Goal: Task Accomplishment & Management: Manage account settings

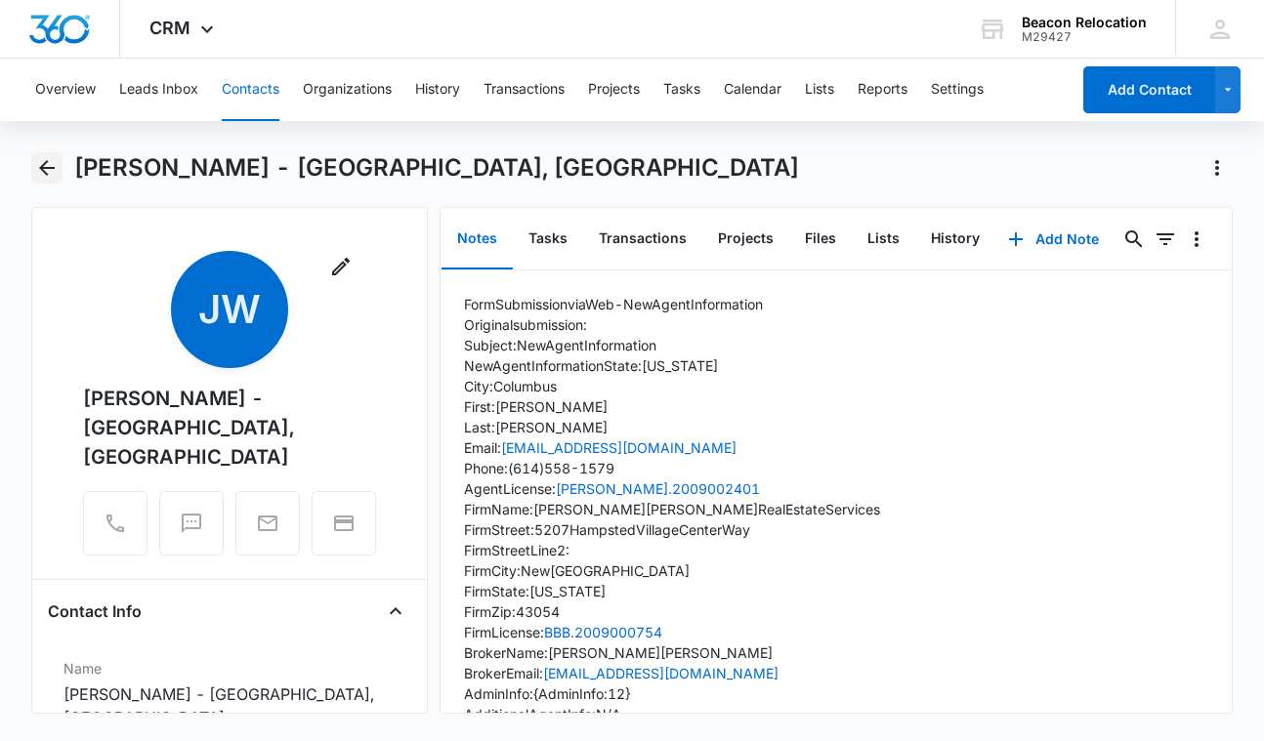
scroll to position [202, 0]
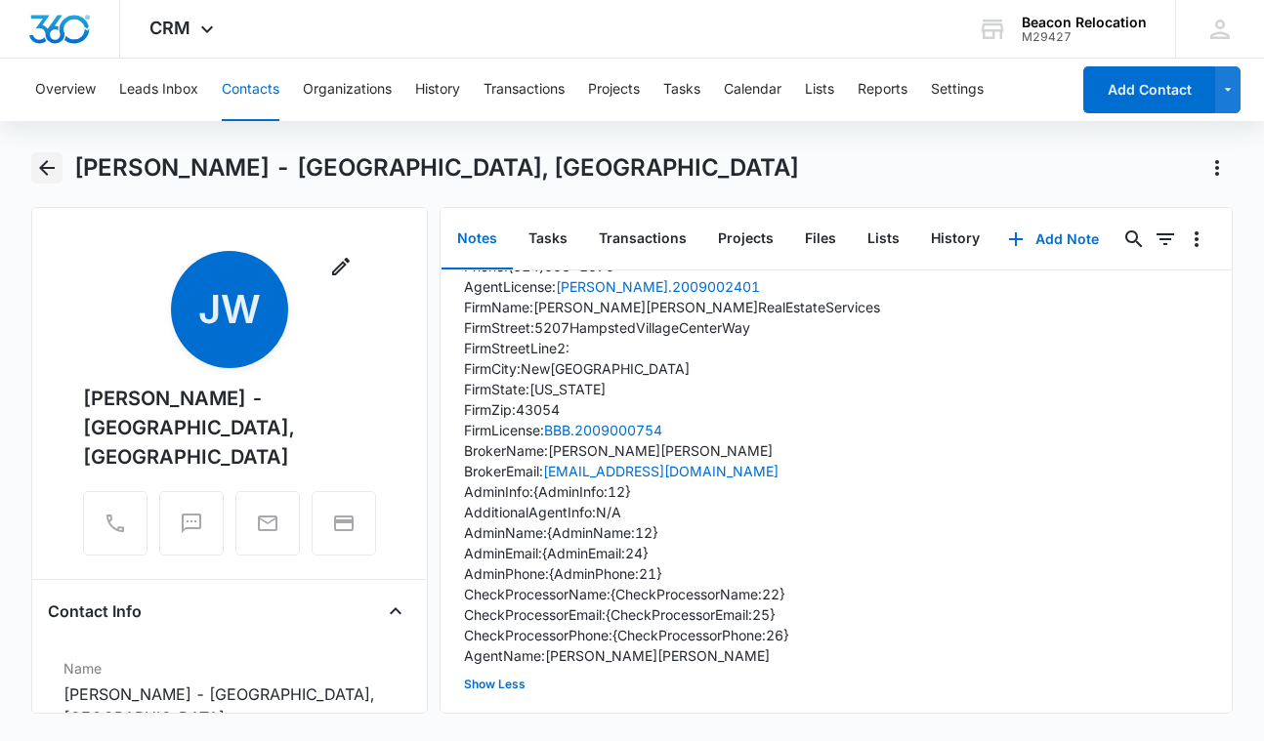
click at [46, 172] on icon "Back" at bounding box center [47, 168] width 16 height 16
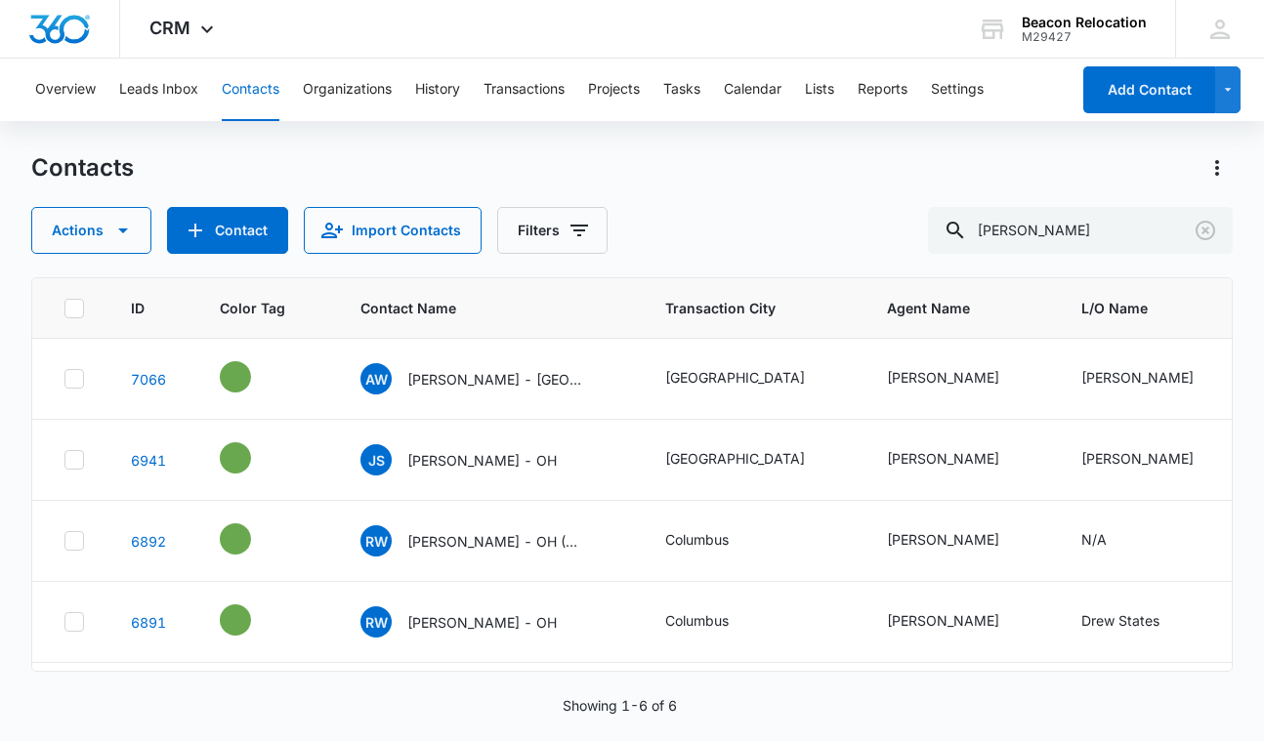
scroll to position [153, 0]
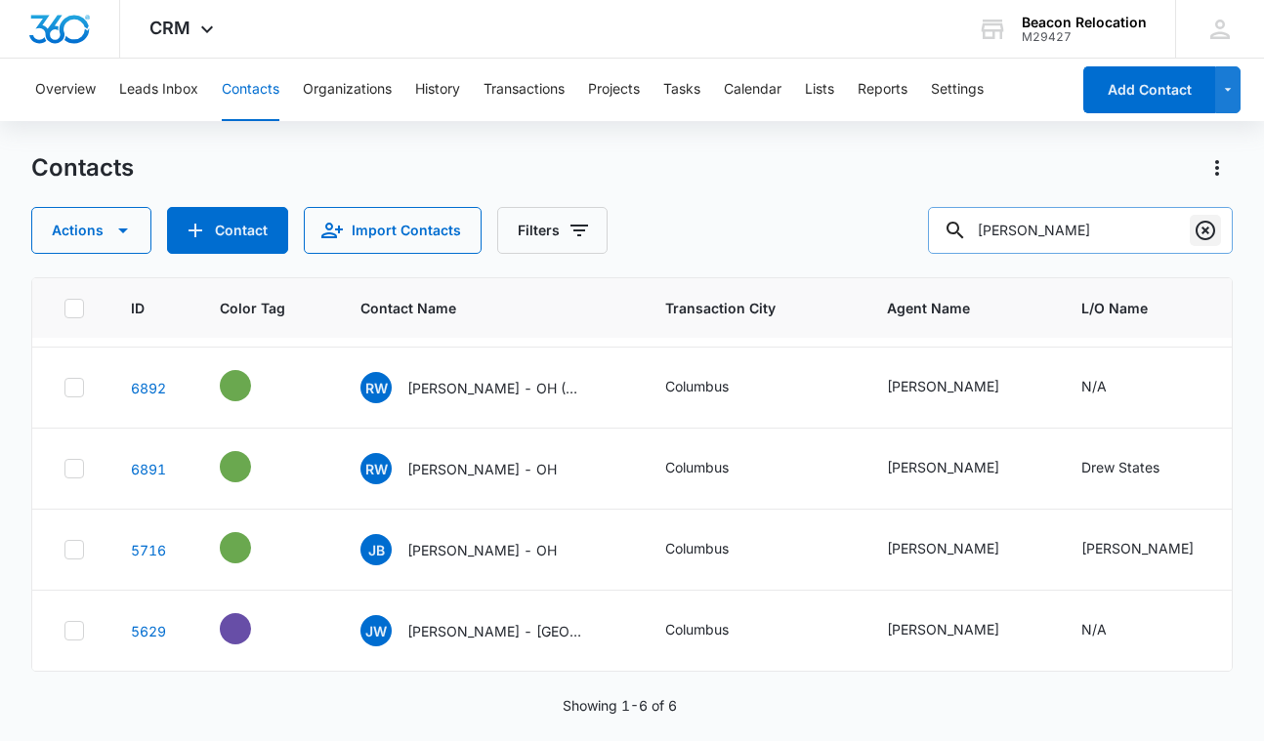
click at [1213, 224] on icon "Clear" at bounding box center [1205, 230] width 23 height 23
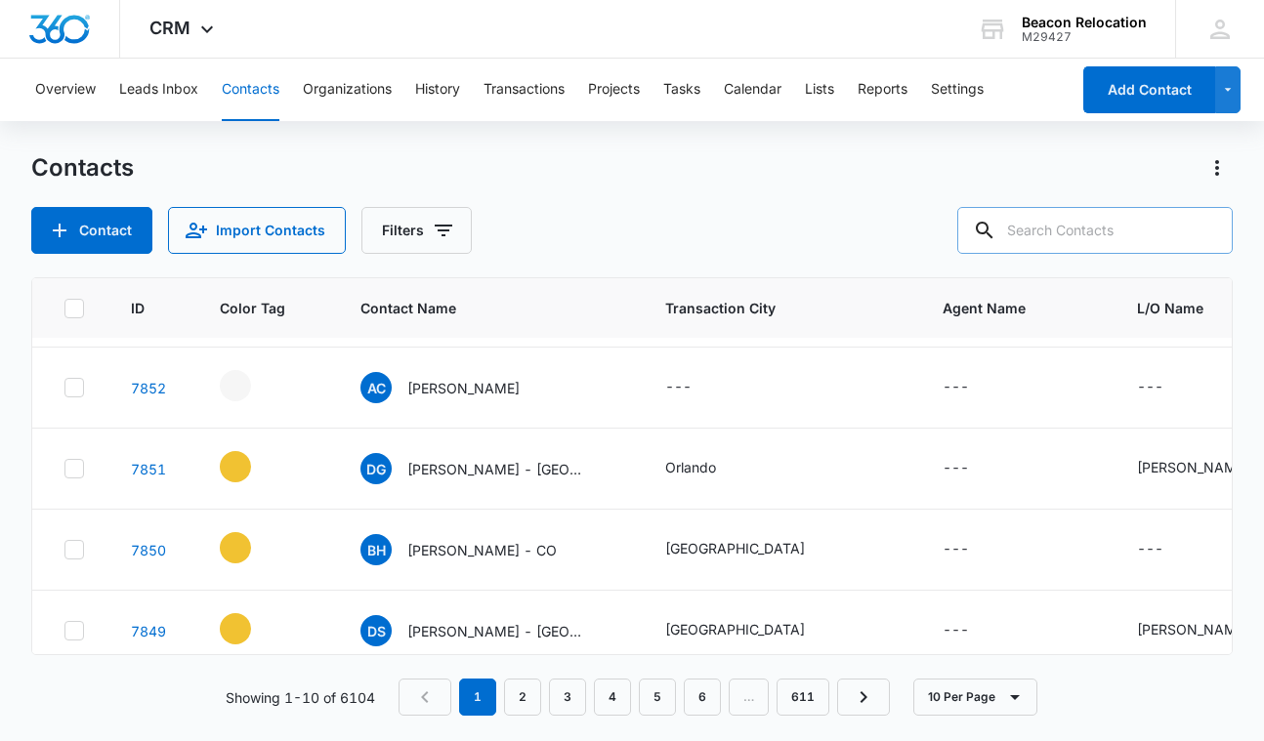
scroll to position [0, 0]
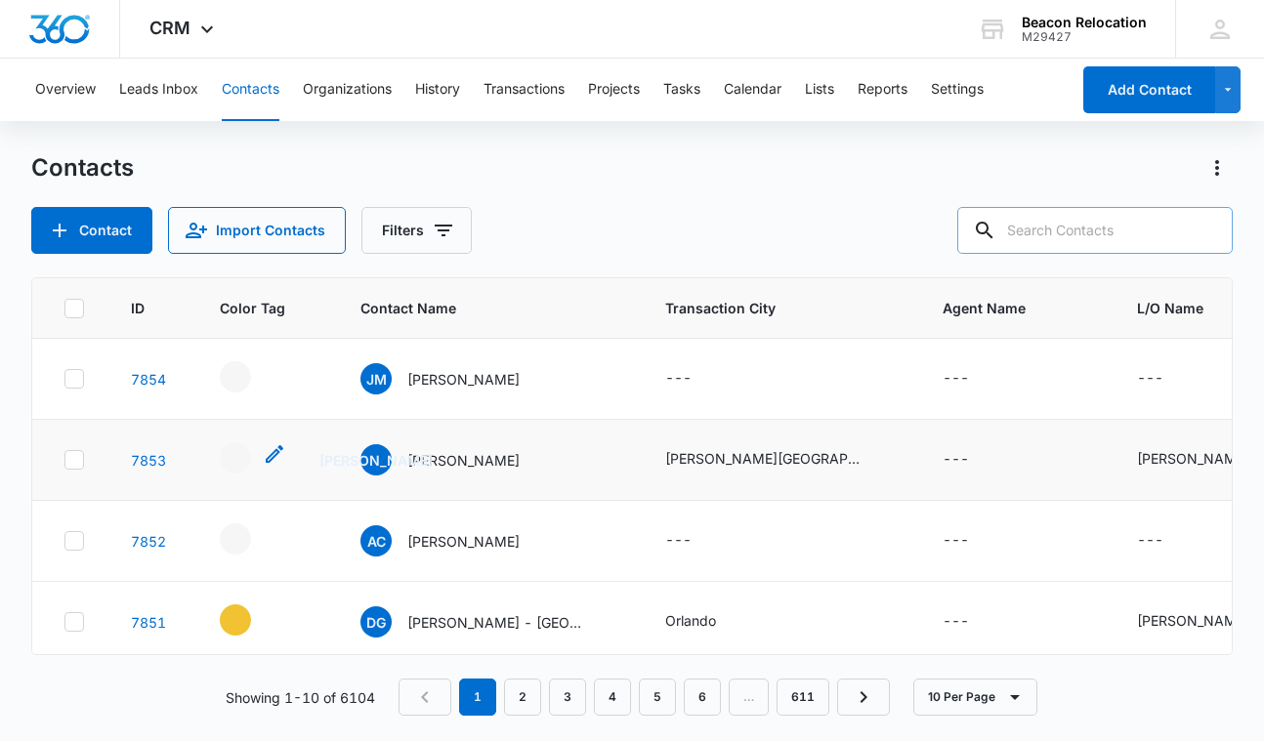
click at [279, 449] on icon "- - Select to Edit Field" at bounding box center [274, 454] width 23 height 23
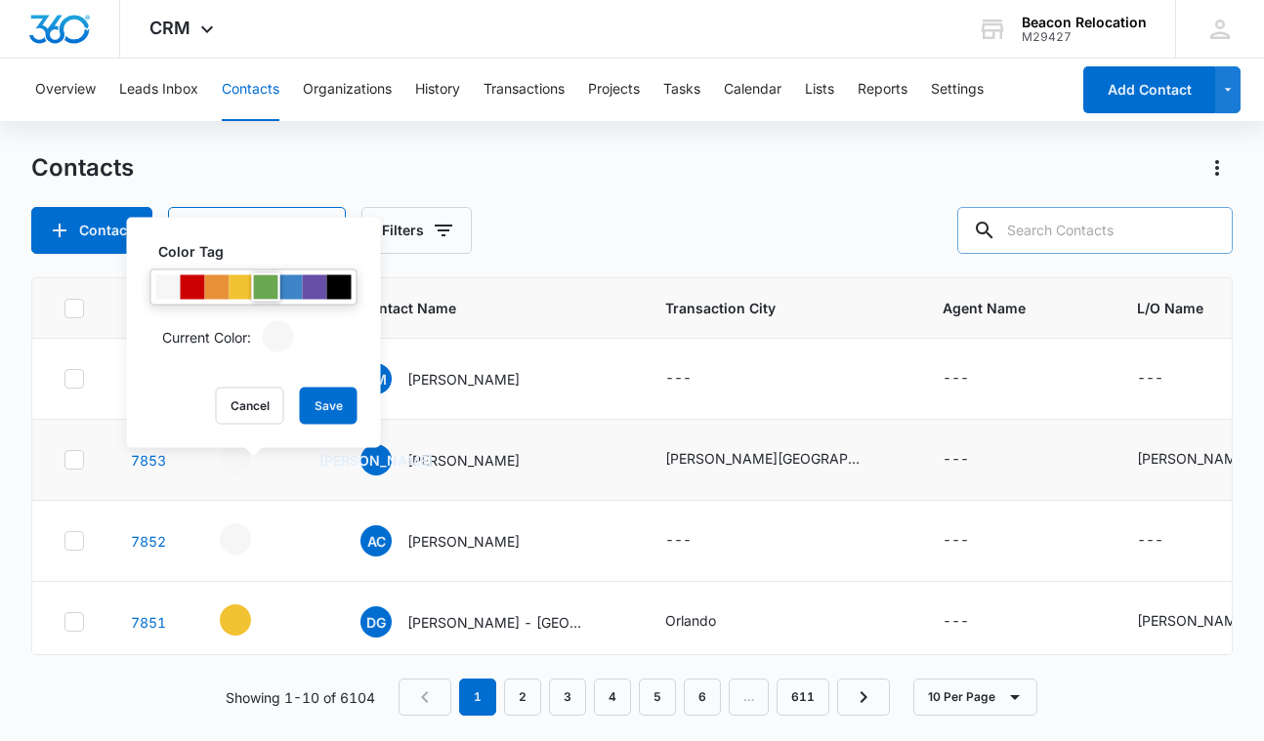
click at [263, 282] on div at bounding box center [266, 287] width 24 height 24
click at [316, 395] on button "Save" at bounding box center [329, 406] width 58 height 37
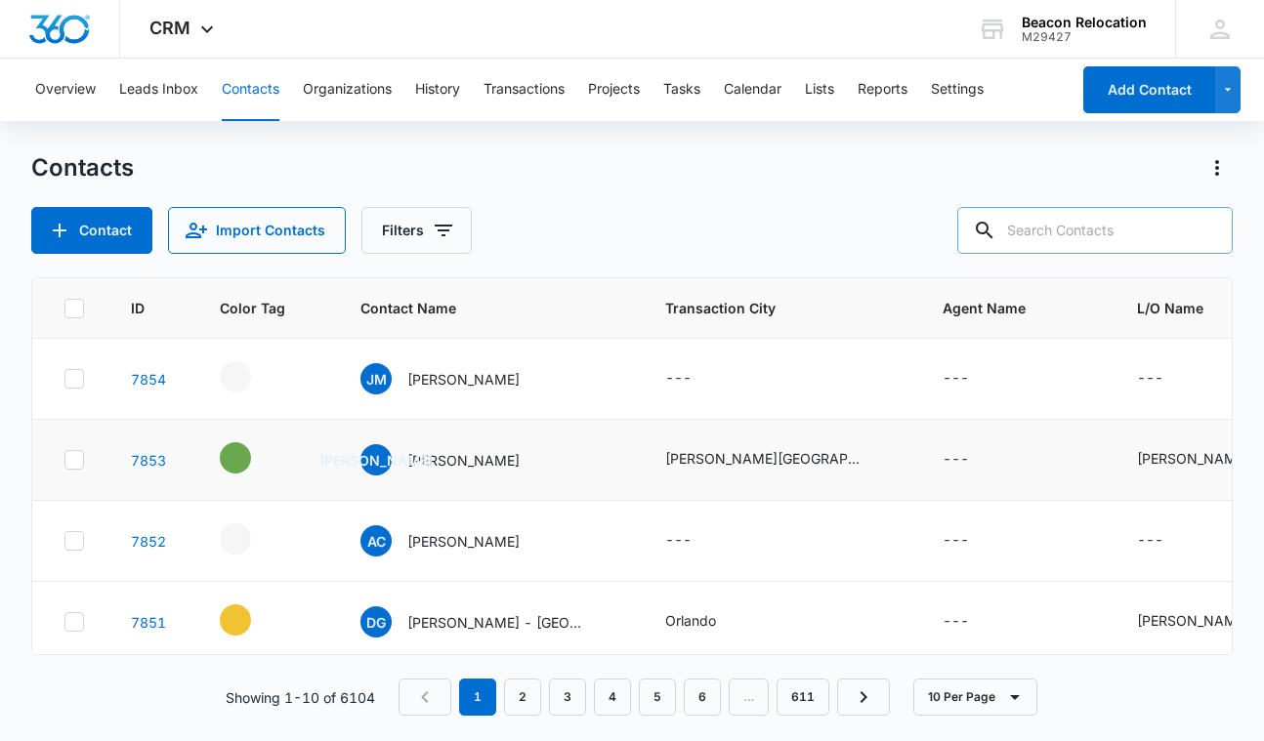
click at [531, 456] on icon "Contact Name - Jacques Arroyo - Select to Edit Field" at bounding box center [542, 455] width 23 height 23
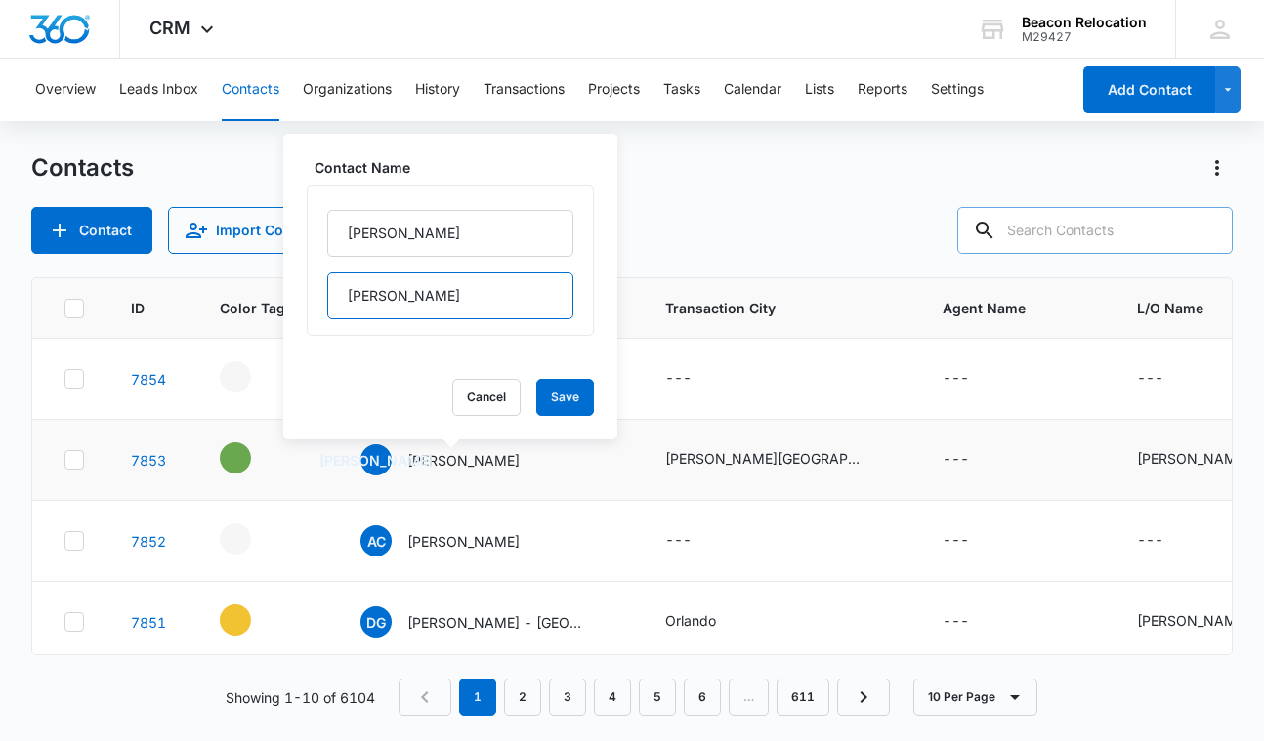
click at [481, 310] on input "[PERSON_NAME]" at bounding box center [450, 296] width 246 height 47
type input "[PERSON_NAME] - [GEOGRAPHIC_DATA]"
click at [576, 395] on button "Save" at bounding box center [565, 397] width 58 height 37
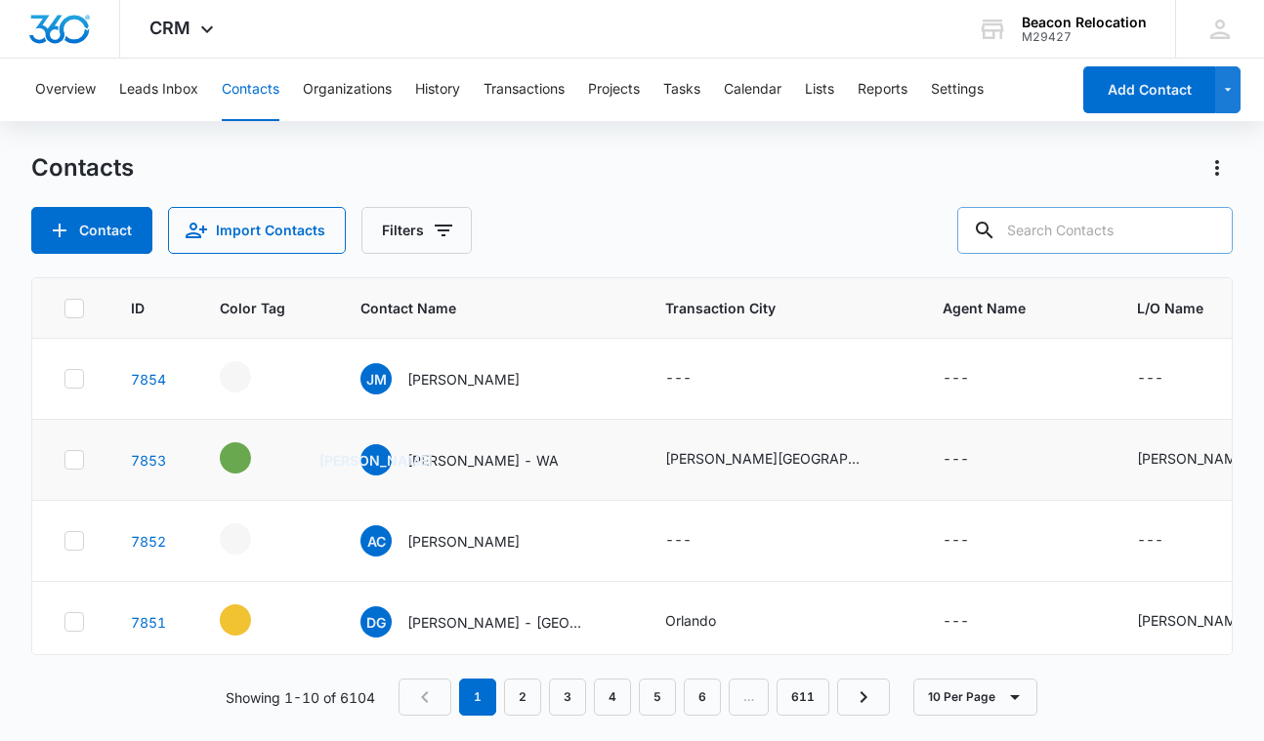
click at [981, 459] on icon "Agent Name - - Select to Edit Field" at bounding box center [992, 459] width 23 height 23
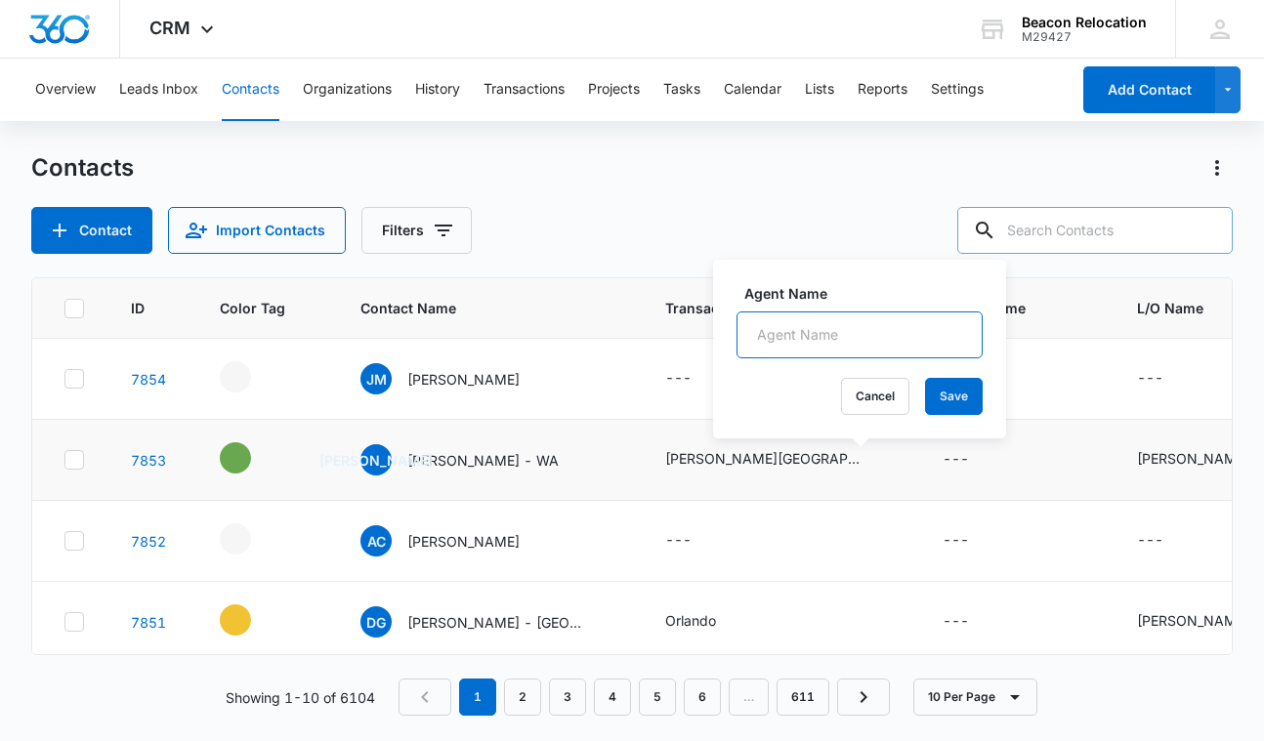
click at [890, 324] on input "Agent Name" at bounding box center [860, 335] width 246 height 47
type input "[PERSON_NAME]"
click at [968, 392] on button "Save" at bounding box center [954, 396] width 58 height 37
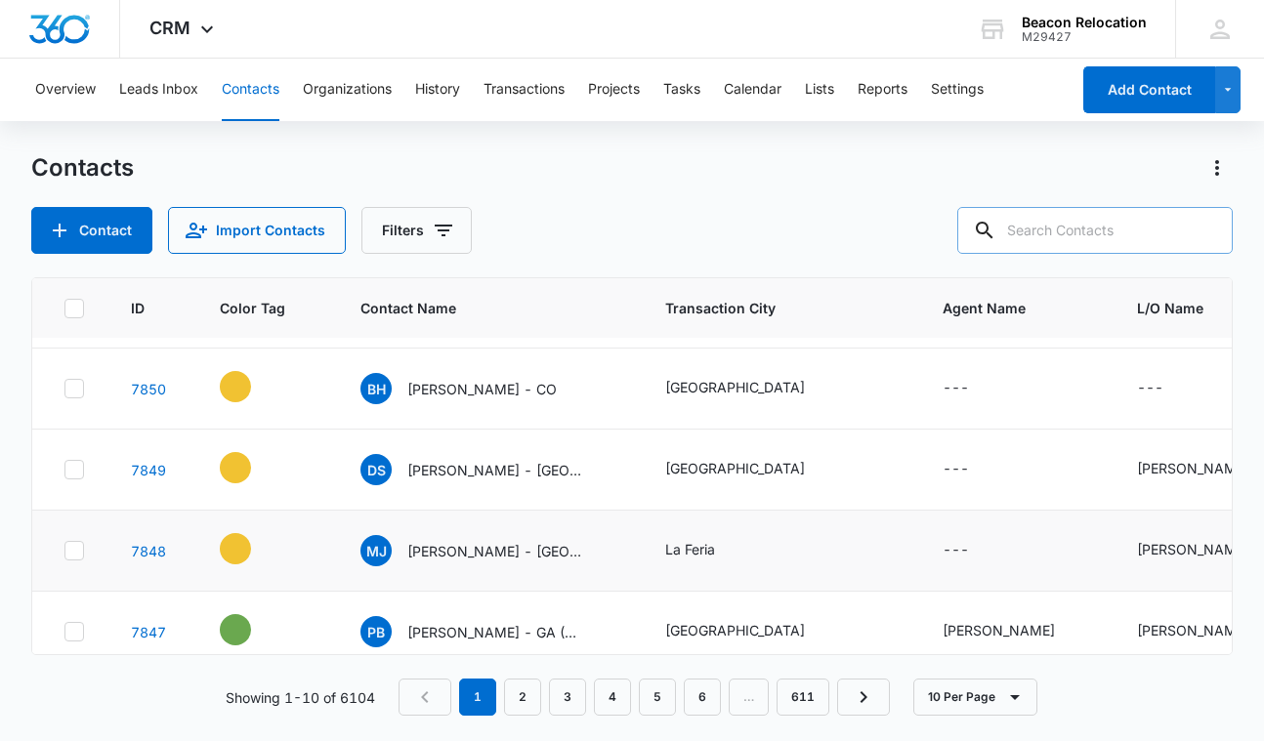
scroll to position [316, 0]
click at [984, 553] on icon "Agent Name - - Select to Edit Field" at bounding box center [993, 550] width 18 height 18
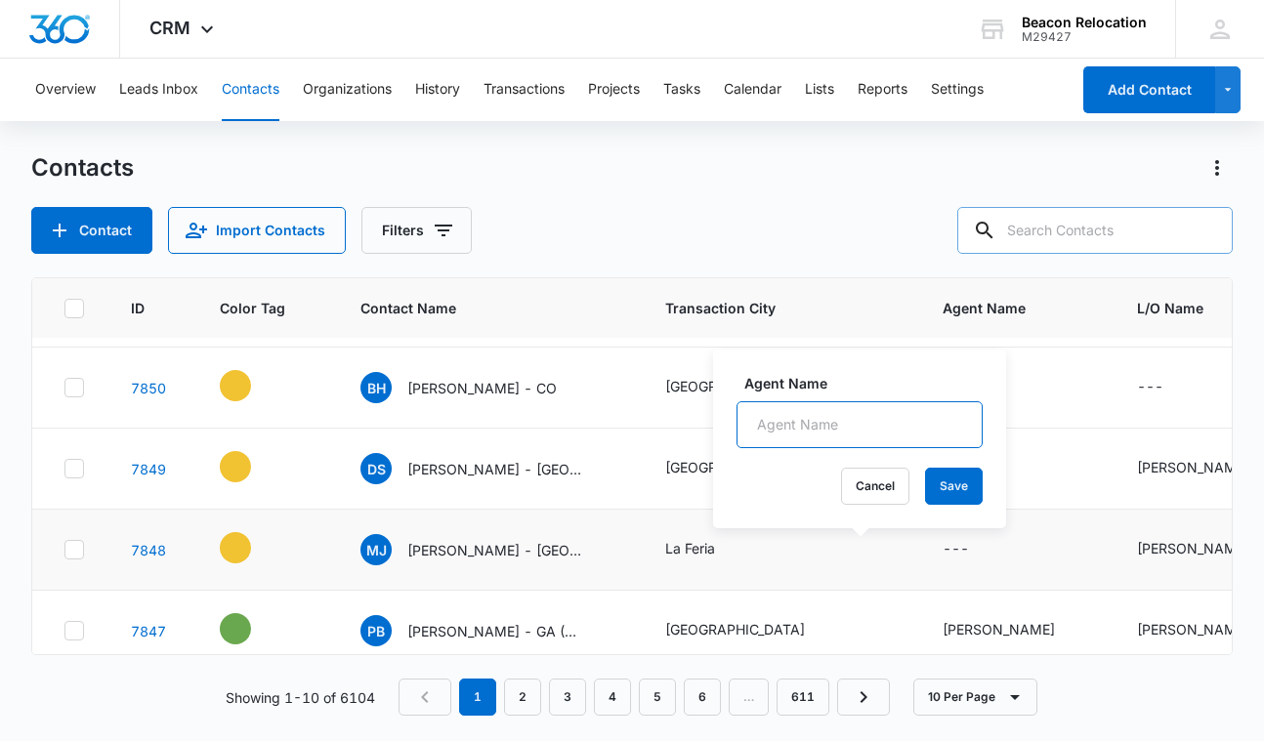
click at [873, 422] on input "Agent Name" at bounding box center [860, 425] width 246 height 47
type input "[PERSON_NAME]"
click at [954, 482] on button "Save" at bounding box center [954, 486] width 58 height 37
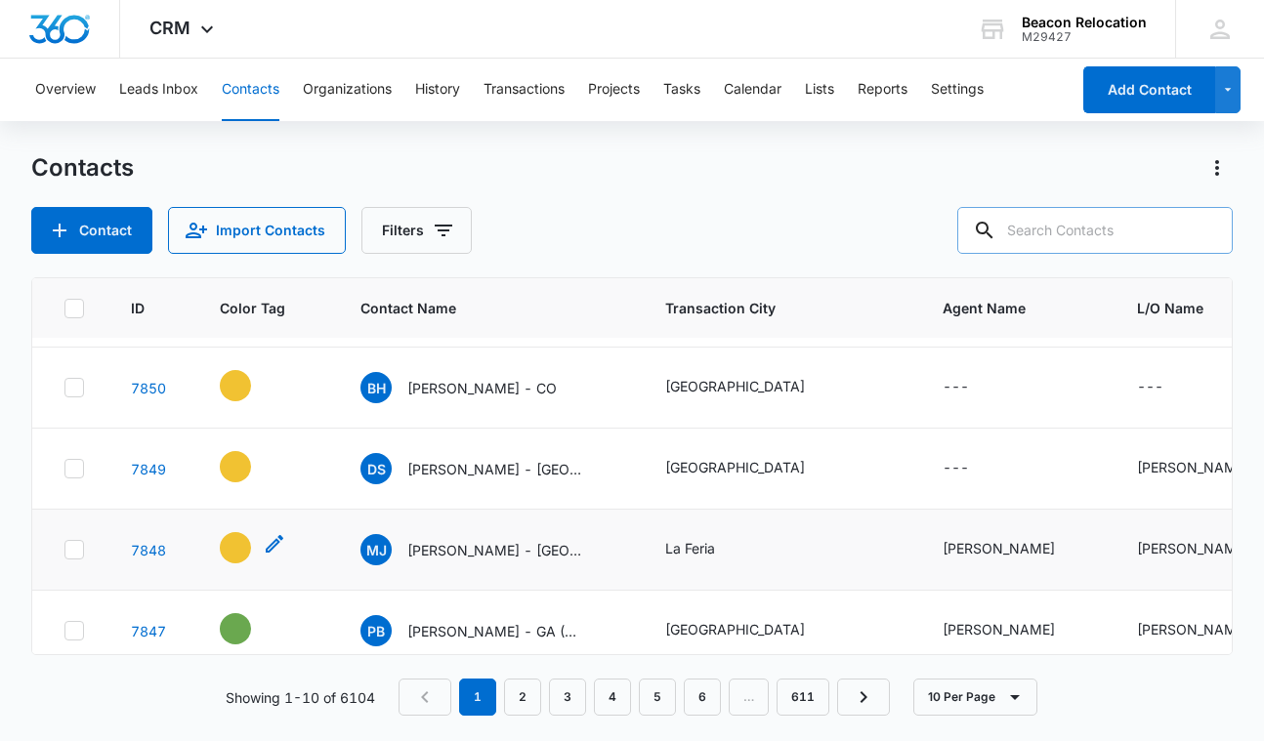
click at [272, 540] on icon "- - Select to Edit Field" at bounding box center [274, 543] width 23 height 23
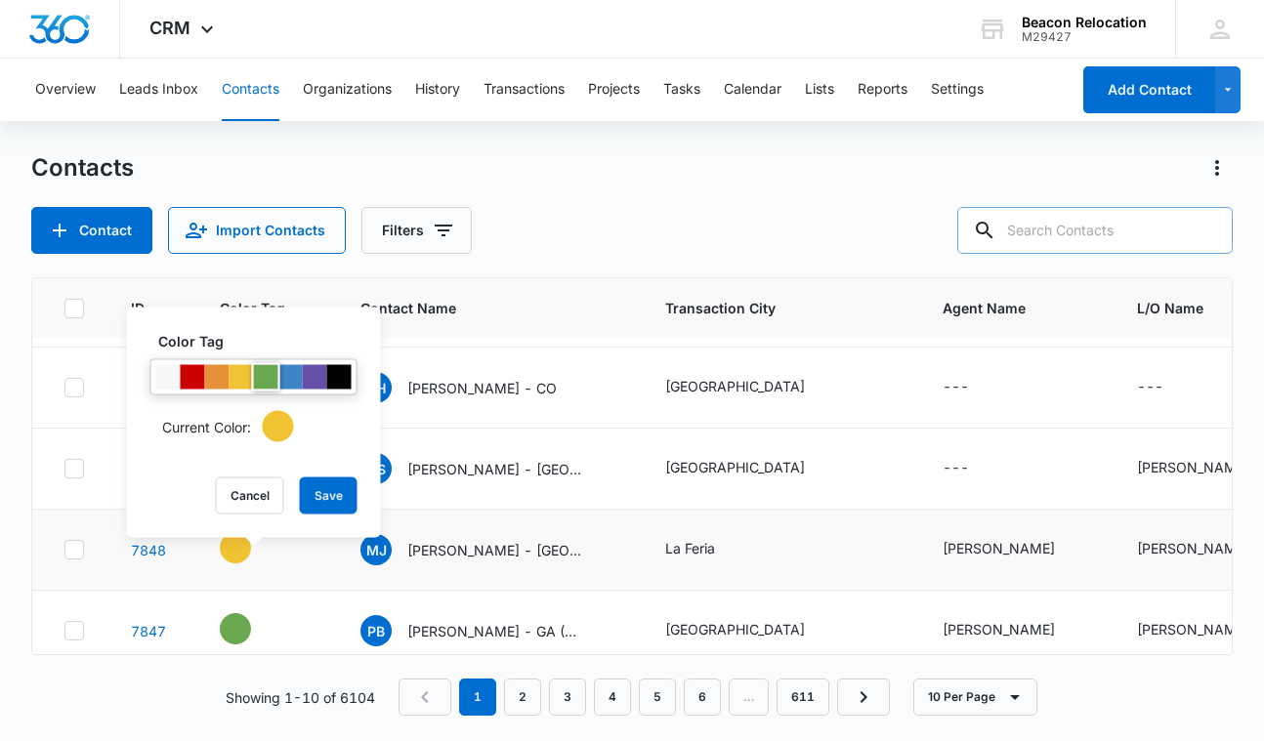
click at [269, 381] on div at bounding box center [266, 377] width 24 height 24
click at [312, 497] on button "Save" at bounding box center [329, 496] width 58 height 37
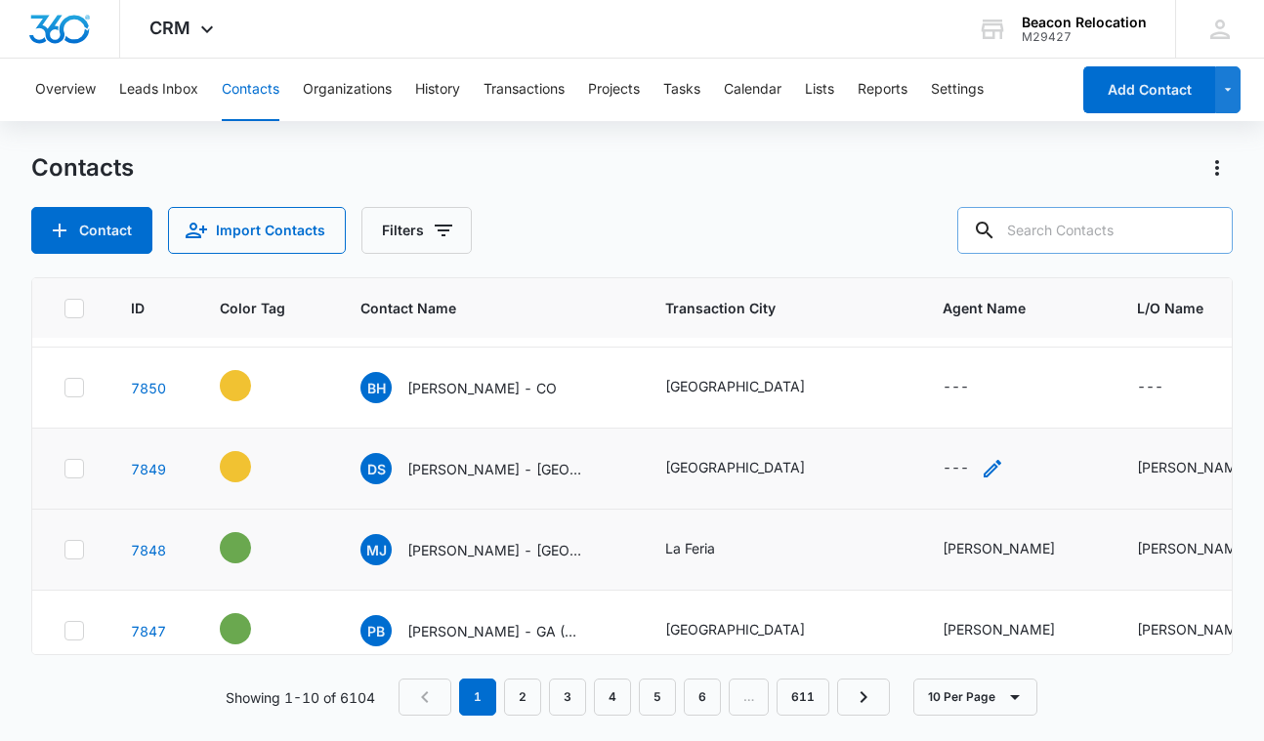
click at [981, 469] on icon "Agent Name - - Select to Edit Field" at bounding box center [992, 468] width 23 height 23
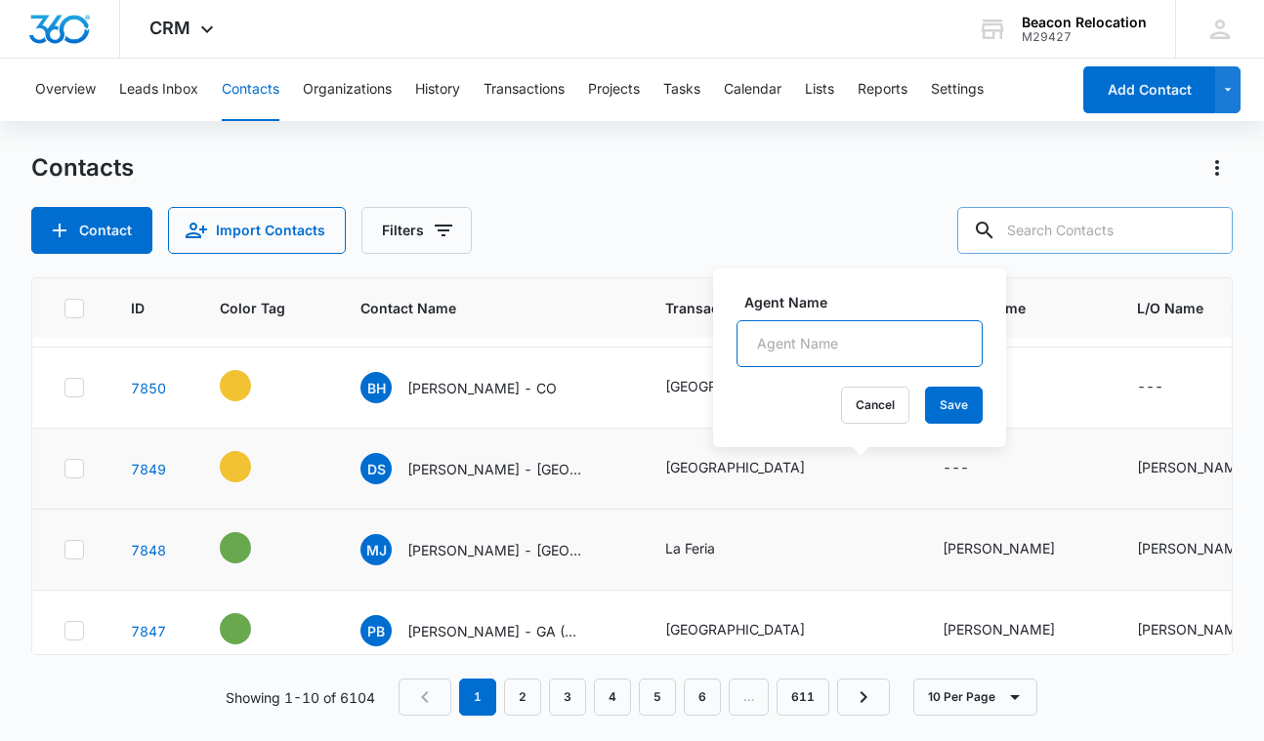
click at [884, 357] on input "Agent Name" at bounding box center [860, 343] width 246 height 47
type input "[PERSON_NAME]"
click at [968, 411] on button "Save" at bounding box center [954, 405] width 58 height 37
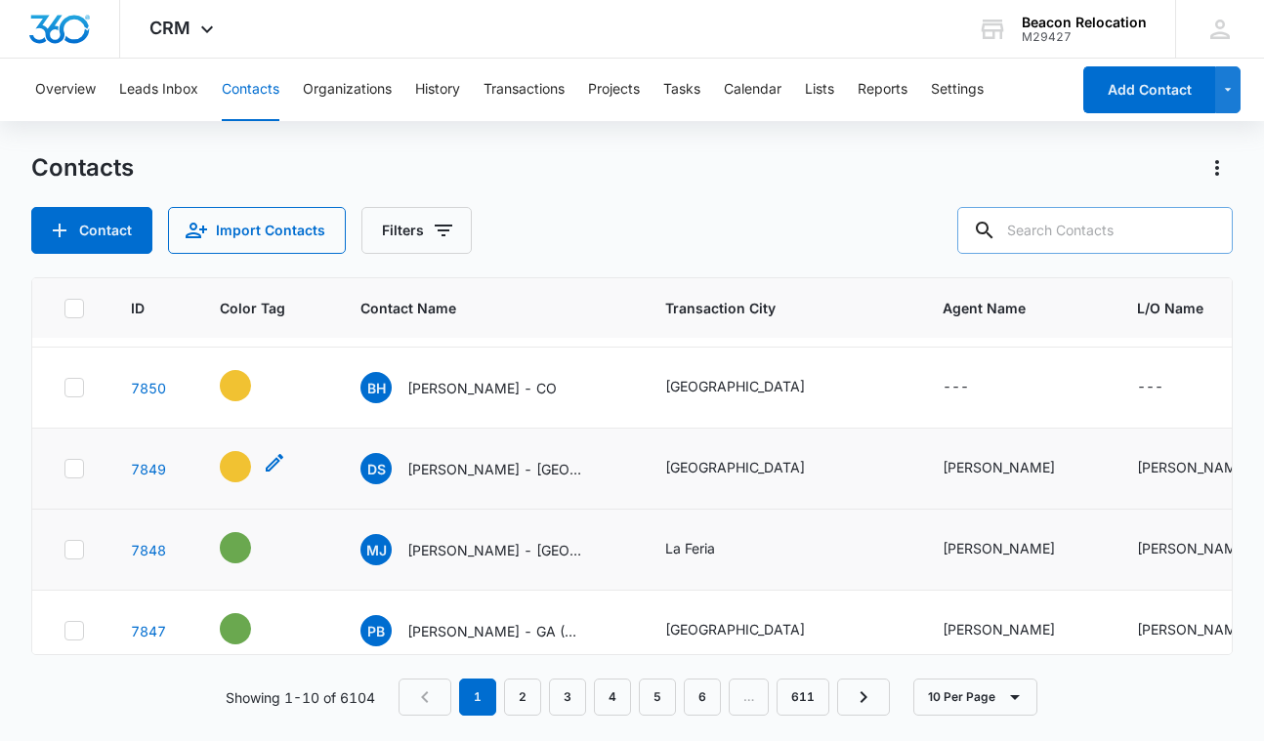
click at [266, 464] on icon "- - Select to Edit Field" at bounding box center [274, 462] width 23 height 23
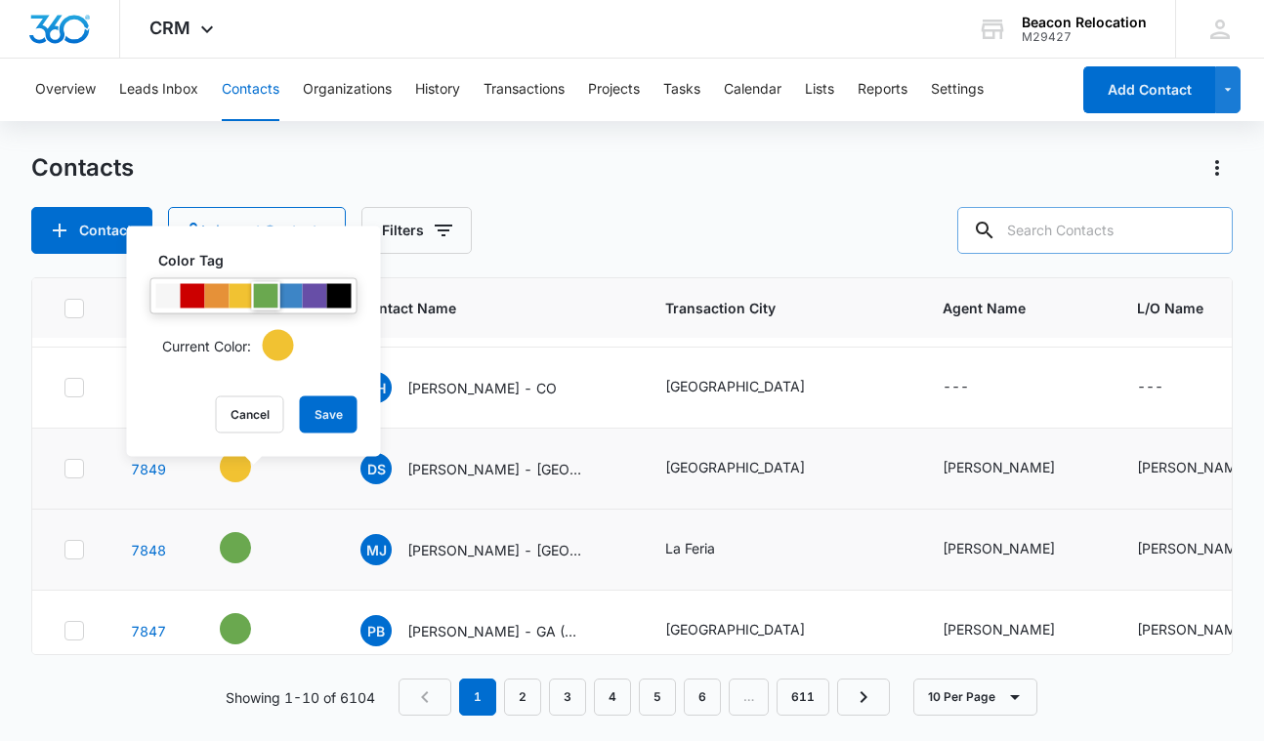
click at [265, 299] on div at bounding box center [266, 296] width 24 height 24
click at [319, 405] on button "Save" at bounding box center [329, 415] width 58 height 37
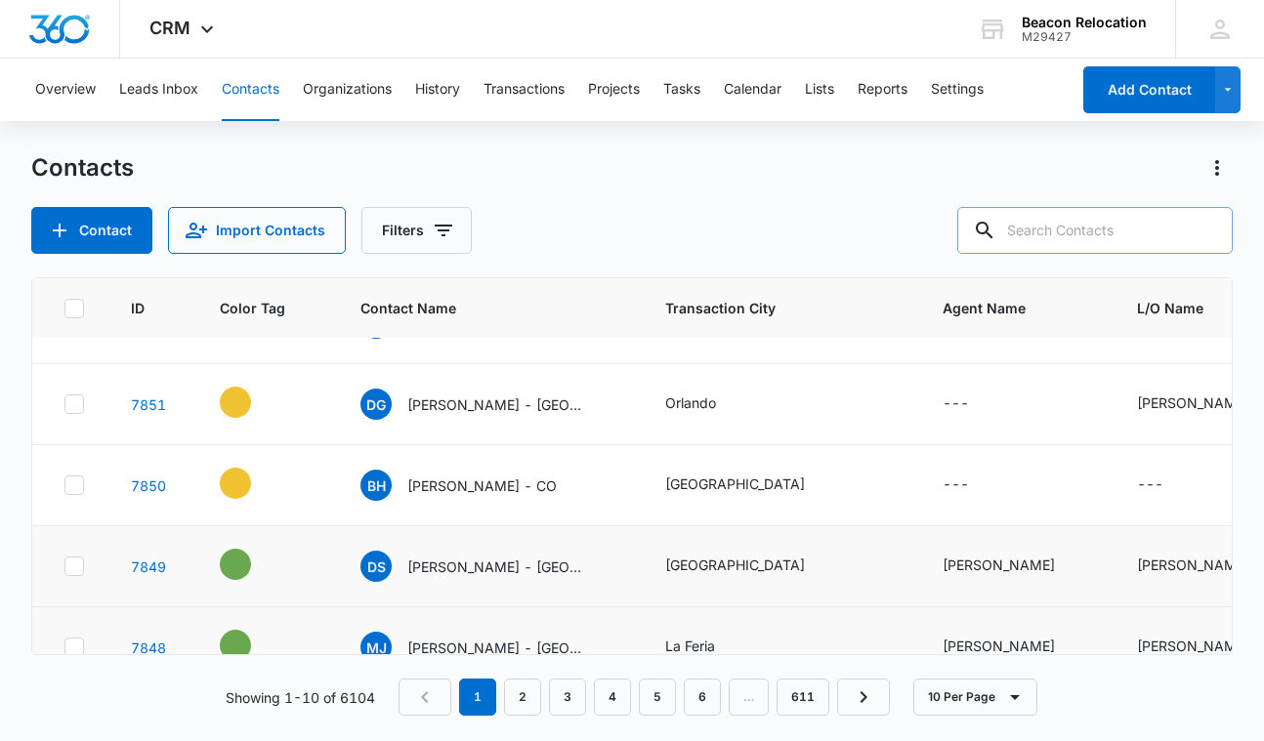
scroll to position [208, 0]
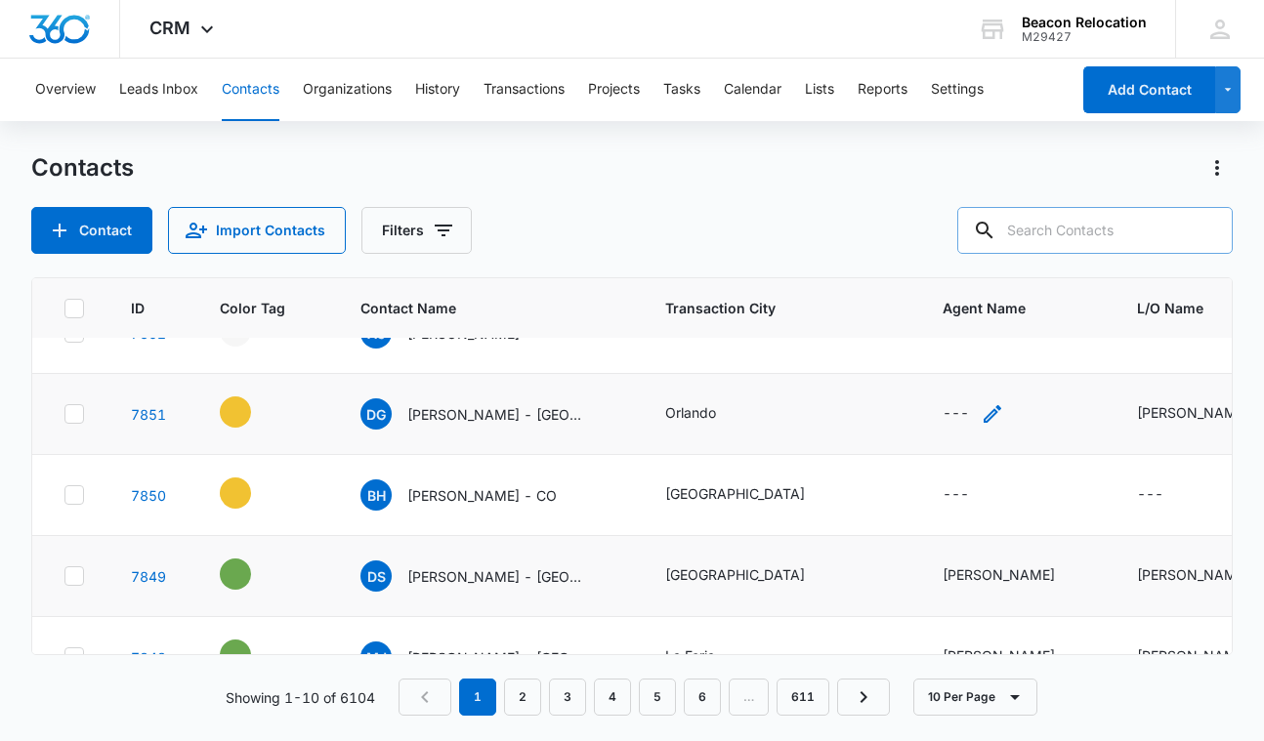
click at [984, 413] on icon "Agent Name - - Select to Edit Field" at bounding box center [993, 414] width 18 height 18
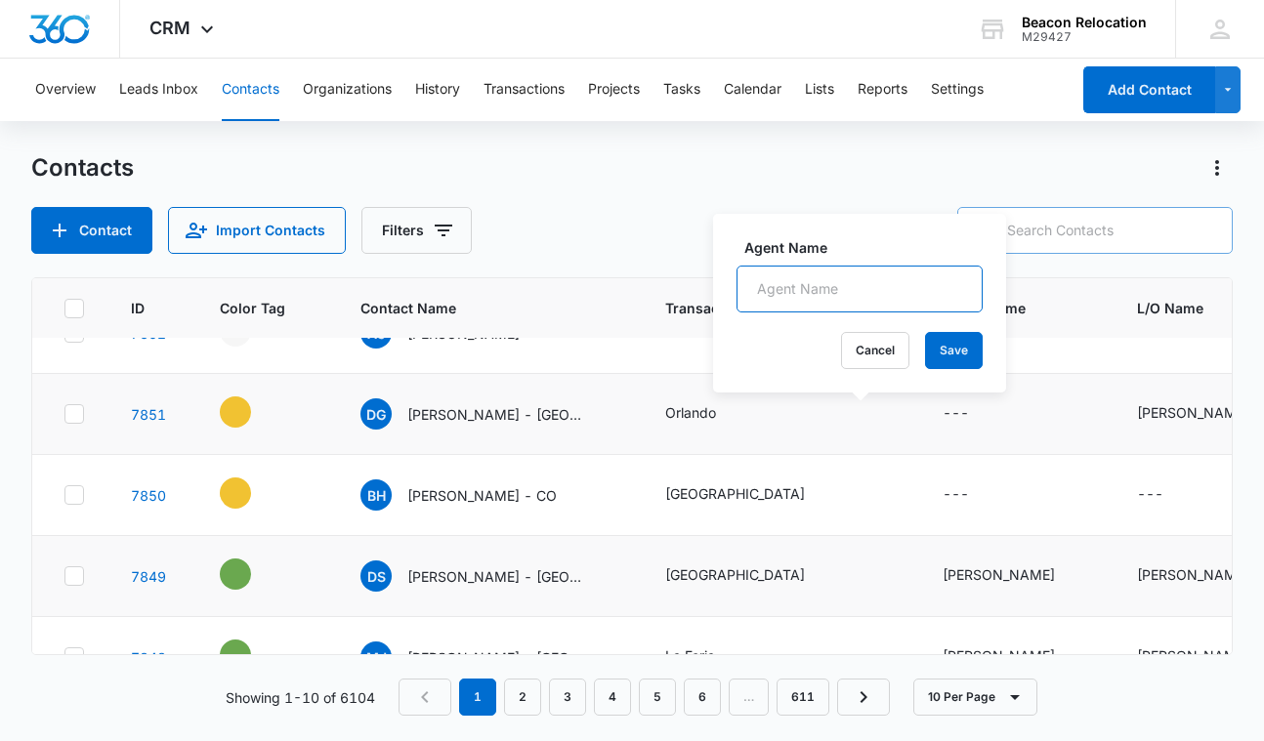
click at [861, 280] on input "Agent Name" at bounding box center [860, 289] width 246 height 47
type input "[PERSON_NAME]"
click at [941, 353] on button "Save" at bounding box center [954, 350] width 58 height 37
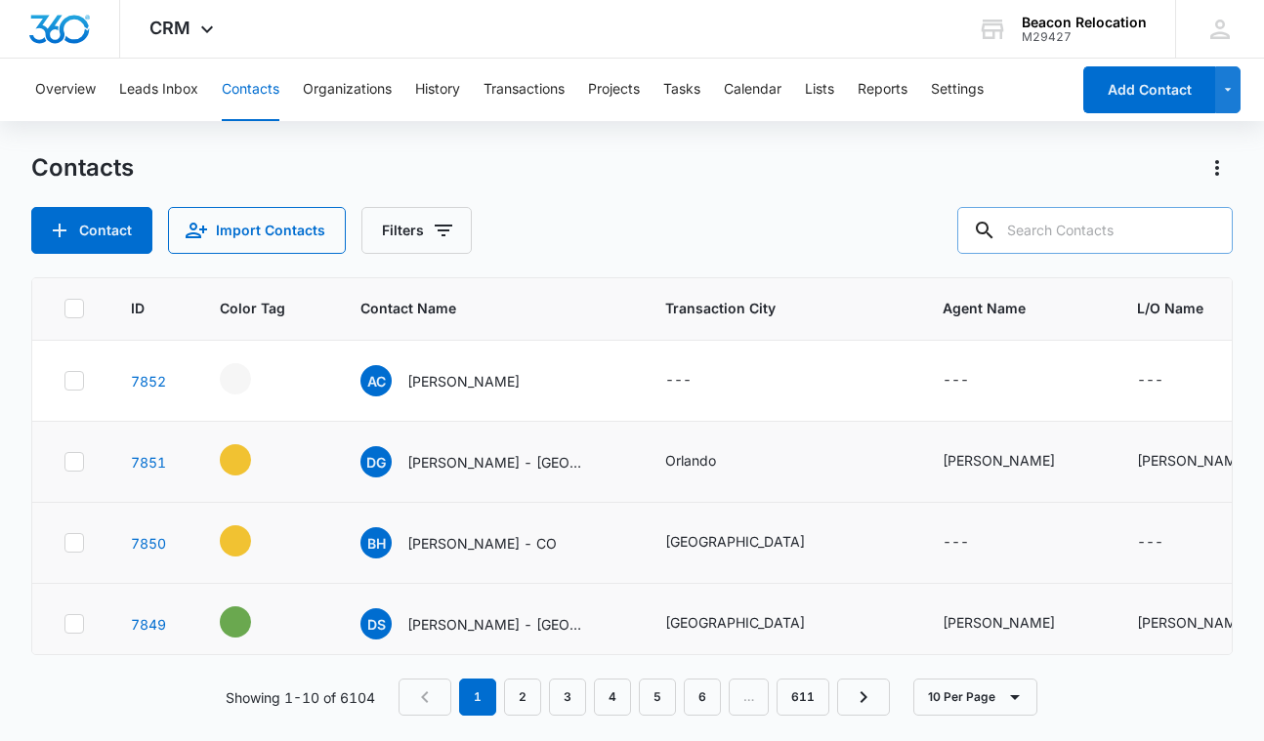
scroll to position [154, 0]
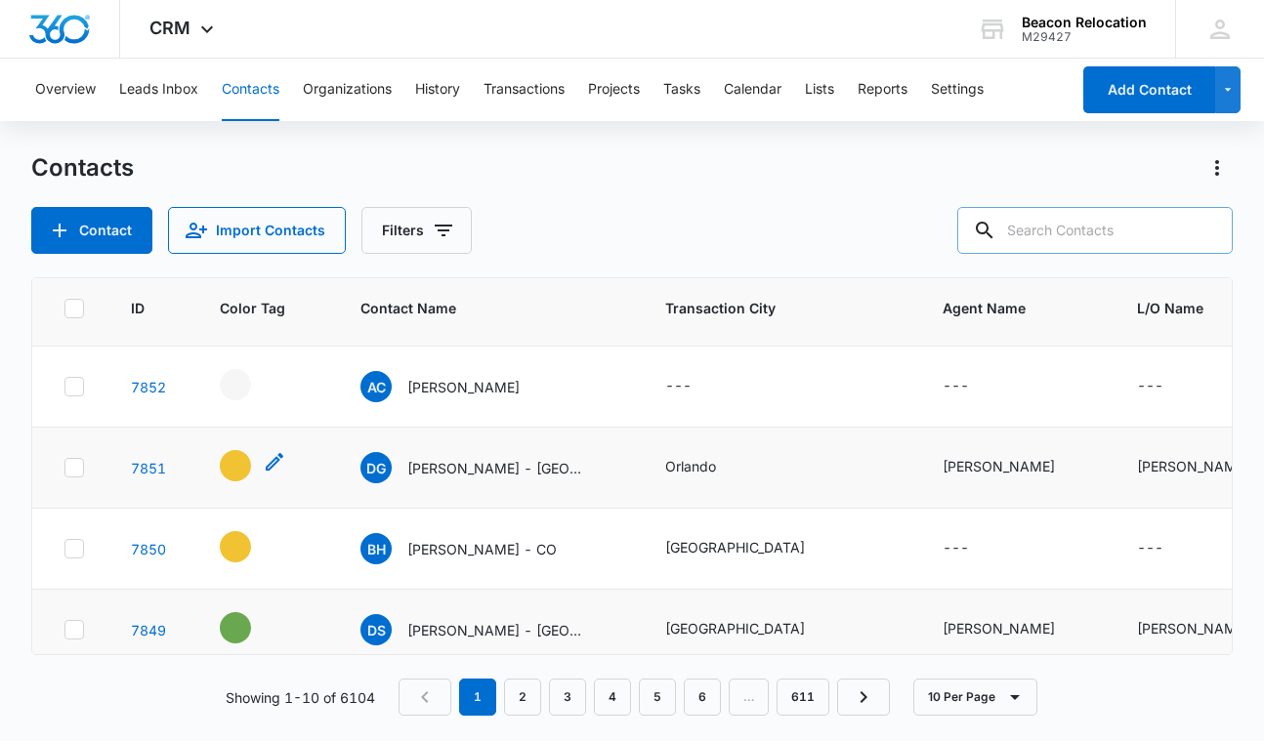
click at [270, 463] on icon "- - Select to Edit Field" at bounding box center [274, 461] width 23 height 23
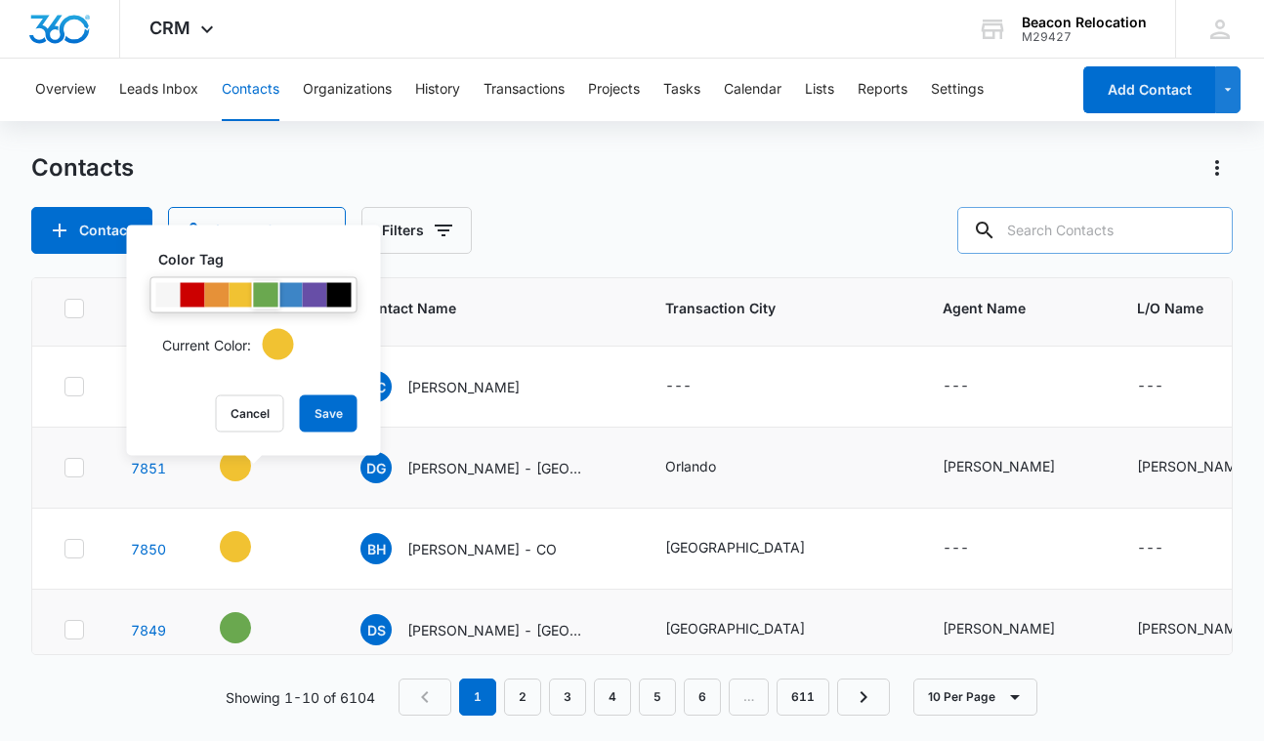
click at [264, 297] on div at bounding box center [266, 295] width 24 height 24
click at [312, 426] on button "Save" at bounding box center [329, 414] width 58 height 37
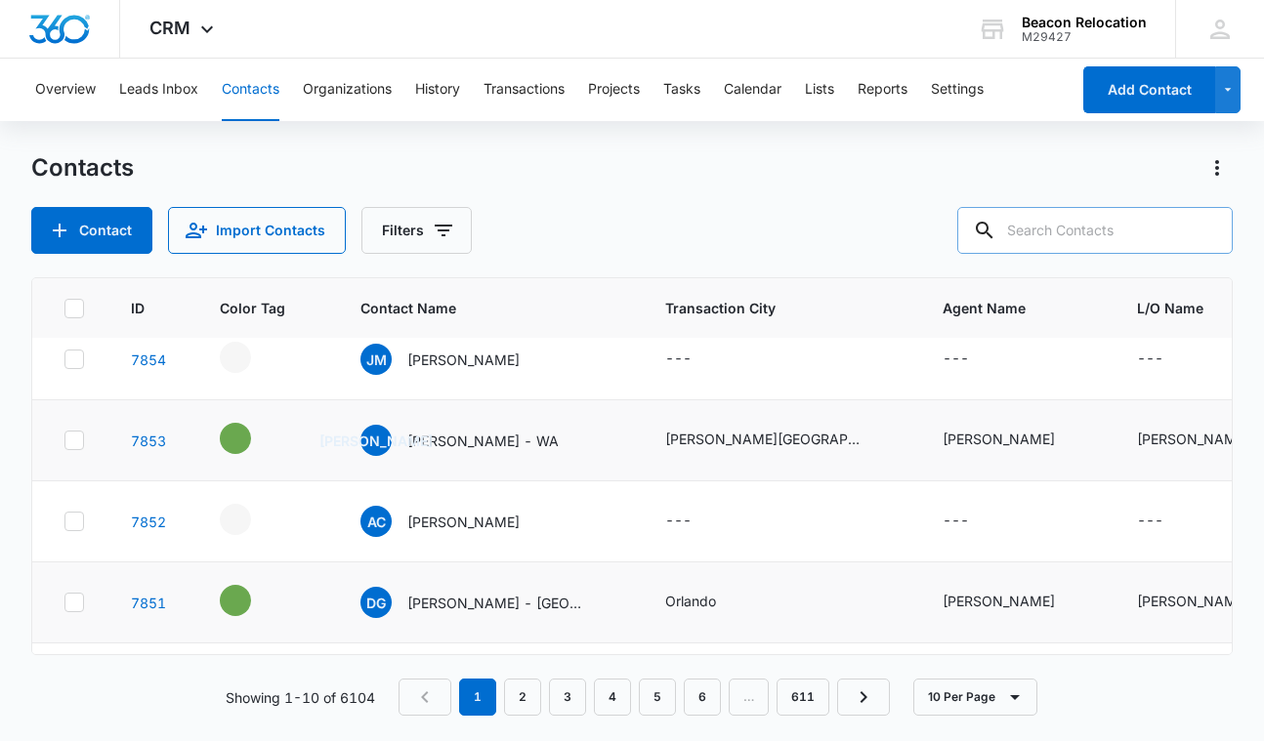
scroll to position [0, 0]
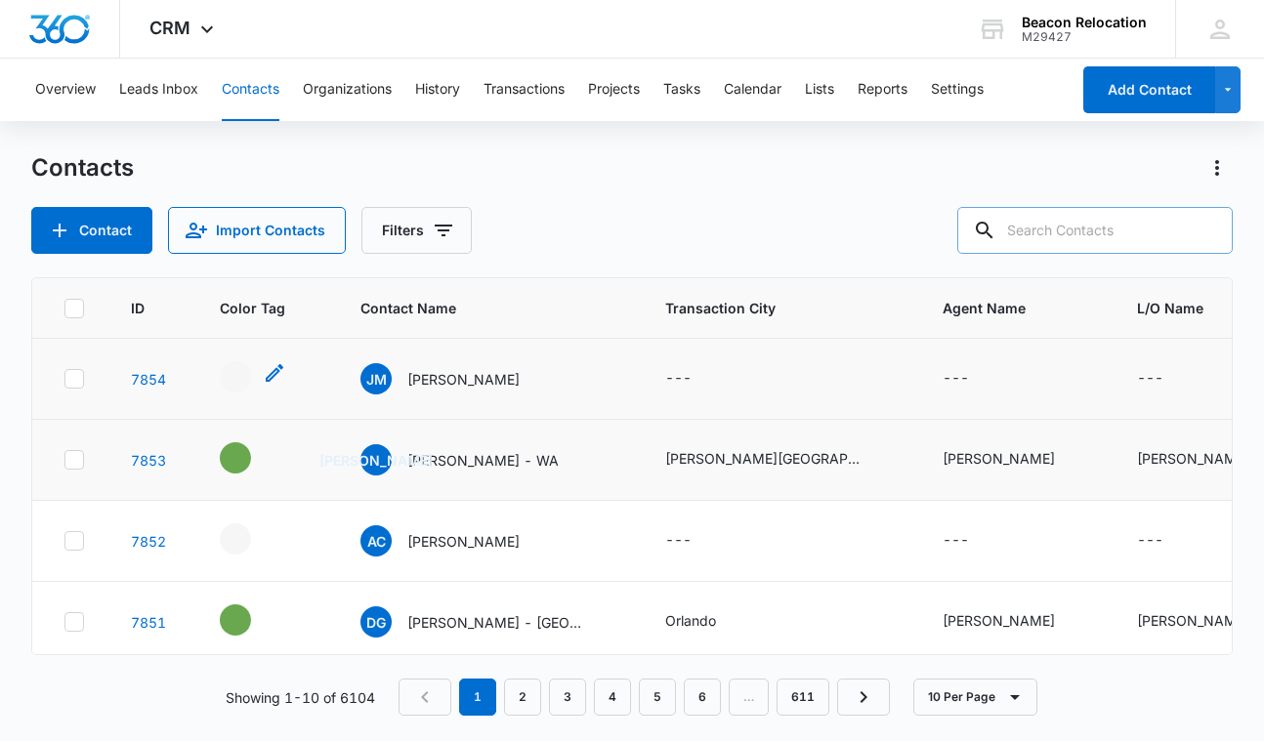
click at [275, 374] on icon "- - Select to Edit Field" at bounding box center [275, 373] width 18 height 18
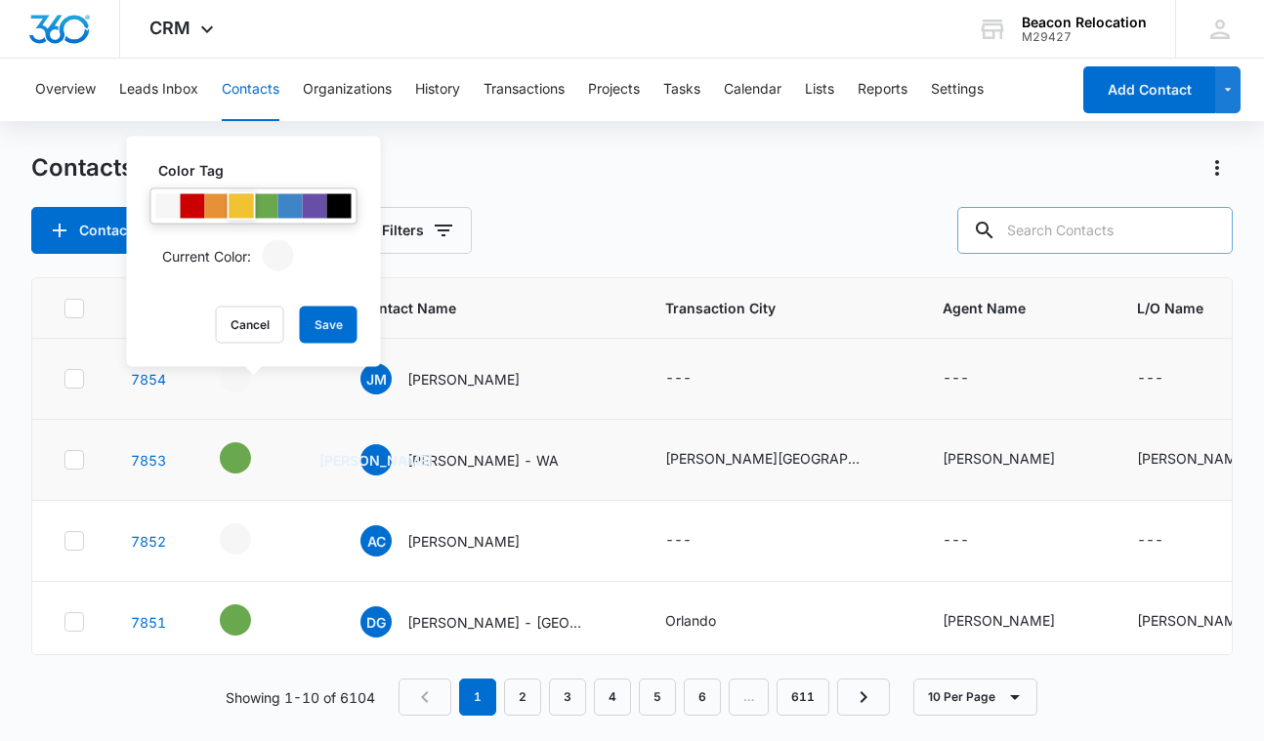
click at [241, 206] on div at bounding box center [242, 206] width 24 height 24
click at [317, 333] on button "Save" at bounding box center [329, 325] width 58 height 37
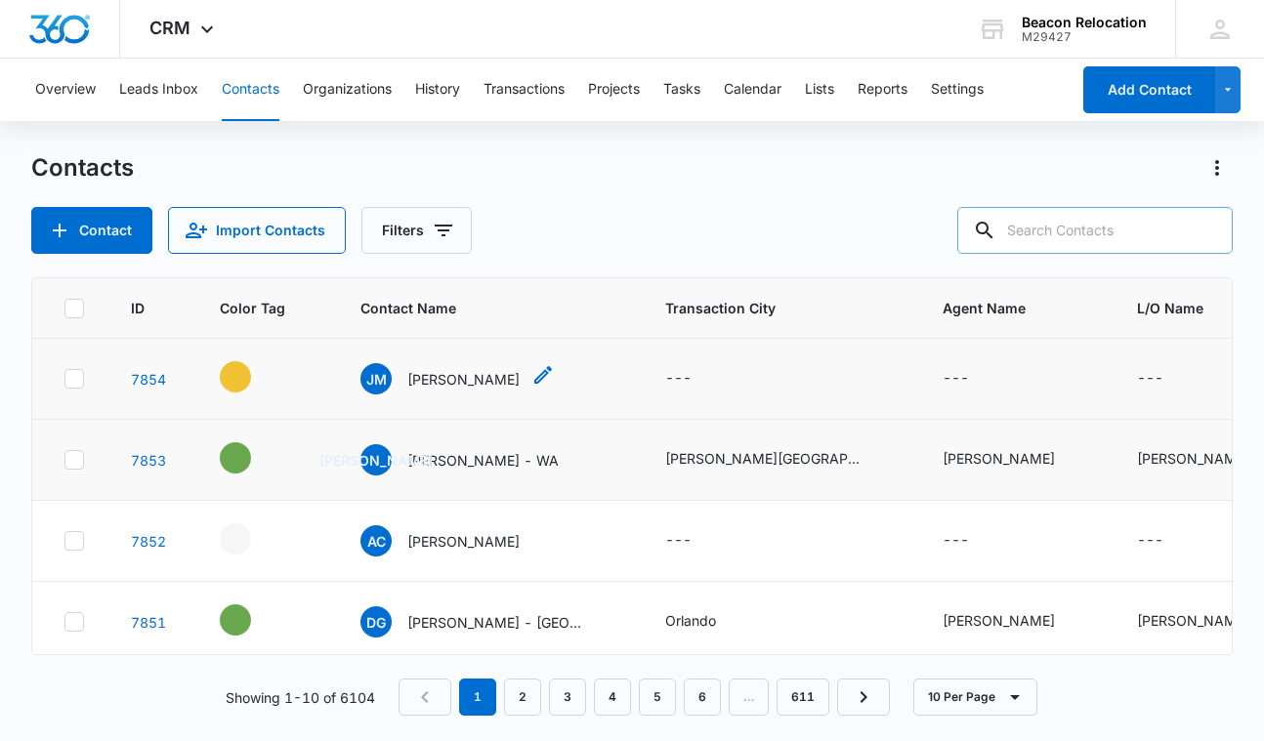
click at [531, 377] on icon "Contact Name - Jeff Meek - Select to Edit Field" at bounding box center [542, 374] width 23 height 23
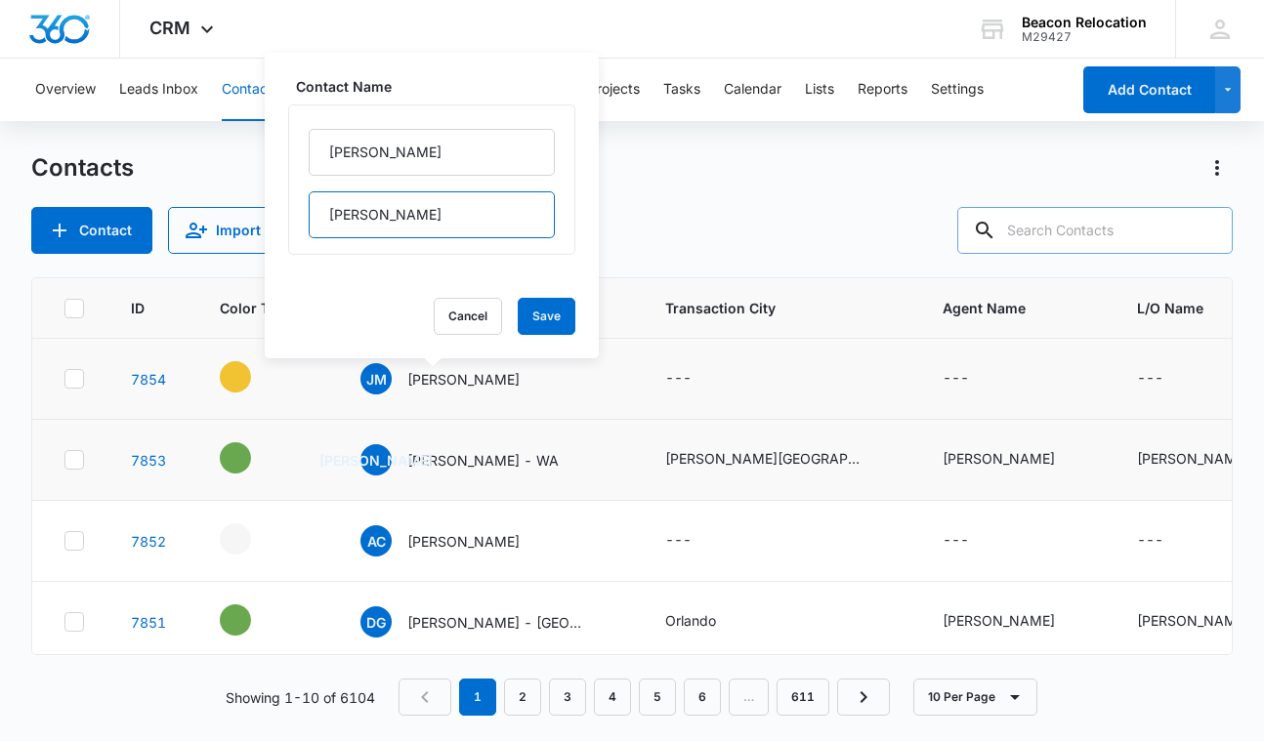
click at [437, 222] on input "[PERSON_NAME]" at bounding box center [432, 214] width 246 height 47
type input "[PERSON_NAME] - CO (LIST)"
click at [545, 308] on button "Save" at bounding box center [547, 316] width 58 height 37
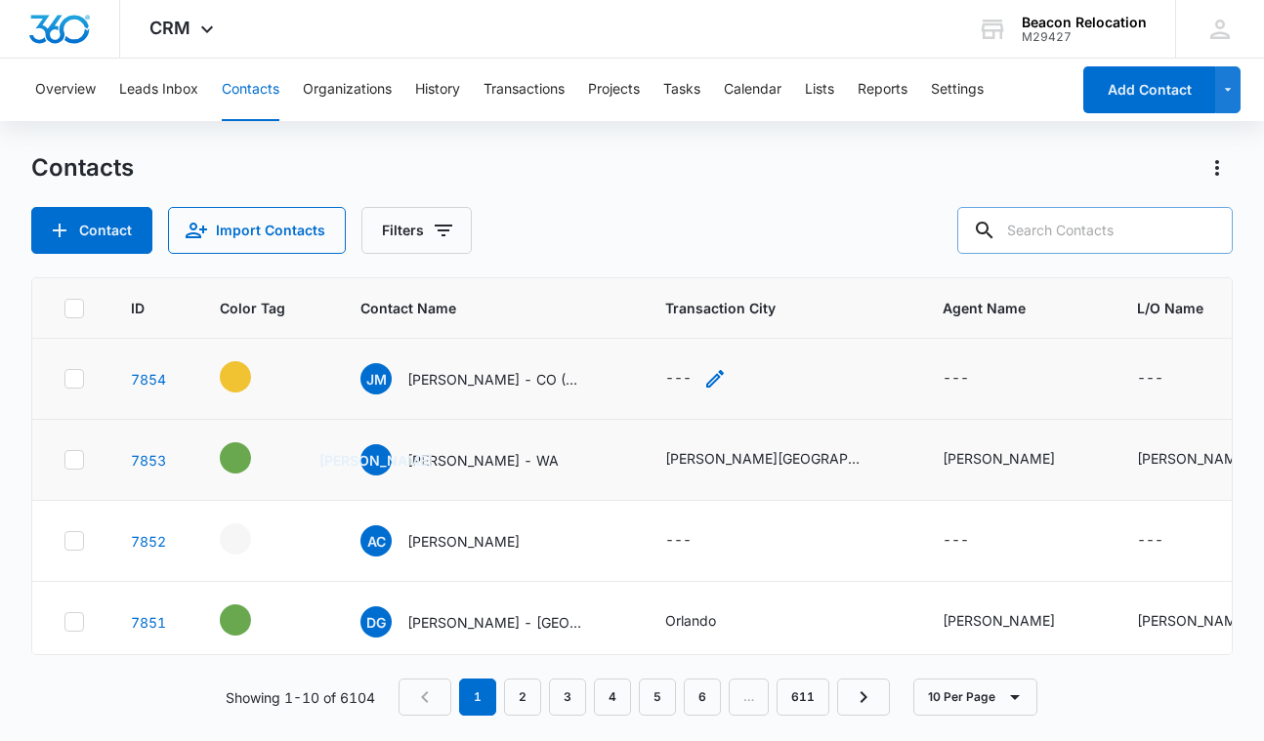
click at [708, 376] on icon "Transaction City - - Select to Edit Field" at bounding box center [714, 378] width 23 height 23
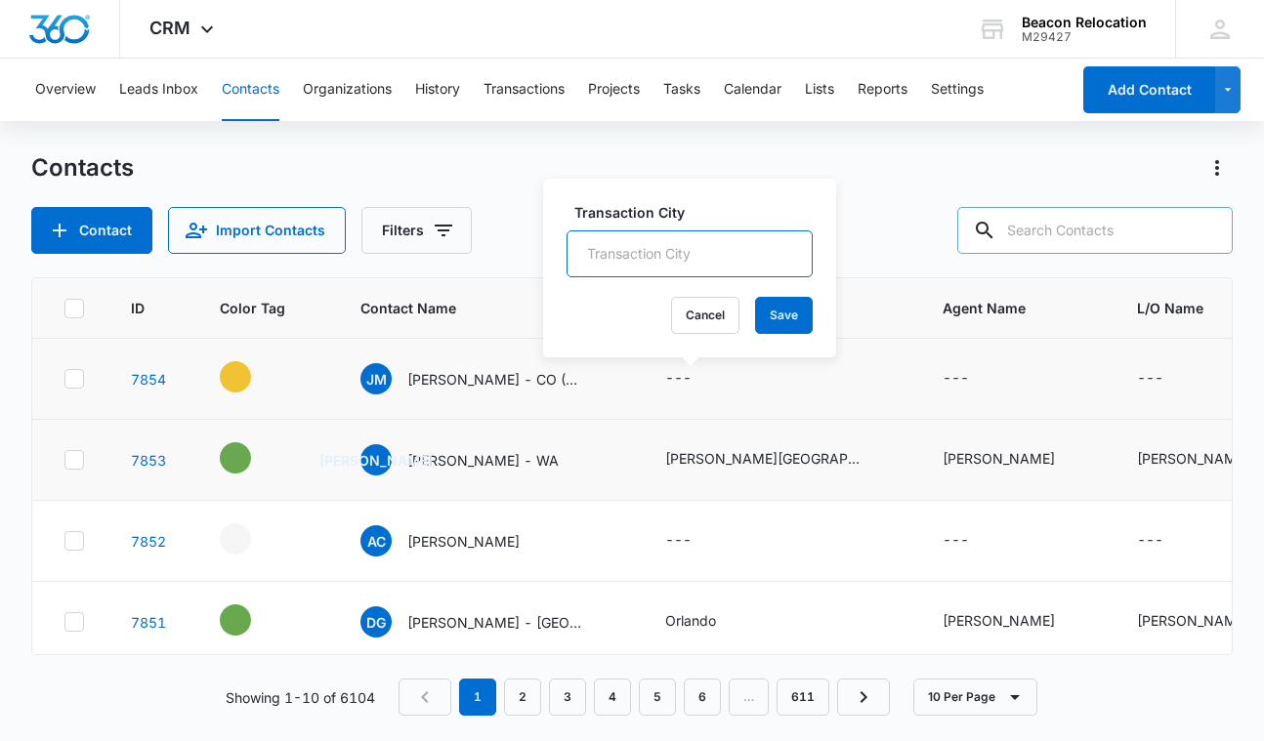
click at [723, 244] on input "Transaction City" at bounding box center [690, 254] width 246 height 47
type input "Aurora"
click at [803, 314] on button "Save" at bounding box center [784, 315] width 58 height 37
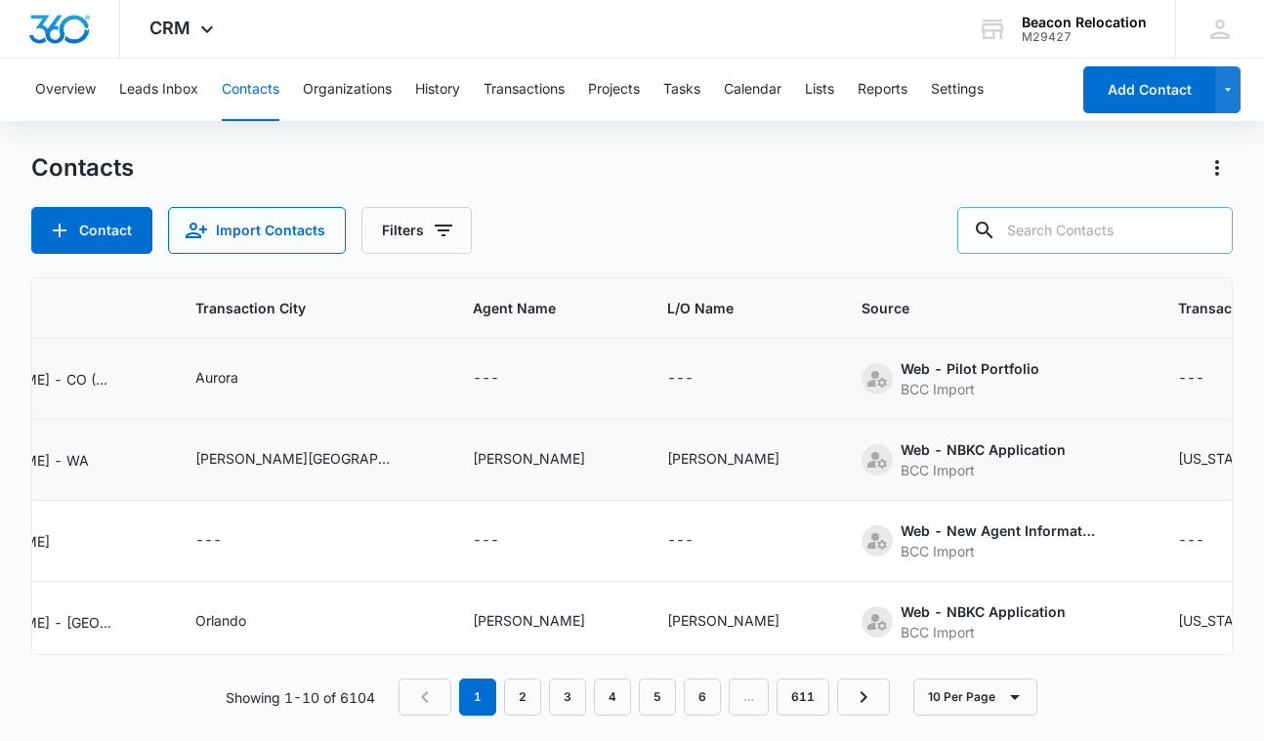
scroll to position [0, 477]
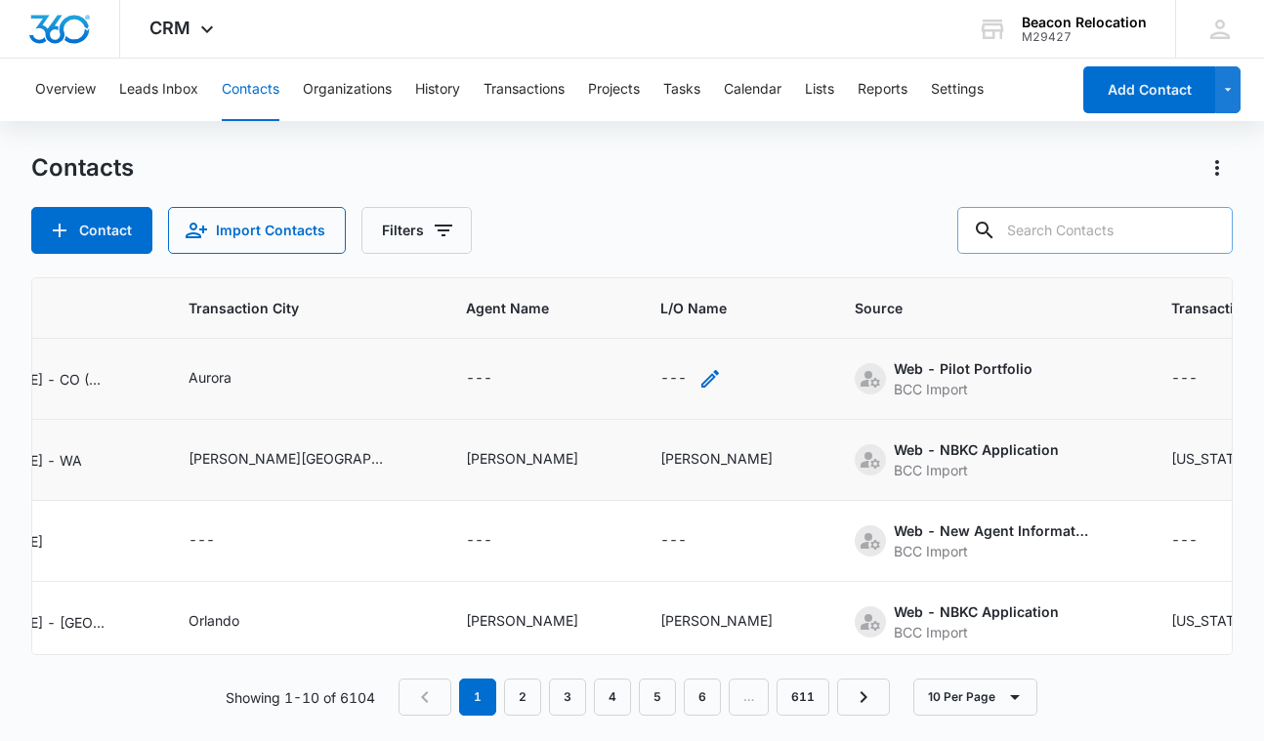
click at [698, 378] on icon "L/O Name - - Select to Edit Field" at bounding box center [709, 378] width 23 height 23
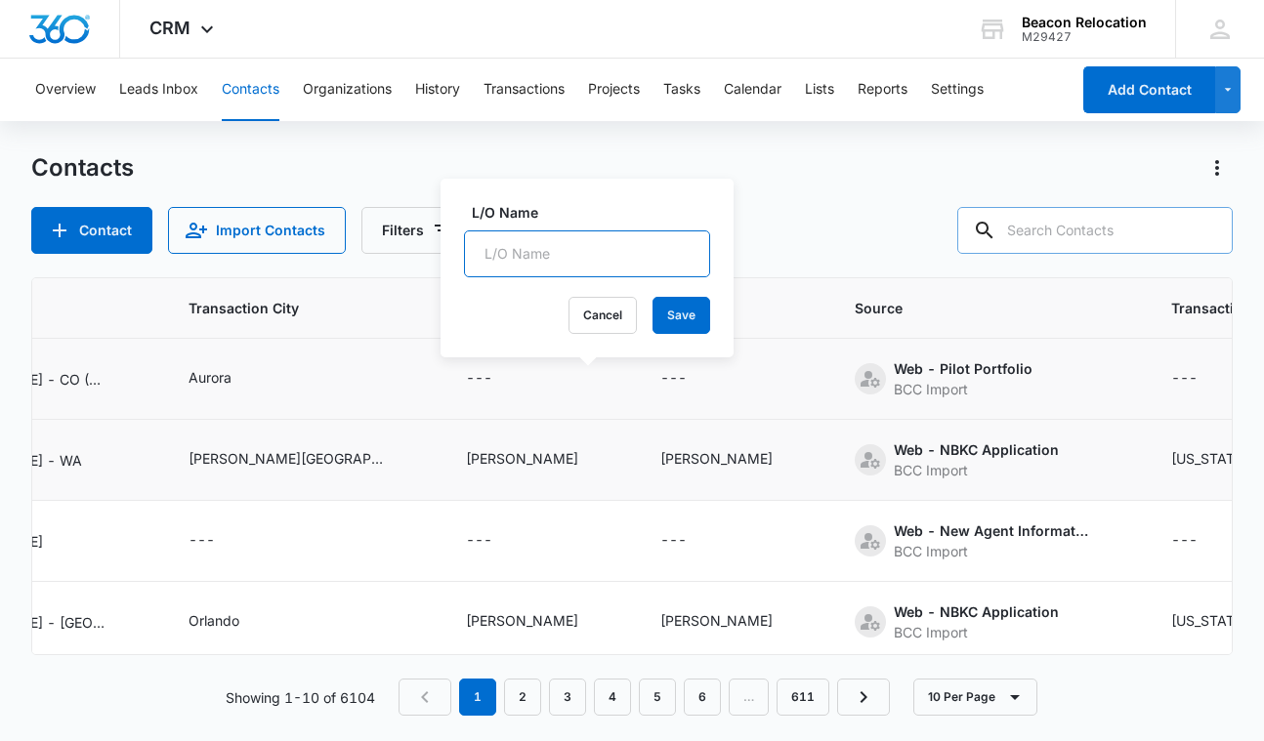
click at [595, 249] on input "L/O Name" at bounding box center [587, 254] width 246 height 47
type input "N/A"
click at [676, 314] on button "Save" at bounding box center [682, 315] width 58 height 37
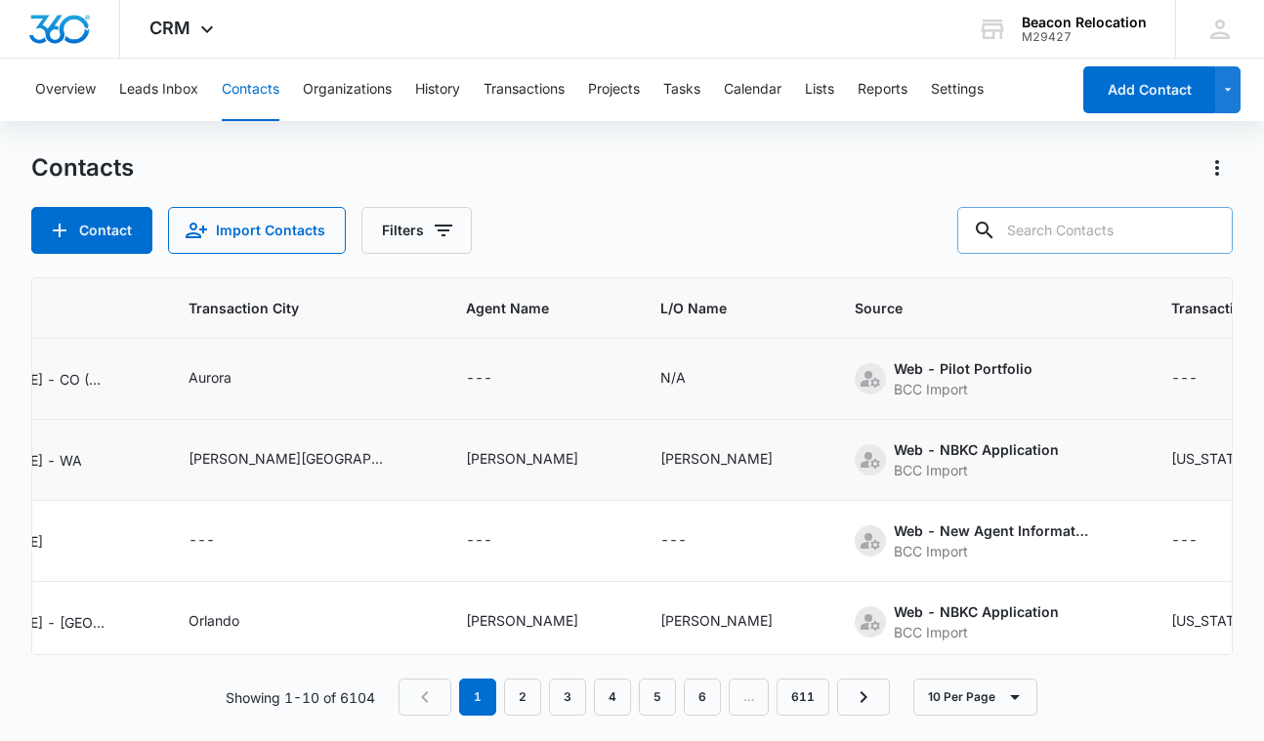
click at [1212, 378] on icon "Transaction State - - Select to Edit Field" at bounding box center [1221, 379] width 18 height 18
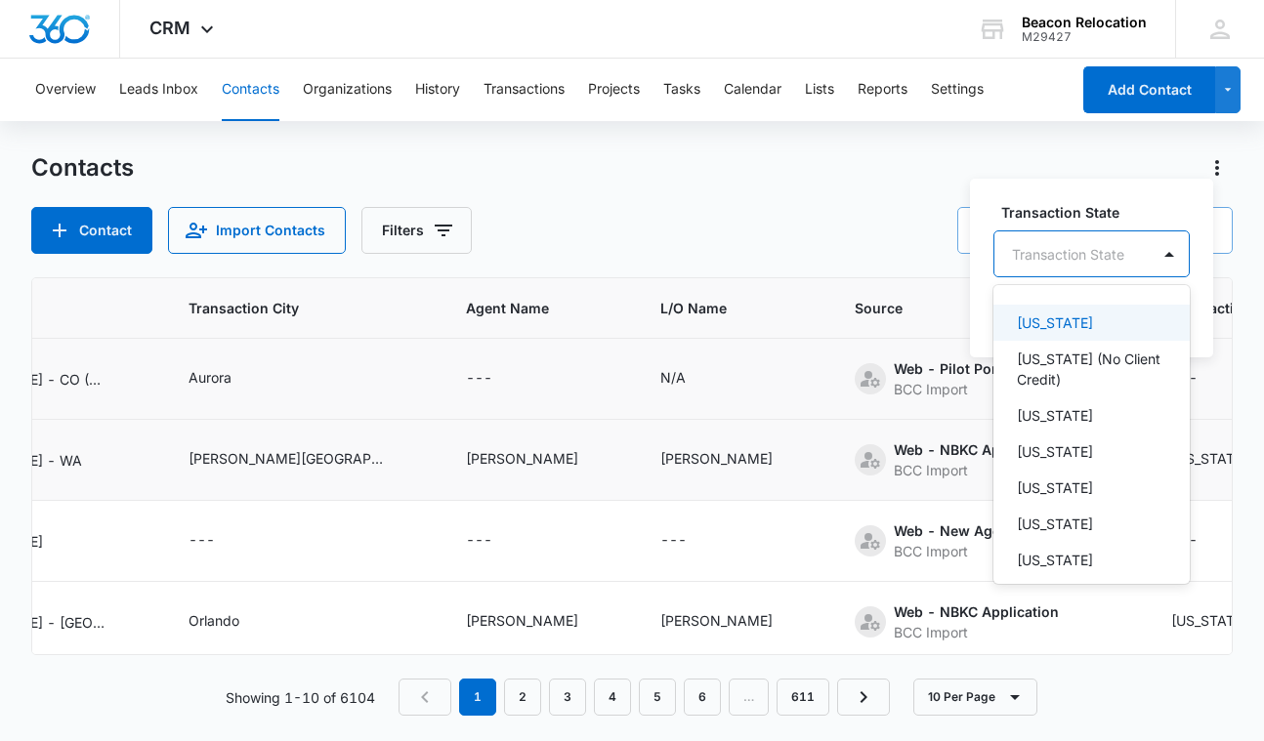
click at [1090, 250] on div "Transaction State" at bounding box center [1068, 254] width 112 height 21
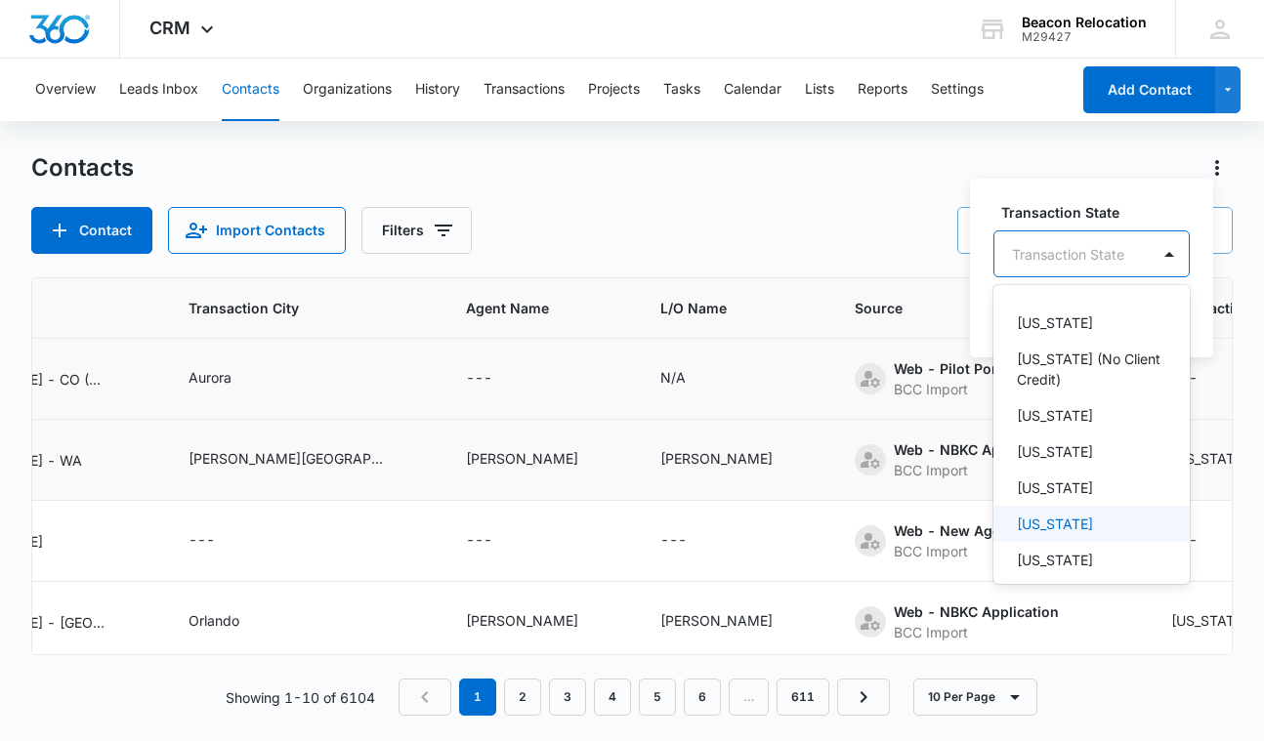
click at [1074, 516] on p "[US_STATE]" at bounding box center [1055, 524] width 76 height 21
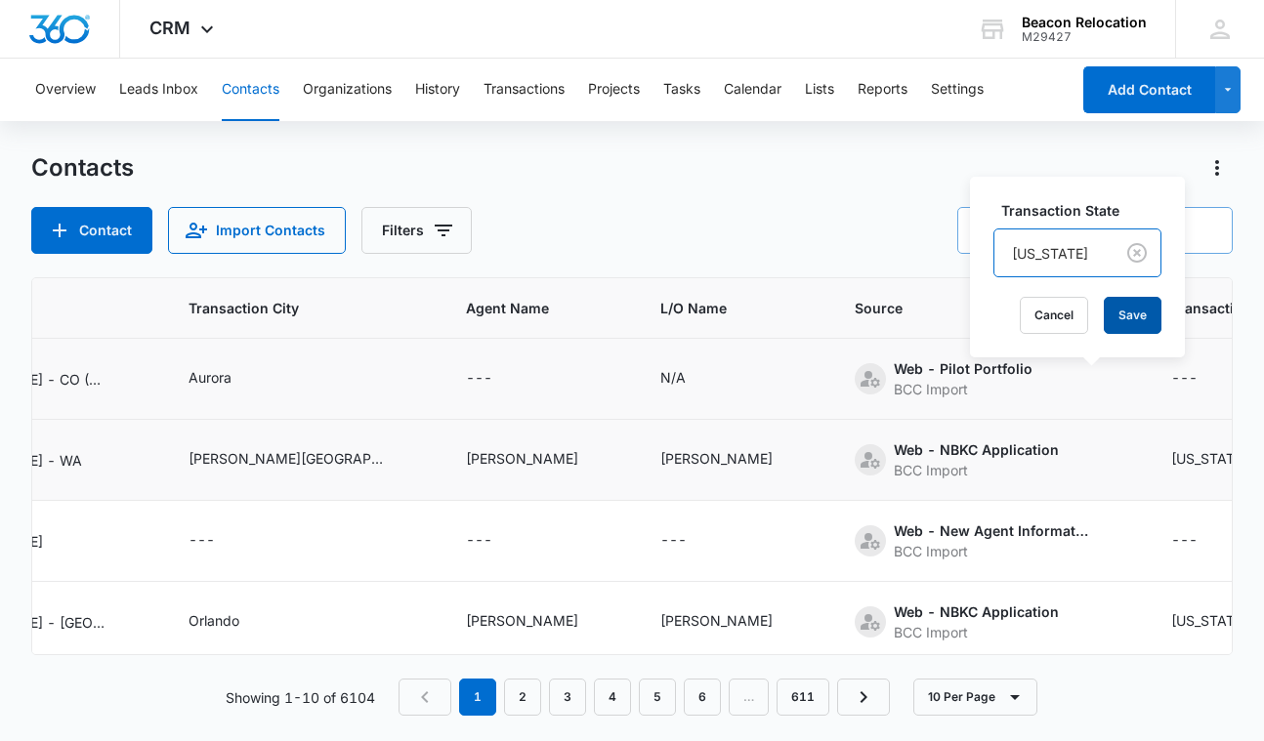
click at [1115, 317] on button "Save" at bounding box center [1133, 315] width 58 height 37
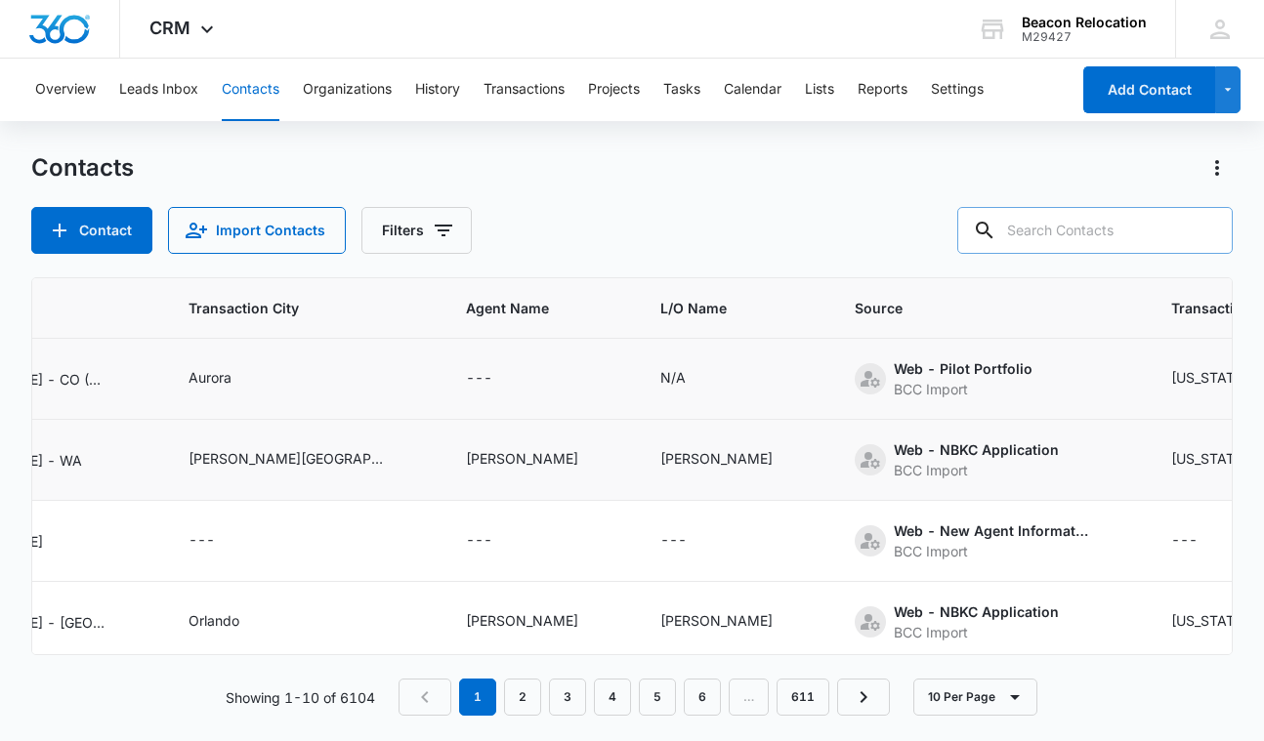
click at [1019, 237] on input "text" at bounding box center [1094, 230] width 275 height 47
type input "[PERSON_NAME] [PERSON_NAME]"
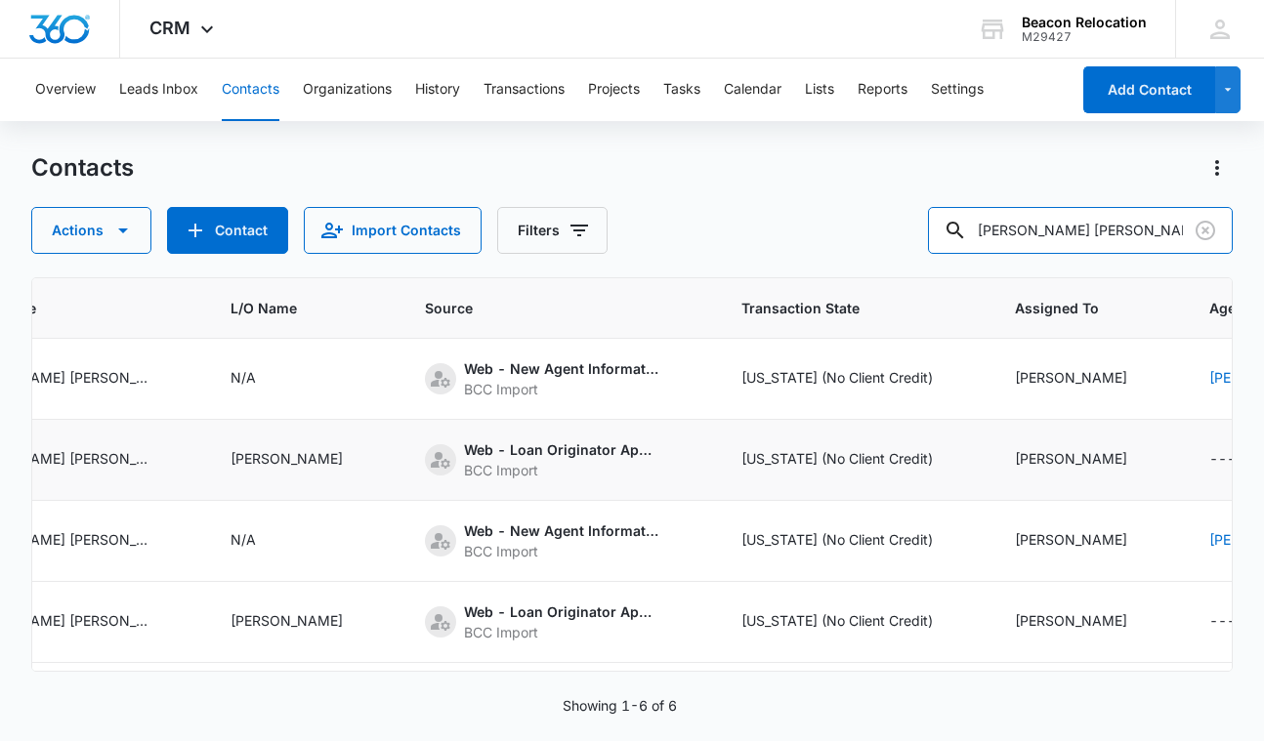
scroll to position [0, 993]
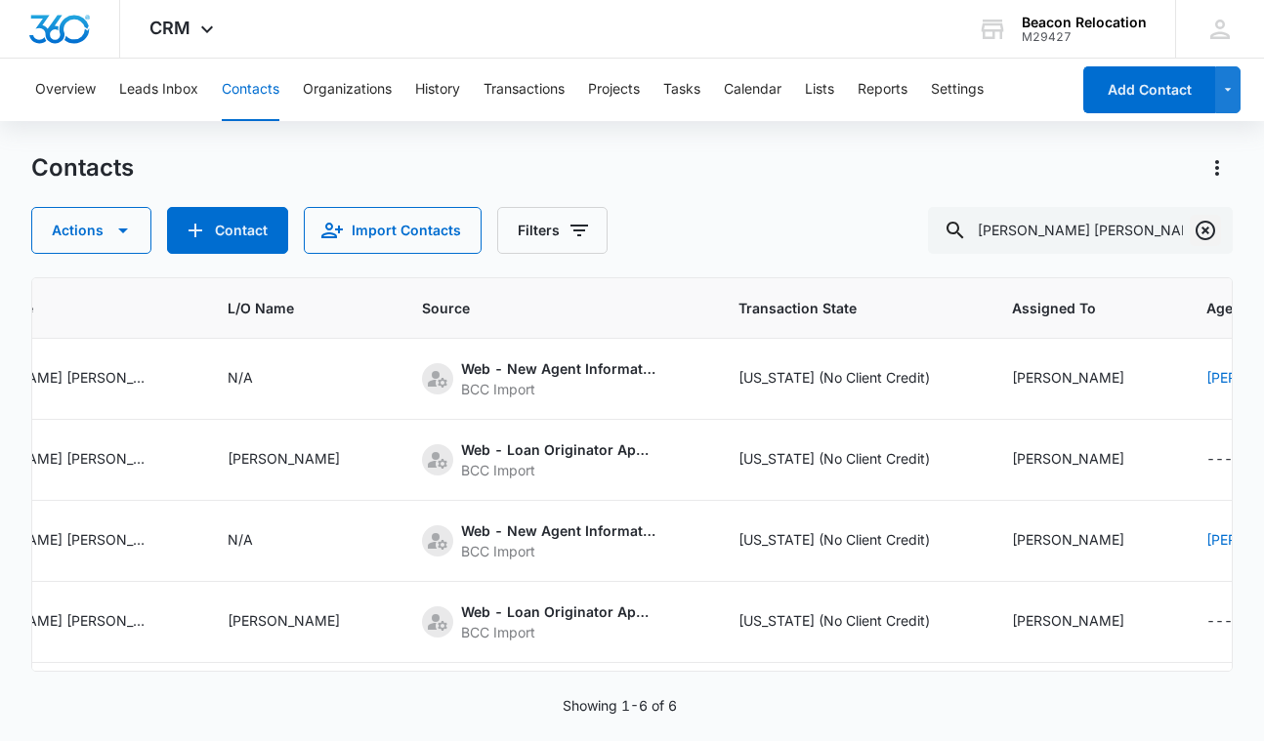
click at [1207, 228] on icon "Clear" at bounding box center [1206, 231] width 20 height 20
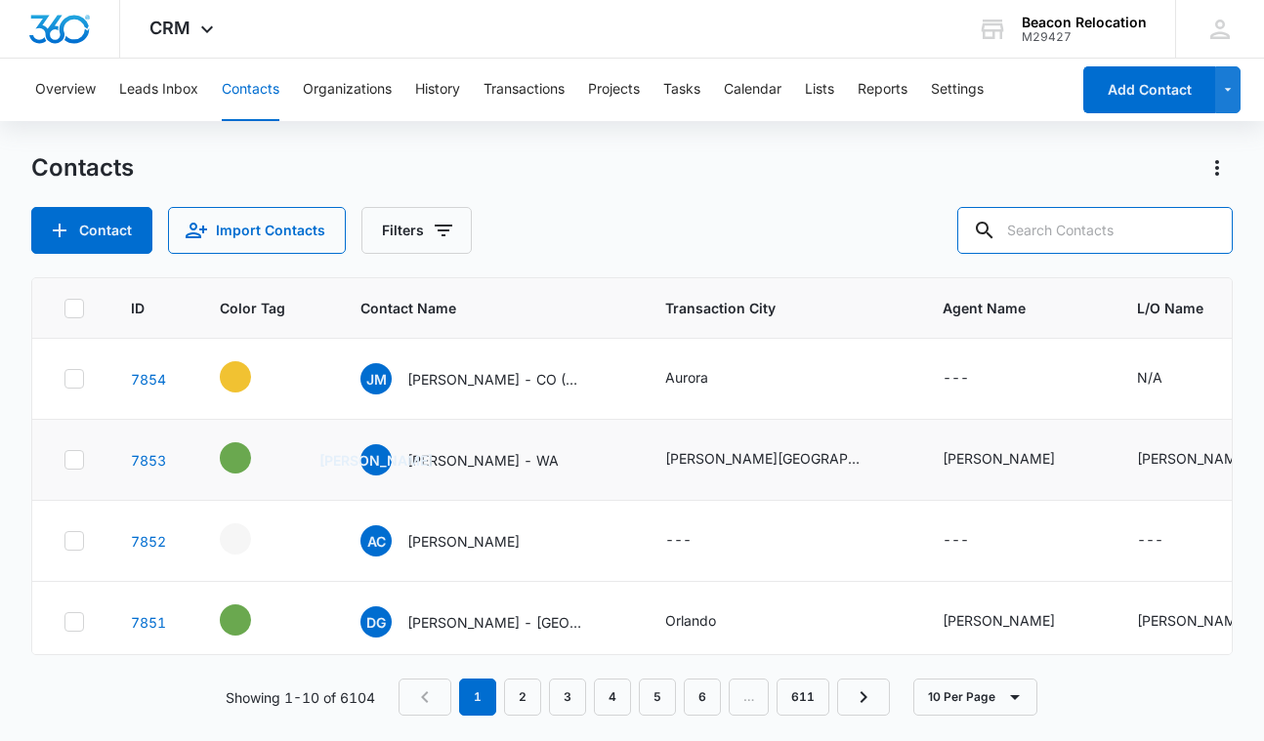
scroll to position [0, 0]
click at [274, 539] on icon "- - Select to Edit Field" at bounding box center [275, 536] width 18 height 18
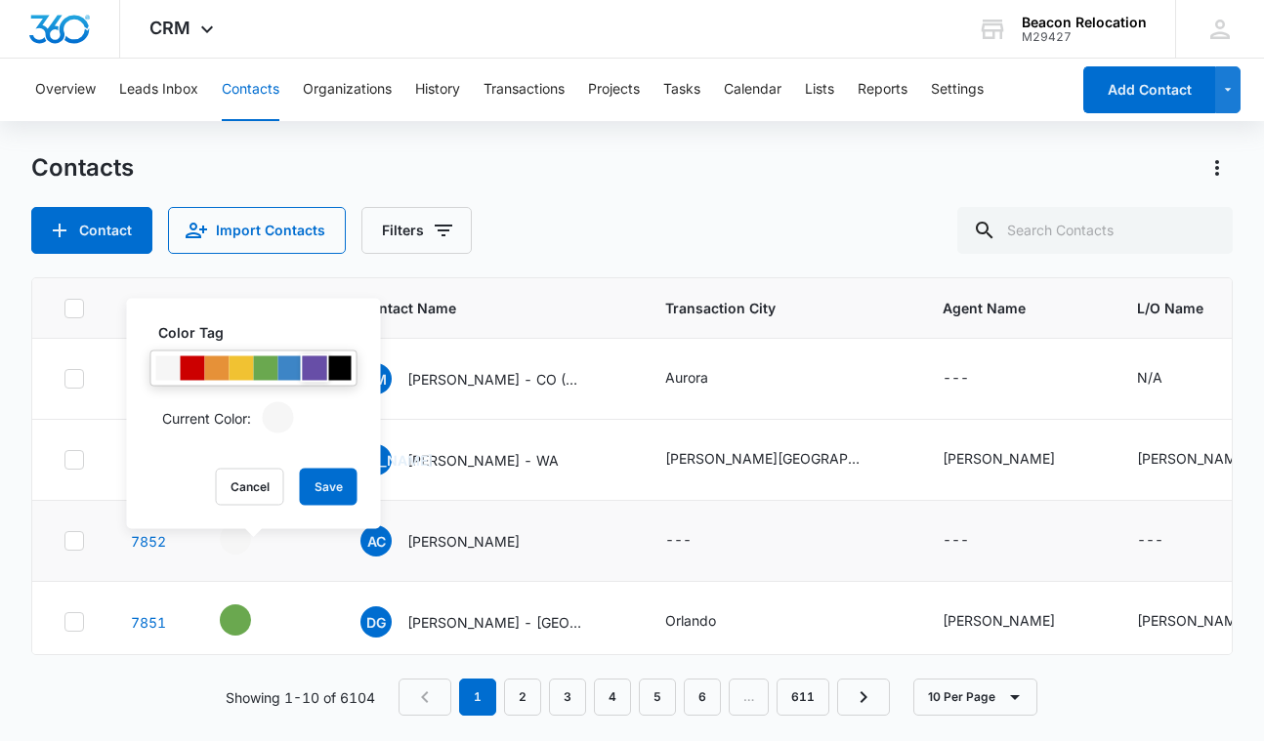
click at [319, 367] on div at bounding box center [315, 369] width 24 height 24
click at [321, 485] on button "Save" at bounding box center [329, 487] width 58 height 37
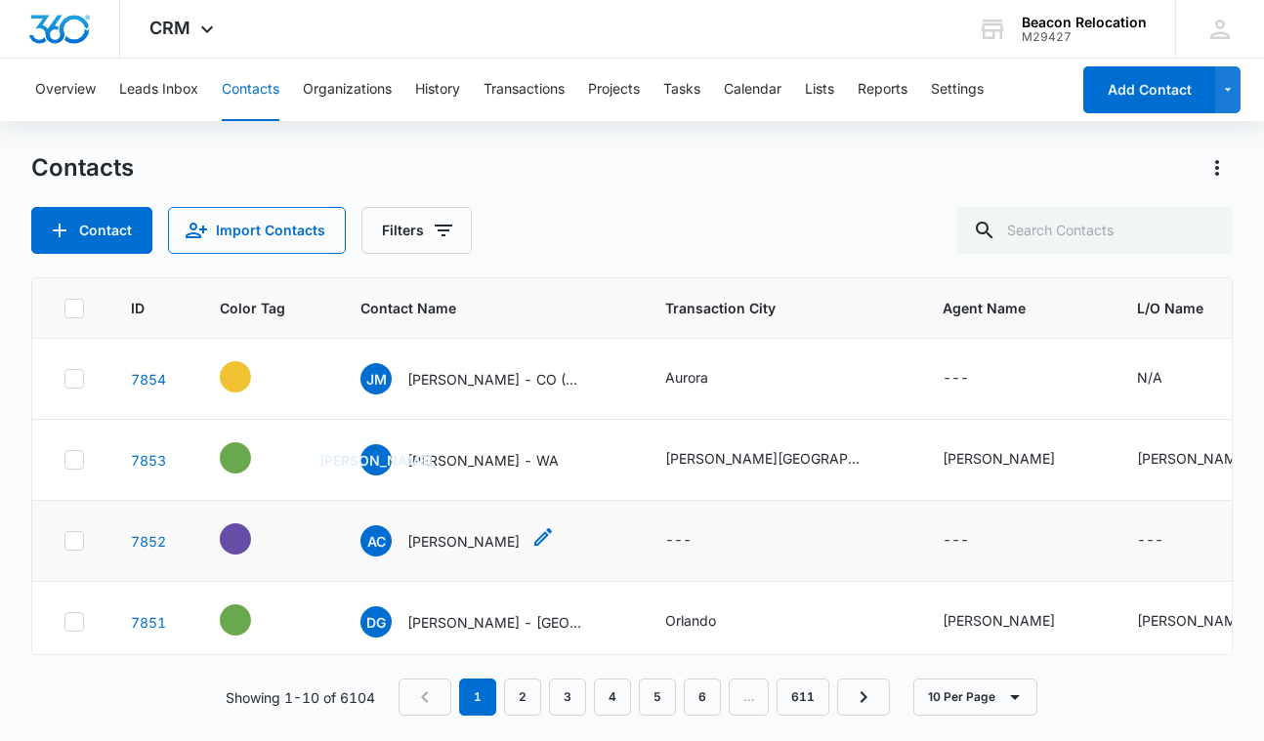
click at [532, 532] on icon "Contact Name - Angelique Cruz - Select to Edit Field" at bounding box center [542, 537] width 23 height 23
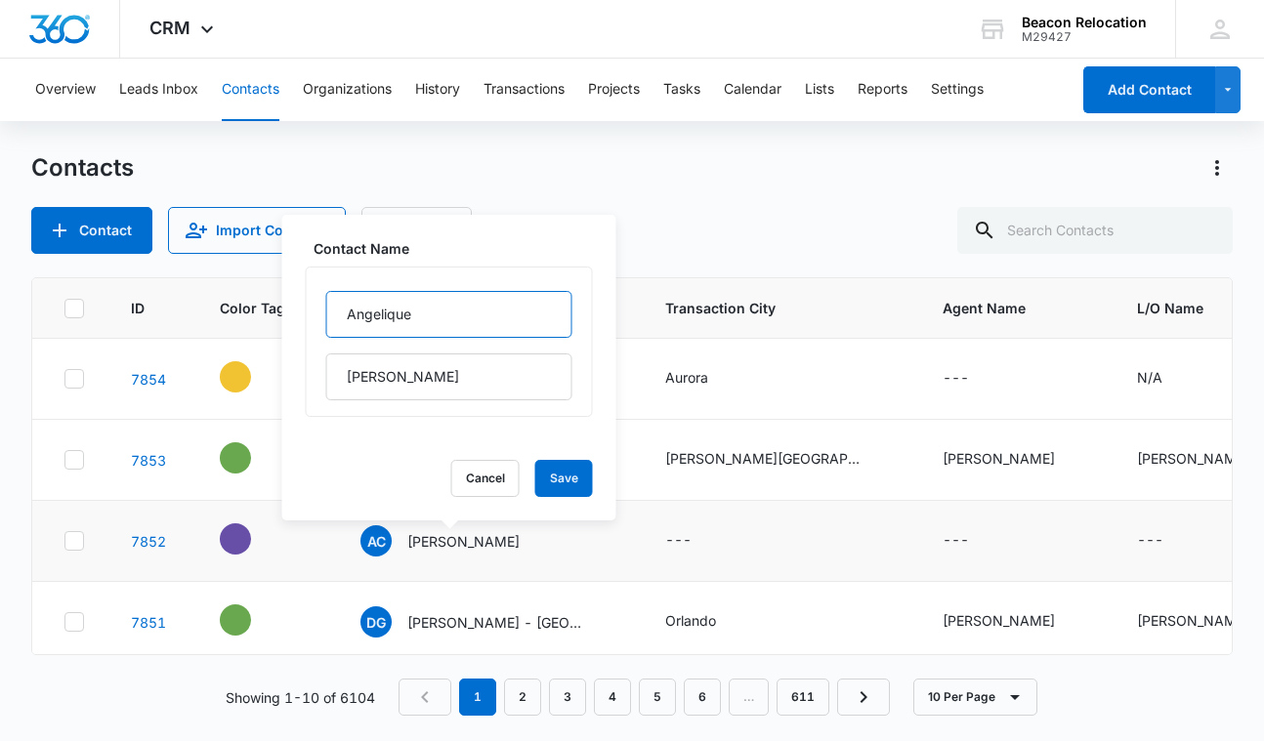
click at [455, 303] on input "Angelique" at bounding box center [449, 314] width 246 height 47
click at [455, 311] on input "Angelique" at bounding box center [449, 314] width 246 height 47
type input "[PERSON_NAME] -"
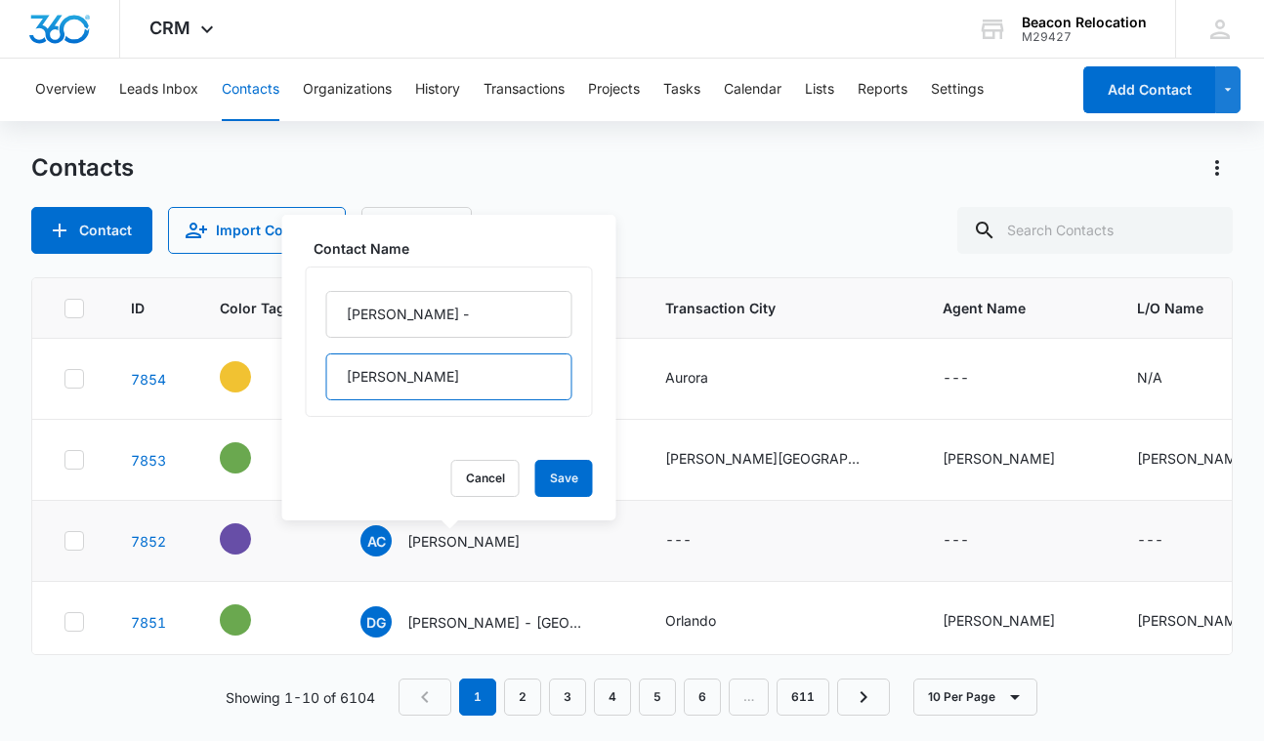
drag, startPoint x: 394, startPoint y: 381, endPoint x: 327, endPoint y: 379, distance: 66.5
click at [325, 381] on div "[PERSON_NAME]" at bounding box center [449, 342] width 287 height 150
type input "[GEOGRAPHIC_DATA], [GEOGRAPHIC_DATA]"
click at [565, 466] on button "Save" at bounding box center [564, 478] width 58 height 37
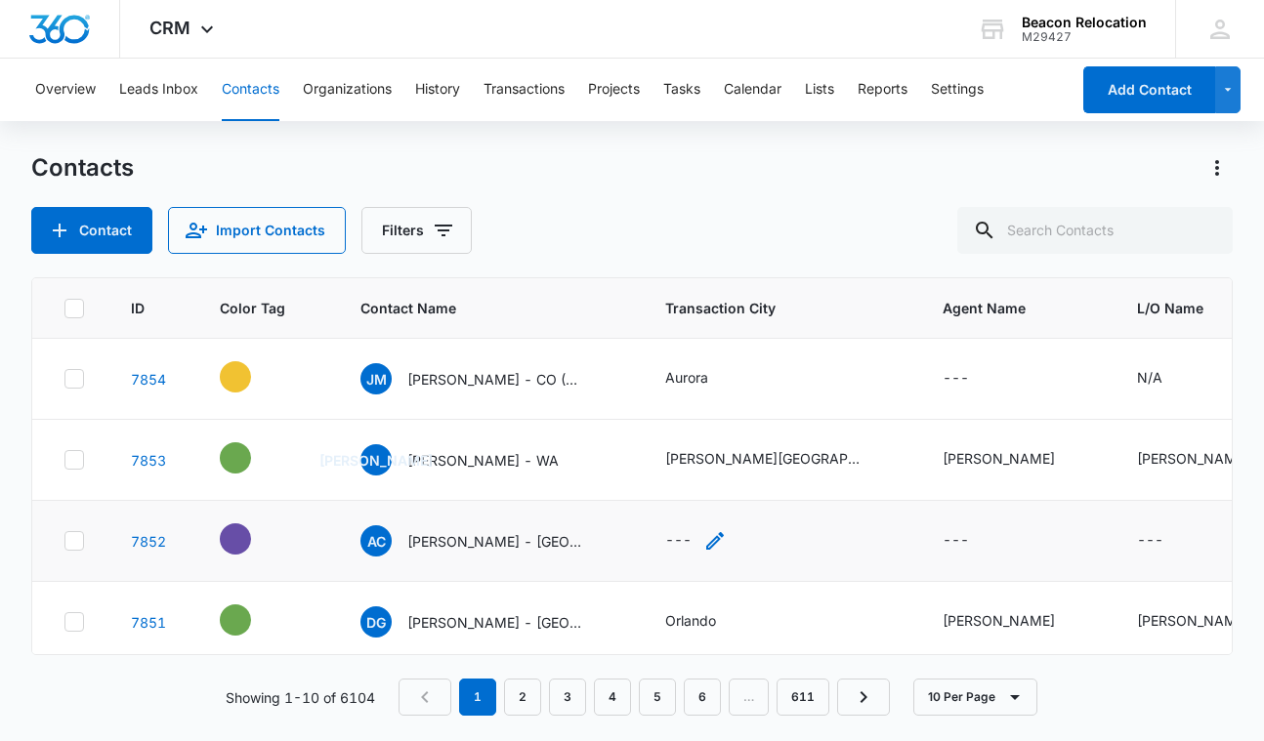
click at [713, 537] on icon "Transaction City - - Select to Edit Field" at bounding box center [714, 540] width 23 height 23
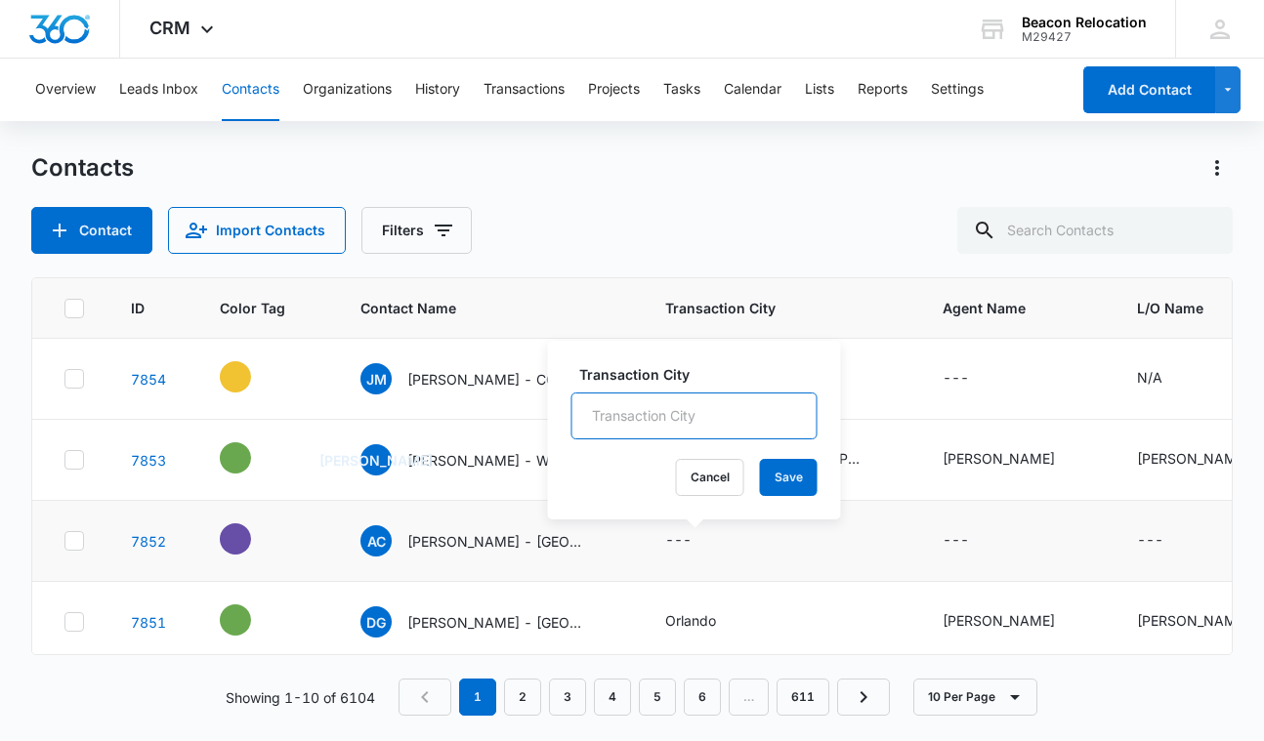
click at [681, 411] on input "Transaction City" at bounding box center [694, 416] width 246 height 47
type input "[GEOGRAPHIC_DATA]"
click at [791, 473] on button "Save" at bounding box center [789, 477] width 58 height 37
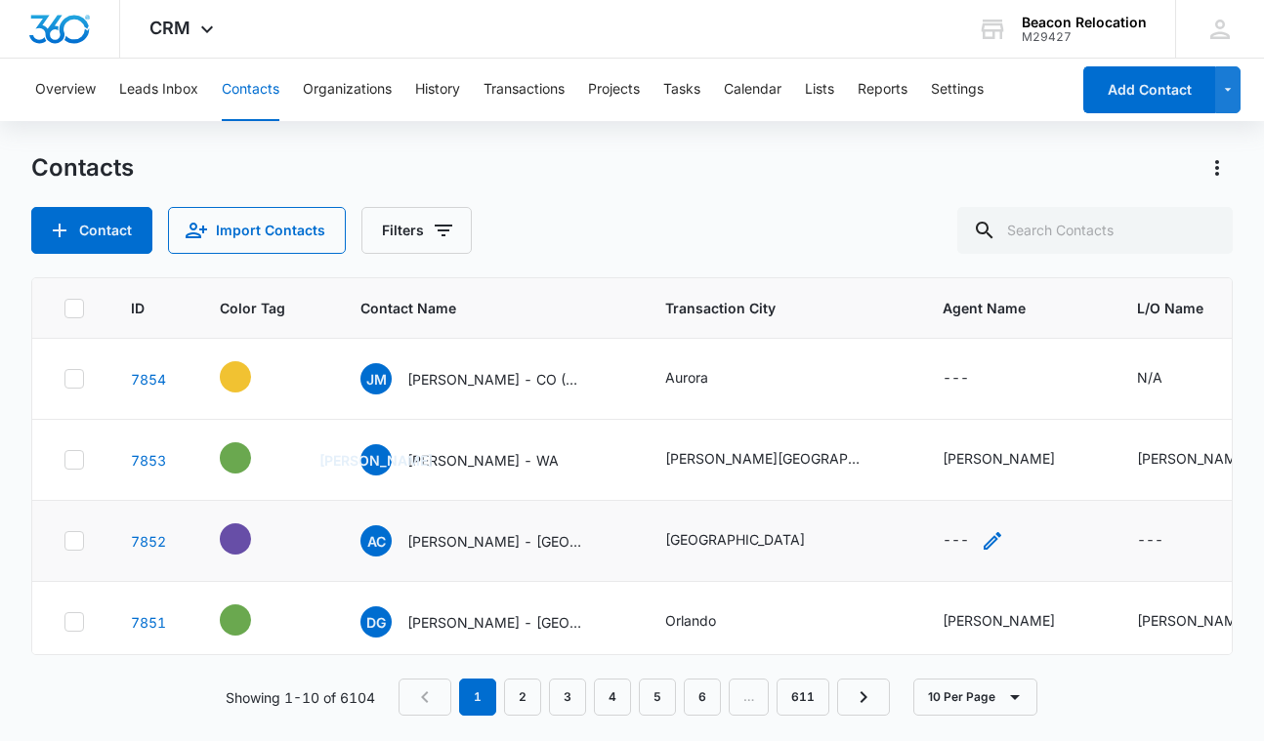
click at [981, 539] on icon "Agent Name - - Select to Edit Field" at bounding box center [992, 540] width 23 height 23
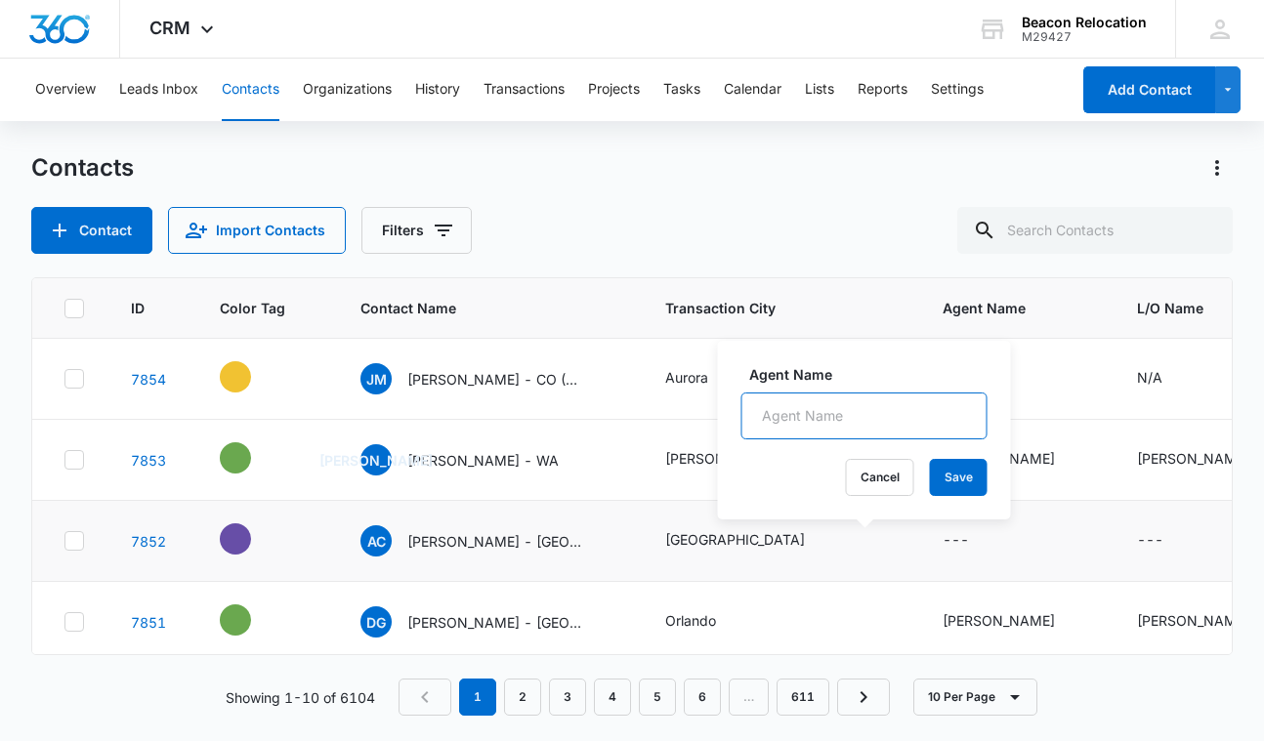
click at [841, 411] on input "Agent Name" at bounding box center [864, 416] width 246 height 47
type input "[PERSON_NAME]"
click at [954, 474] on button "Save" at bounding box center [959, 477] width 58 height 37
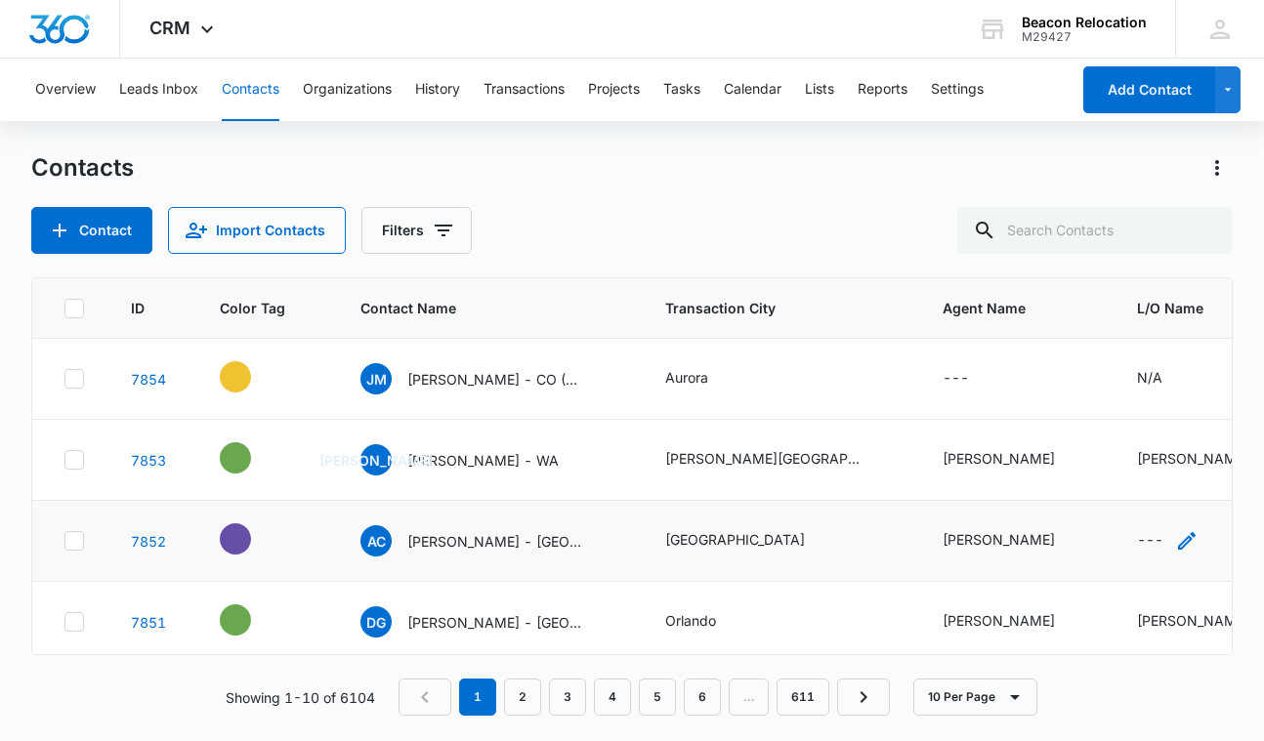
click at [1175, 543] on icon "L/O Name - - Select to Edit Field" at bounding box center [1186, 540] width 23 height 23
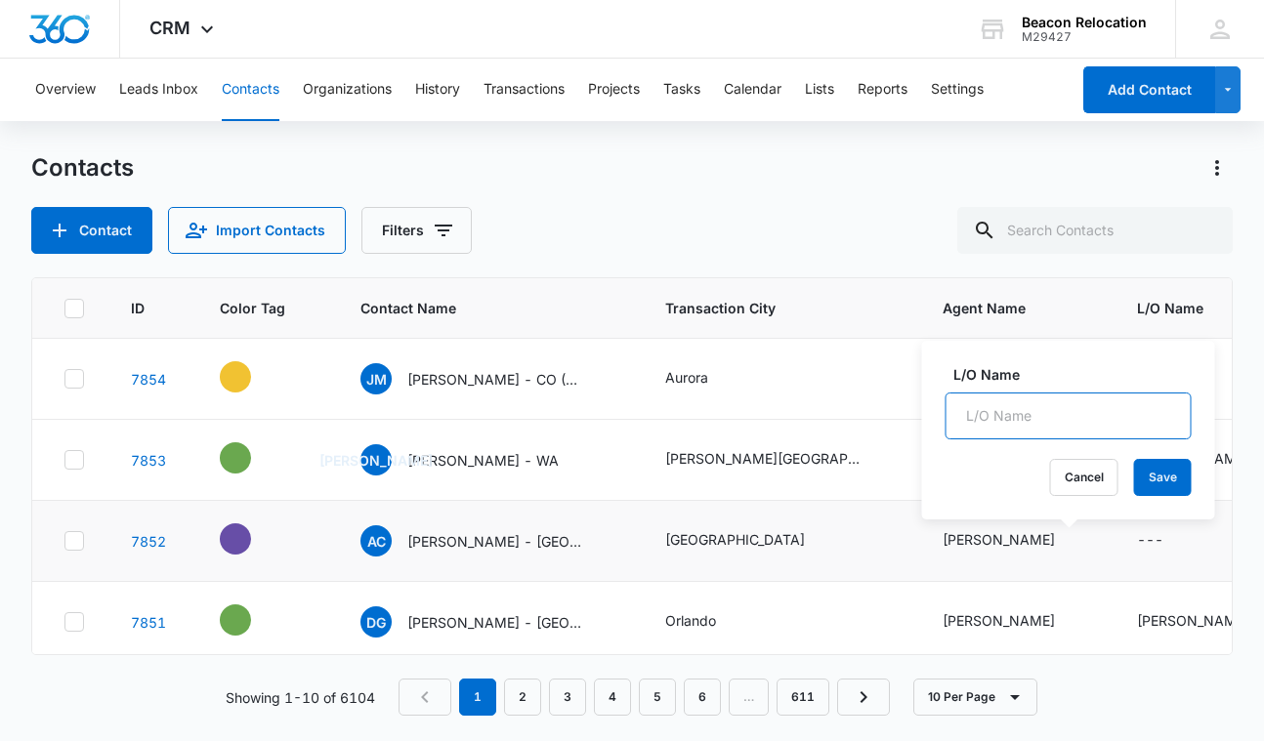
click at [1067, 416] on input "L/O Name" at bounding box center [1069, 416] width 246 height 47
type input "[PERSON_NAME]"
click at [1140, 475] on button "Save" at bounding box center [1163, 477] width 58 height 37
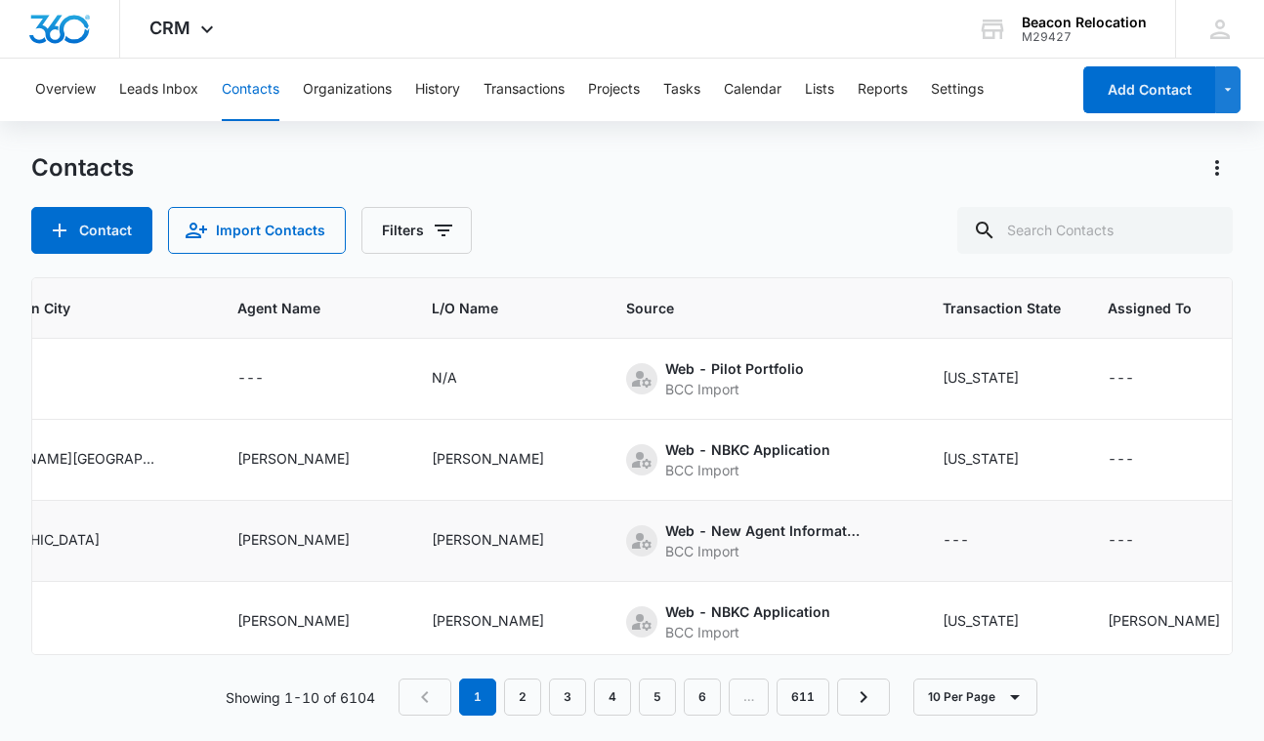
scroll to position [0, 759]
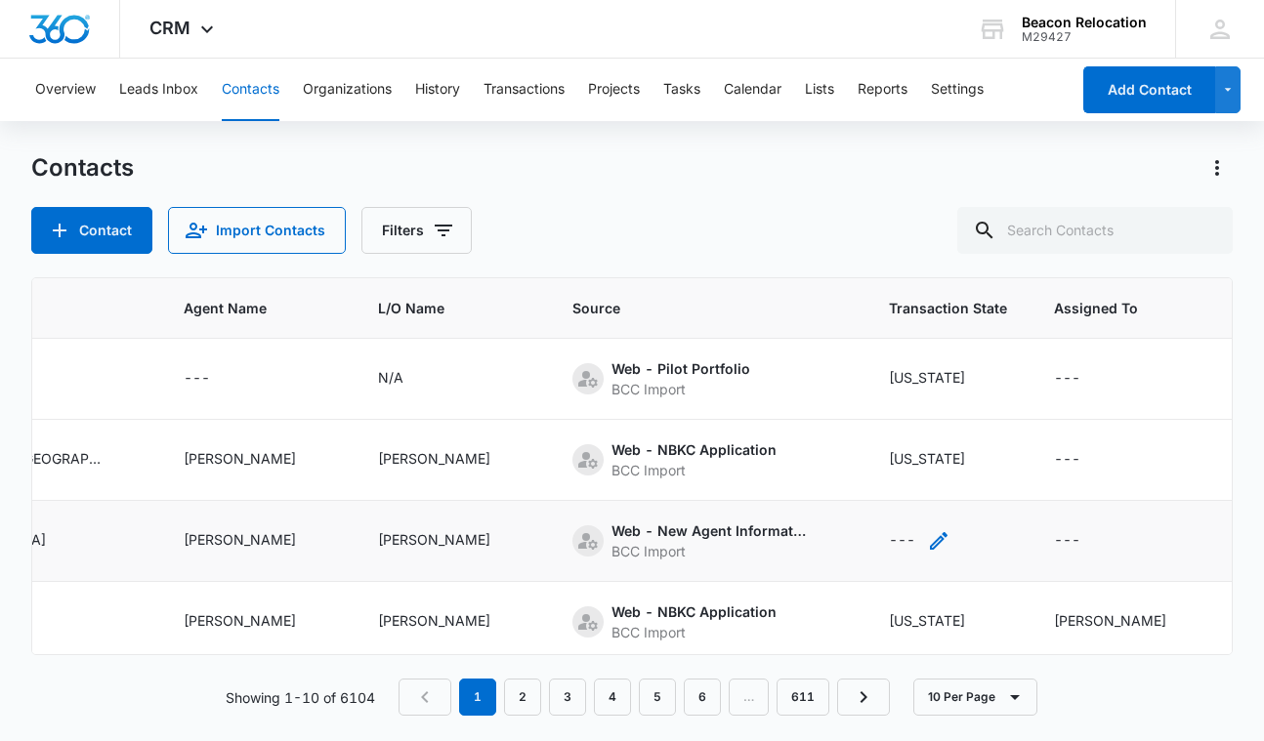
click at [927, 539] on icon "Transaction State - - Select to Edit Field" at bounding box center [938, 540] width 23 height 23
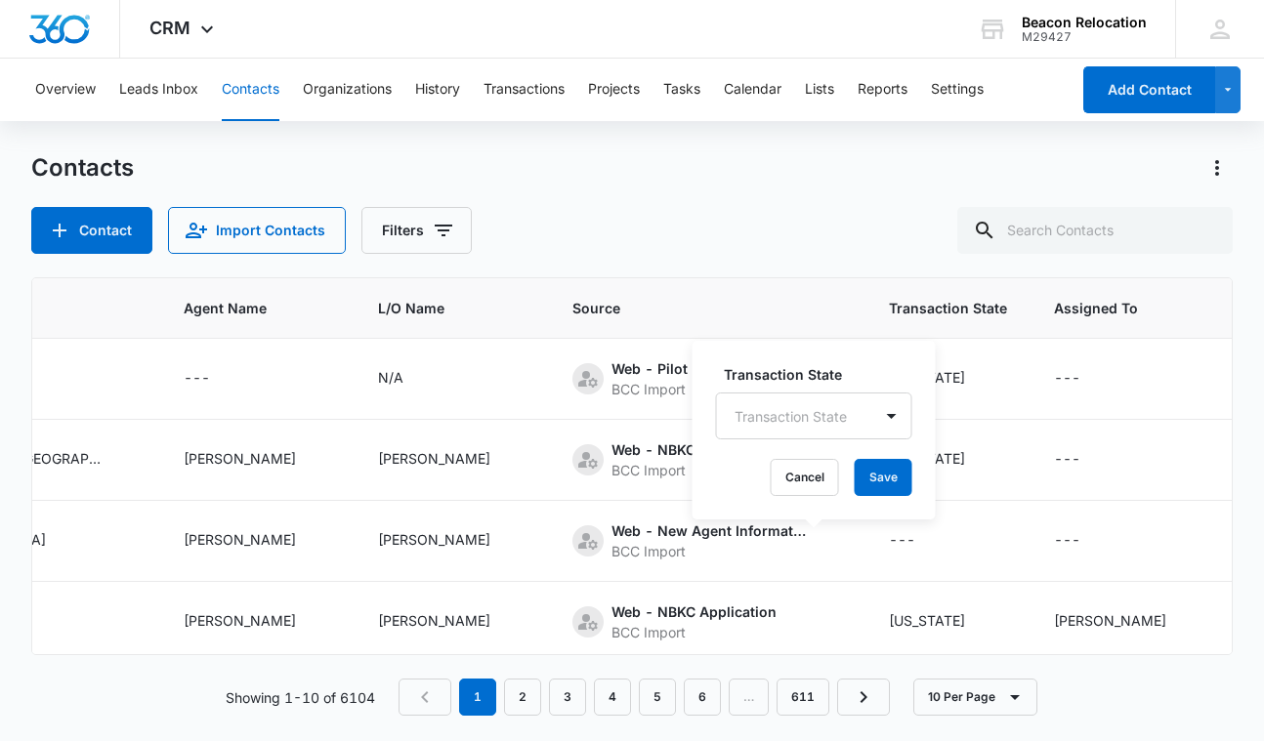
click at [783, 406] on div "Transaction State" at bounding box center [794, 417] width 155 height 44
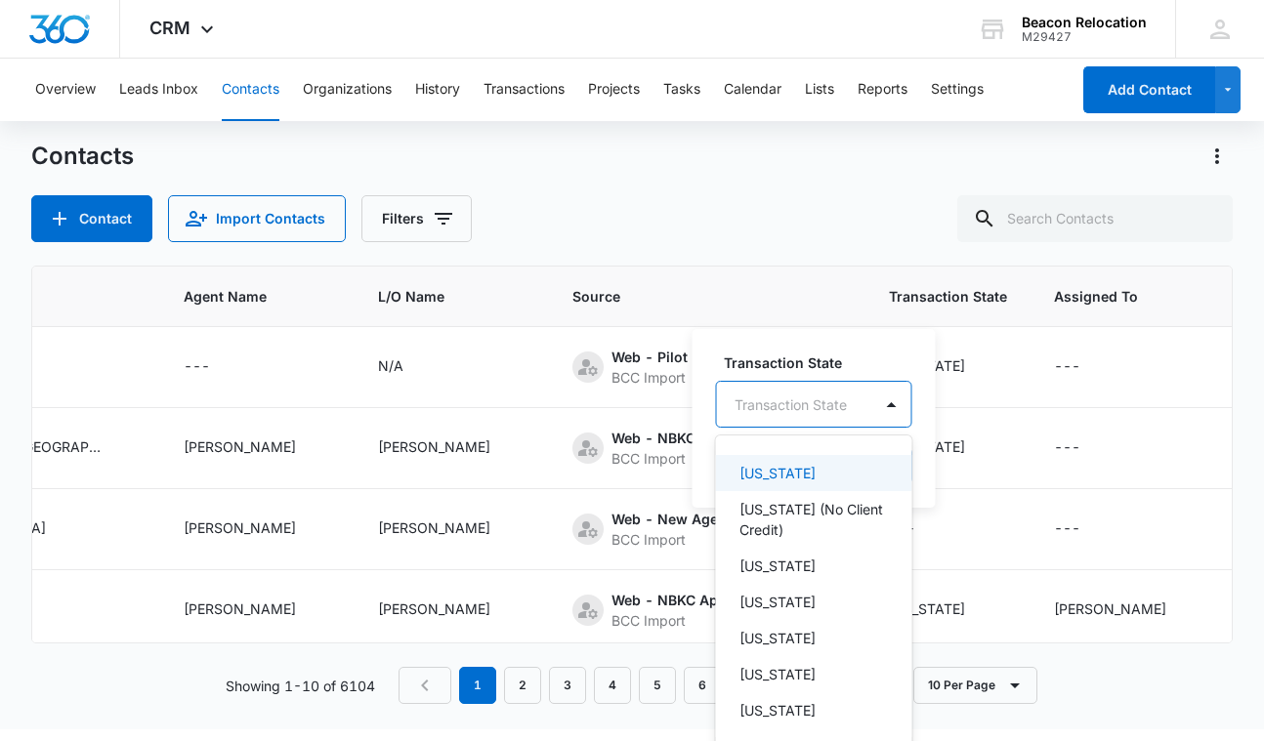
scroll to position [13, 0]
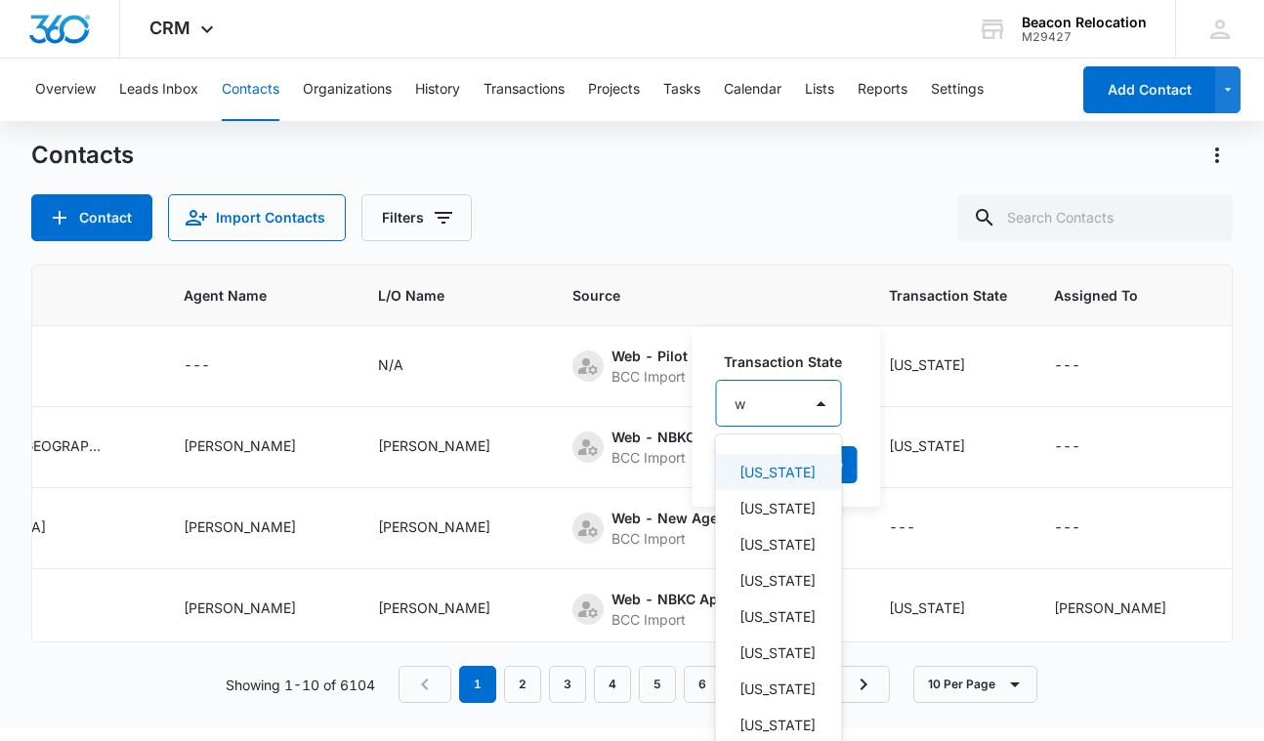
type input "wi"
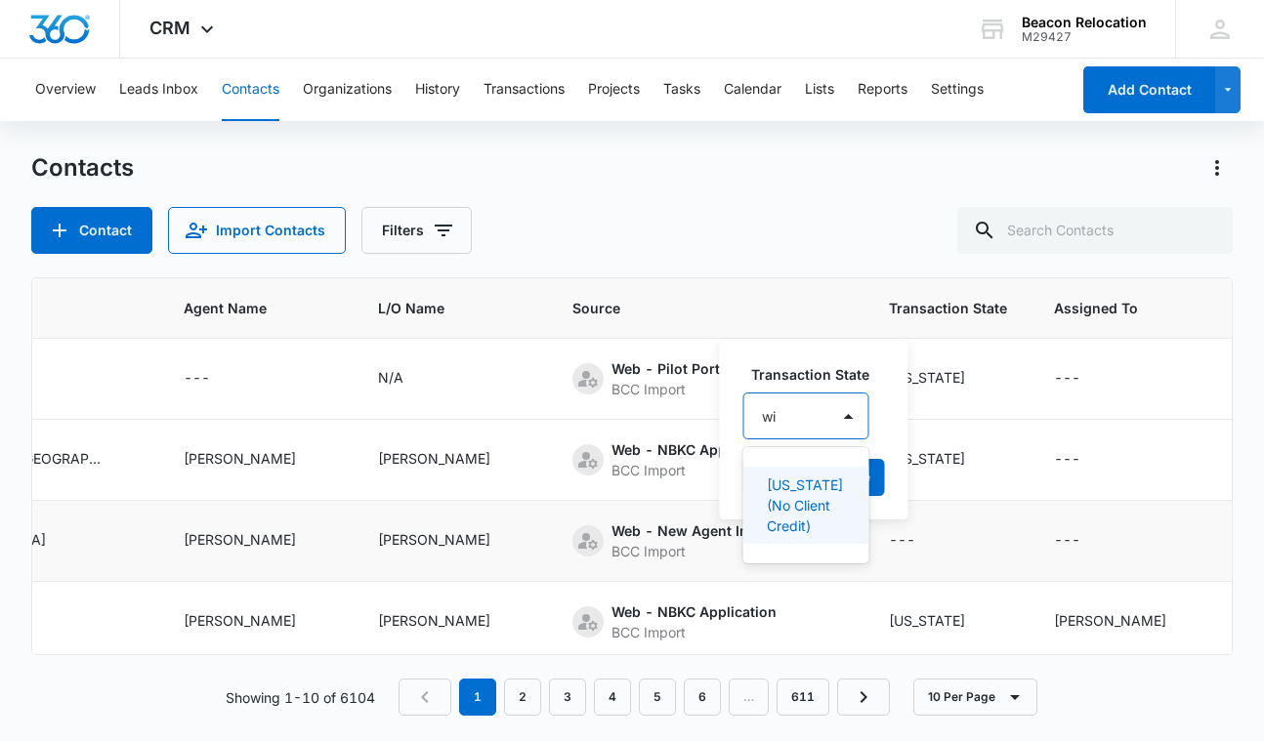
click at [769, 506] on p "[US_STATE] (No Client Credit)" at bounding box center [804, 506] width 75 height 62
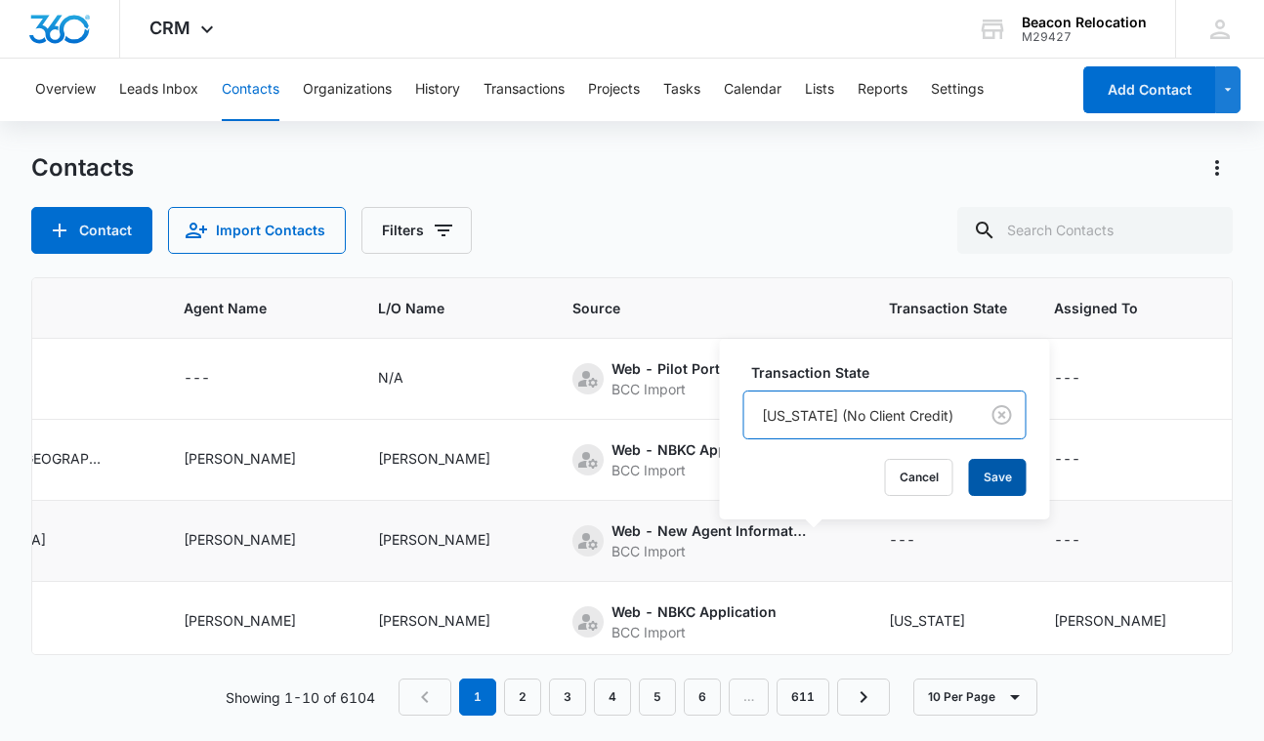
click at [987, 473] on button "Save" at bounding box center [998, 477] width 58 height 37
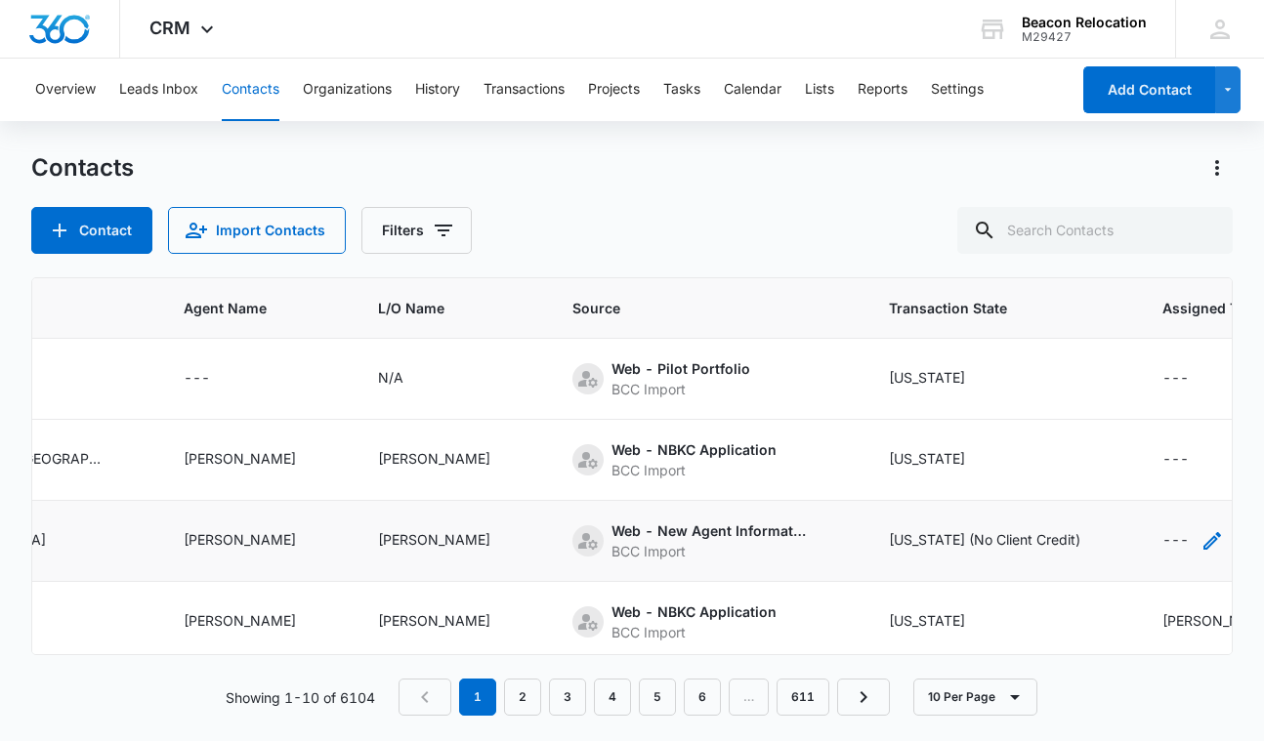
click at [1201, 544] on icon "Assigned To - - Select to Edit Field" at bounding box center [1212, 540] width 23 height 23
click at [1083, 418] on div "Assigned To" at bounding box center [1055, 416] width 79 height 21
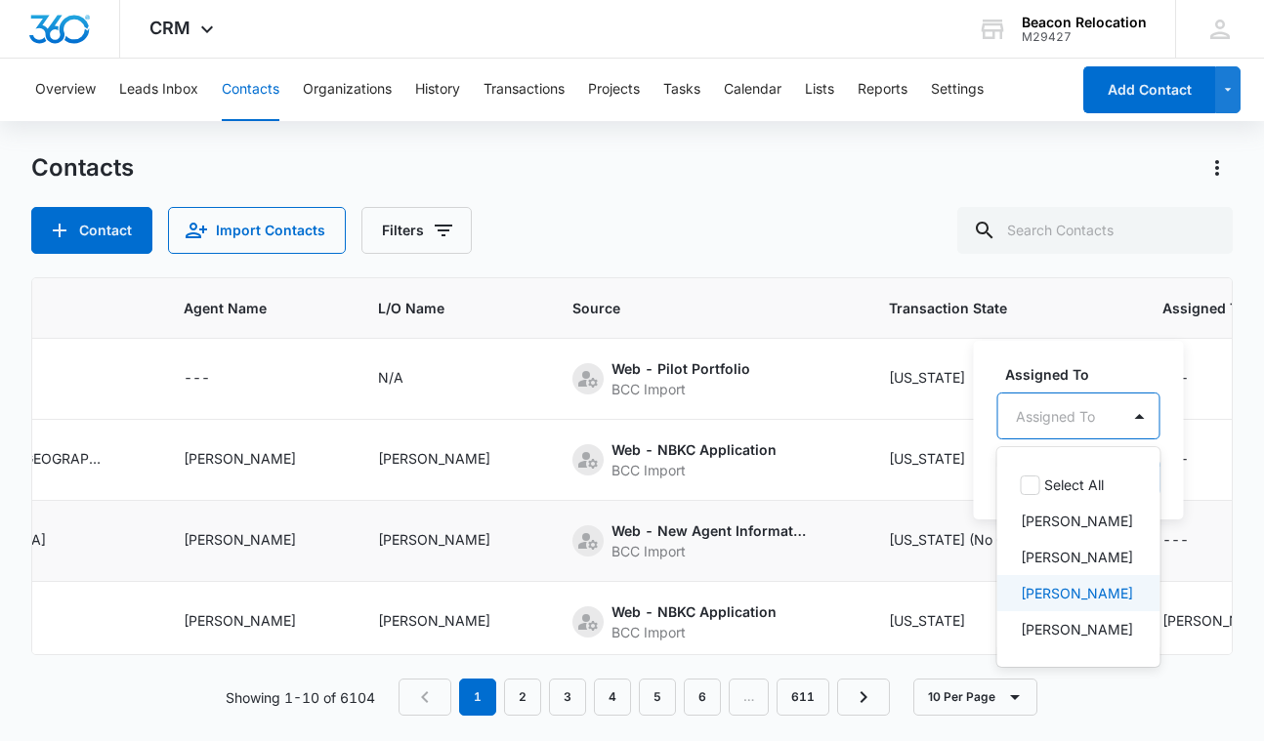
click at [1048, 587] on p "[PERSON_NAME]" at bounding box center [1077, 593] width 112 height 21
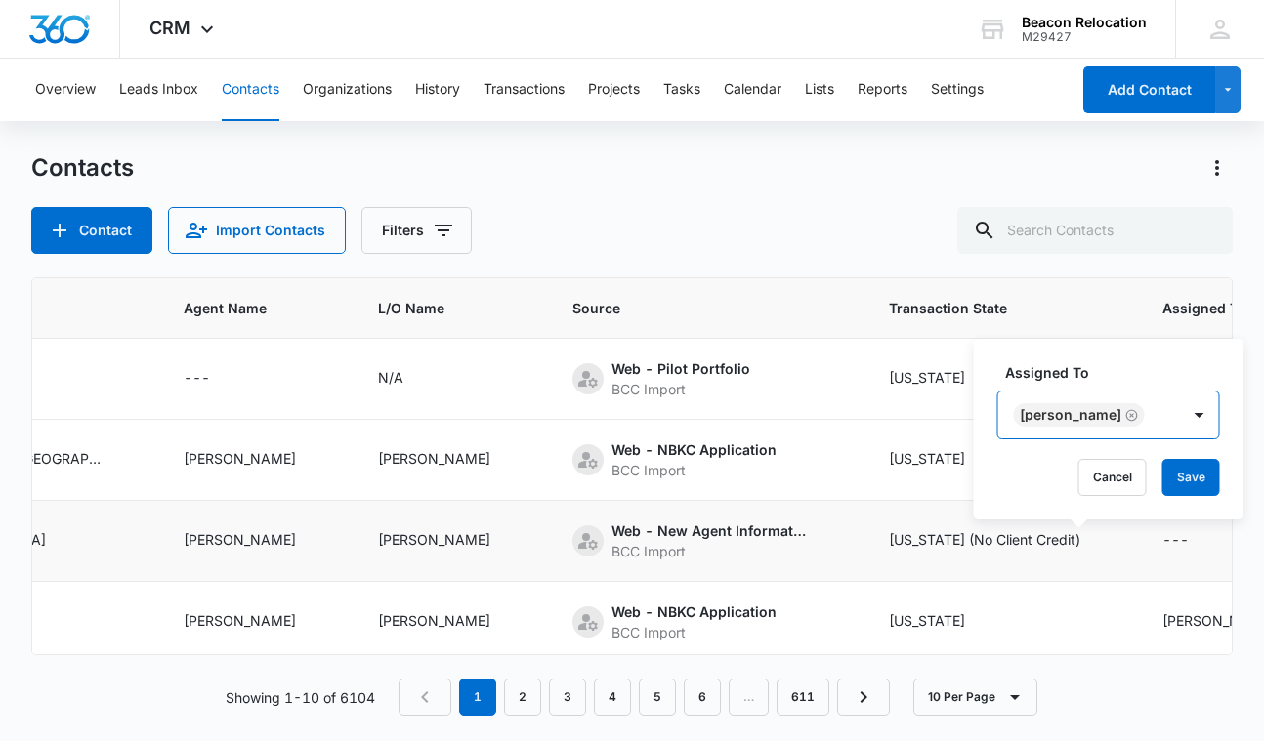
click at [1140, 405] on div "[PERSON_NAME]" at bounding box center [1089, 415] width 182 height 47
click at [1163, 469] on button "Save" at bounding box center [1192, 477] width 58 height 37
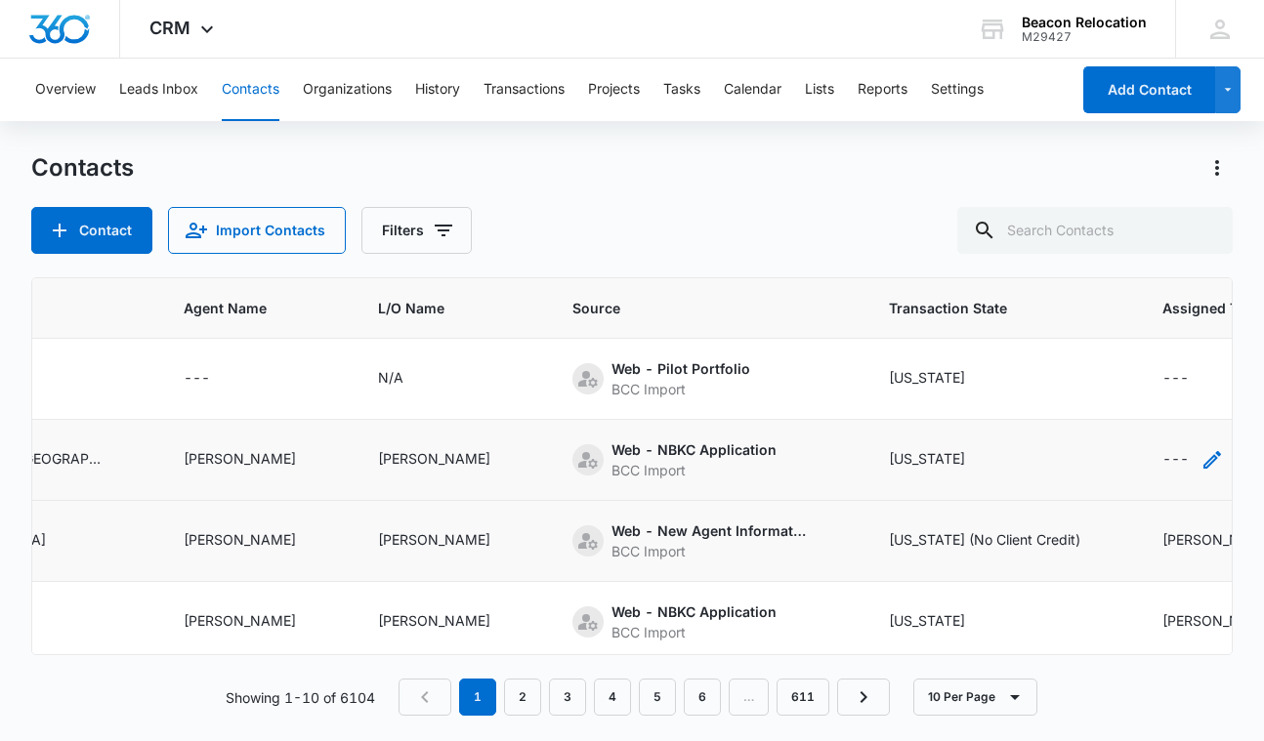
click at [1201, 452] on icon "Assigned To - - Select to Edit Field" at bounding box center [1212, 459] width 23 height 23
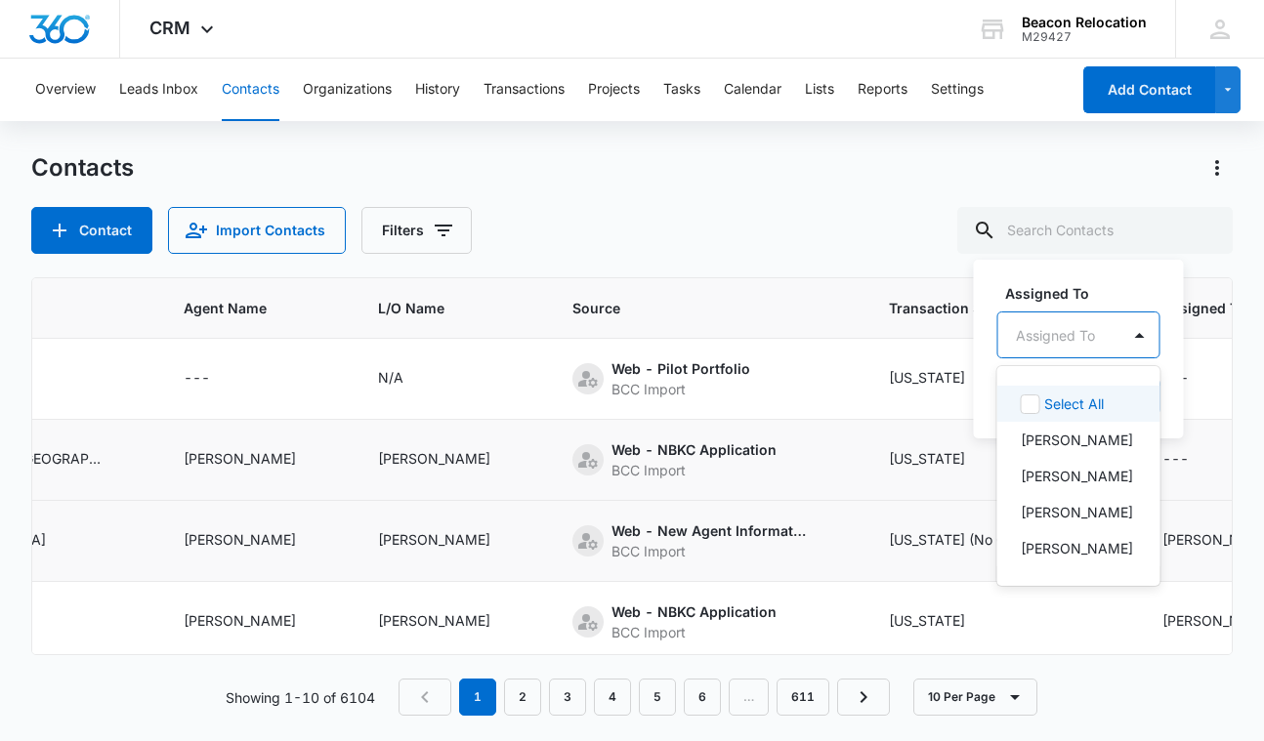
click at [1074, 328] on div "Assigned To" at bounding box center [1055, 335] width 79 height 21
click at [1048, 502] on p "[PERSON_NAME]" at bounding box center [1077, 512] width 112 height 21
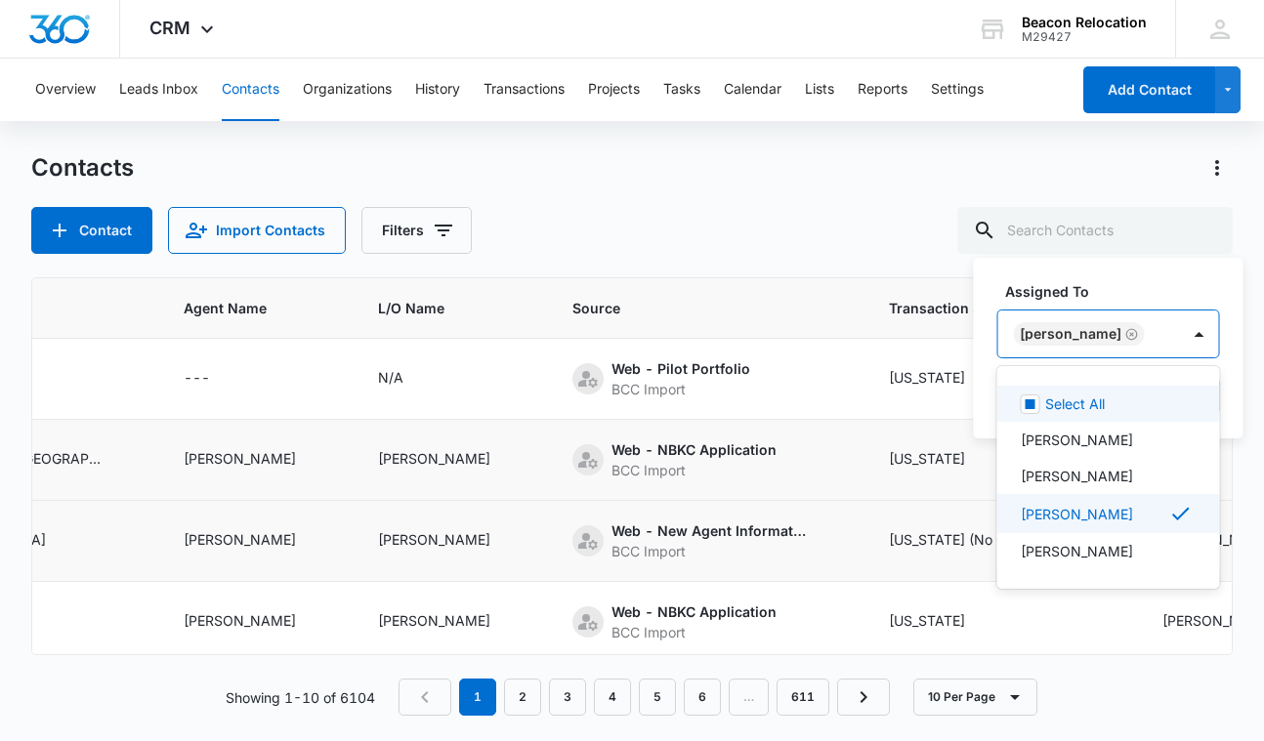
click at [1147, 330] on div "[PERSON_NAME]" at bounding box center [1089, 334] width 182 height 47
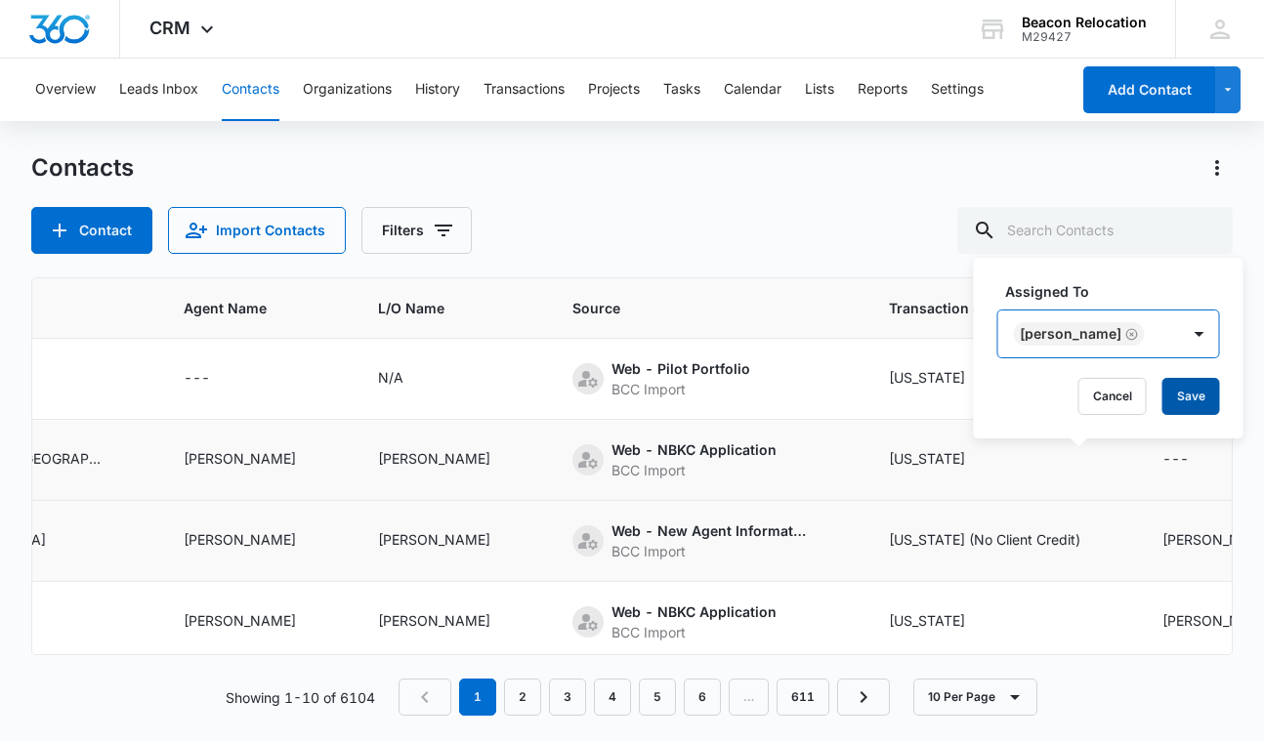
click at [1163, 399] on button "Save" at bounding box center [1192, 396] width 58 height 37
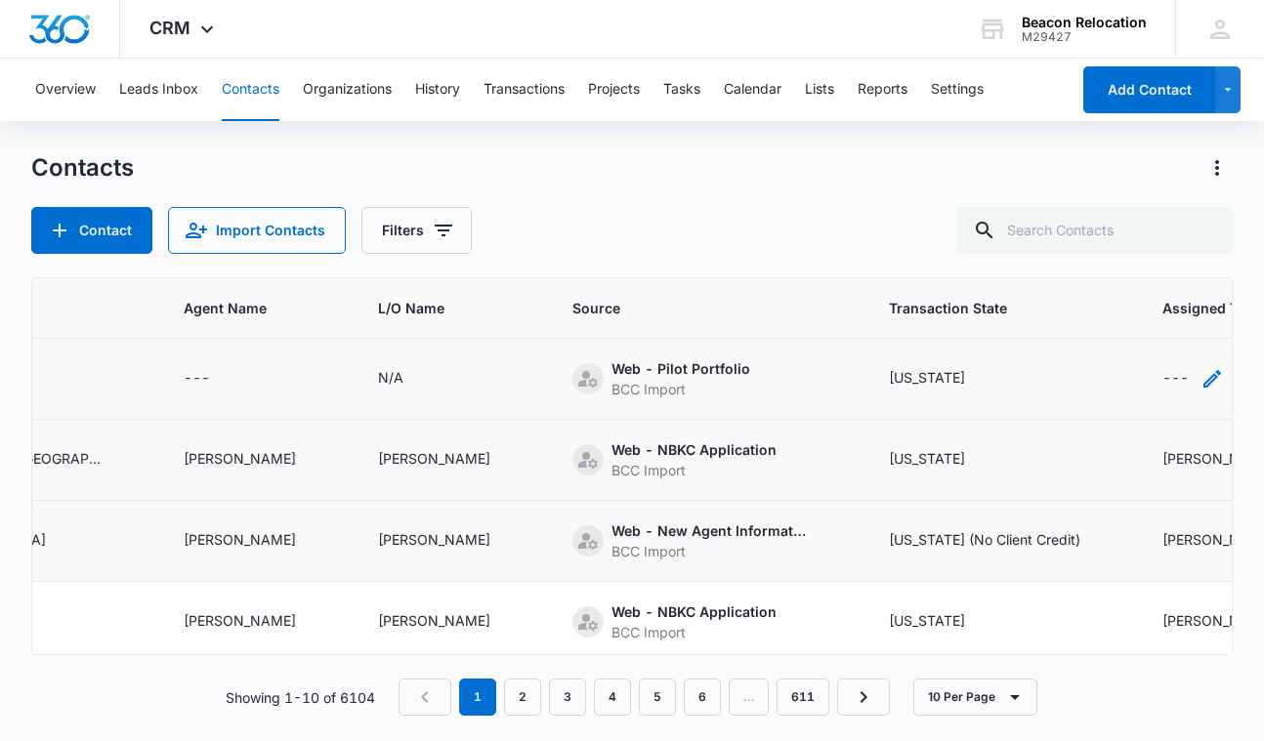
click at [1204, 379] on icon "Assigned To - - Select to Edit Field" at bounding box center [1213, 379] width 18 height 18
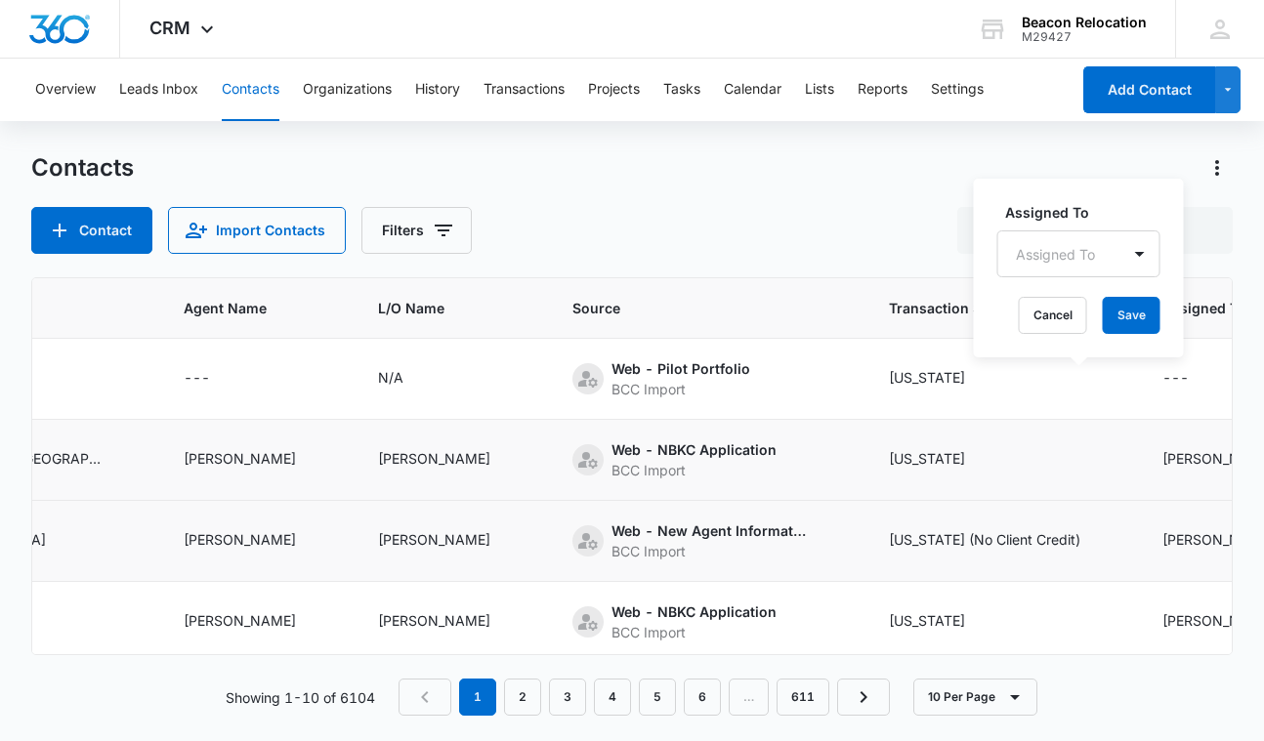
click at [1103, 247] on div "Assigned To" at bounding box center [1059, 255] width 122 height 44
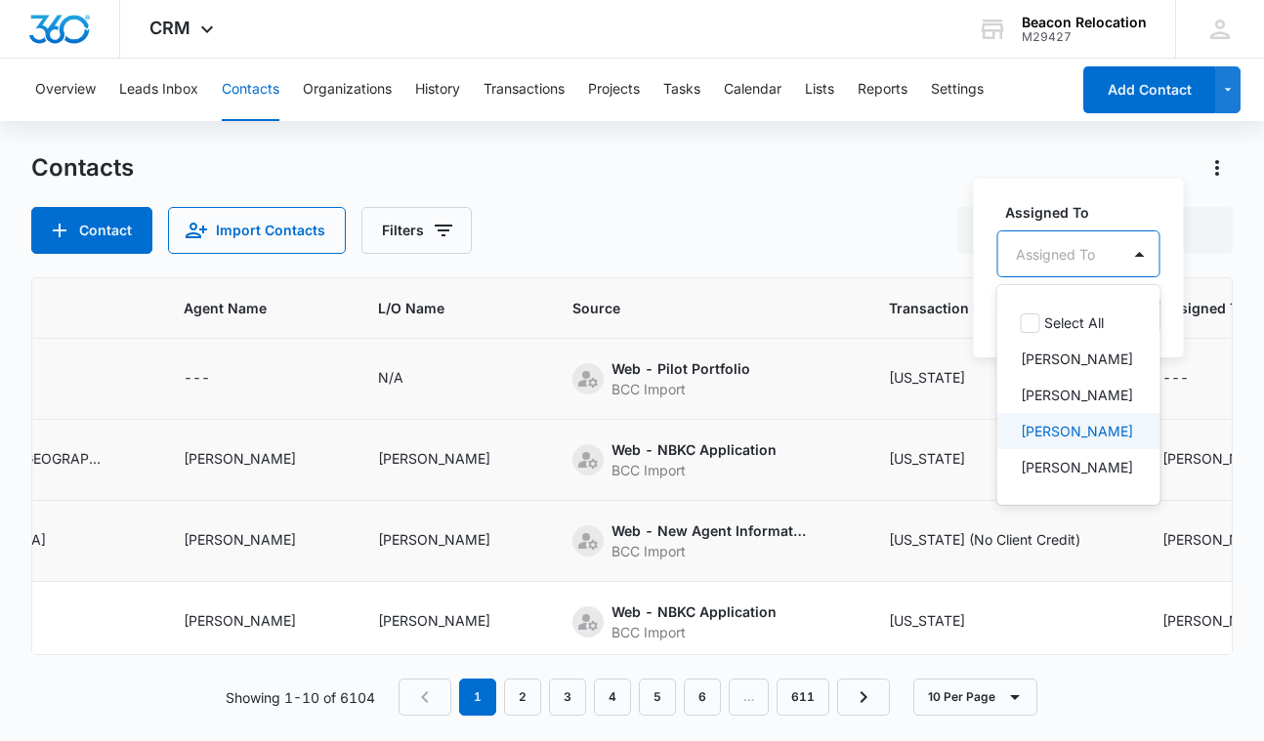
click at [1059, 422] on p "[PERSON_NAME]" at bounding box center [1077, 431] width 112 height 21
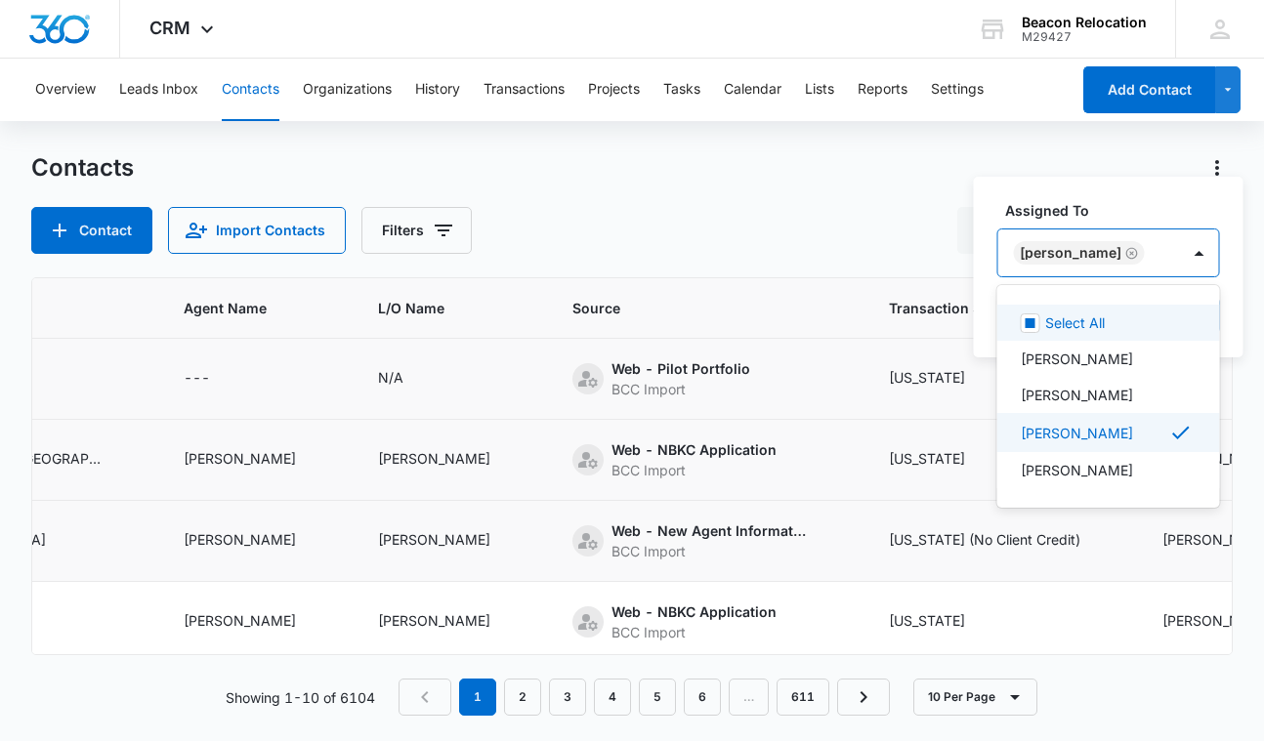
click at [1151, 253] on div "[PERSON_NAME]" at bounding box center [1089, 253] width 182 height 47
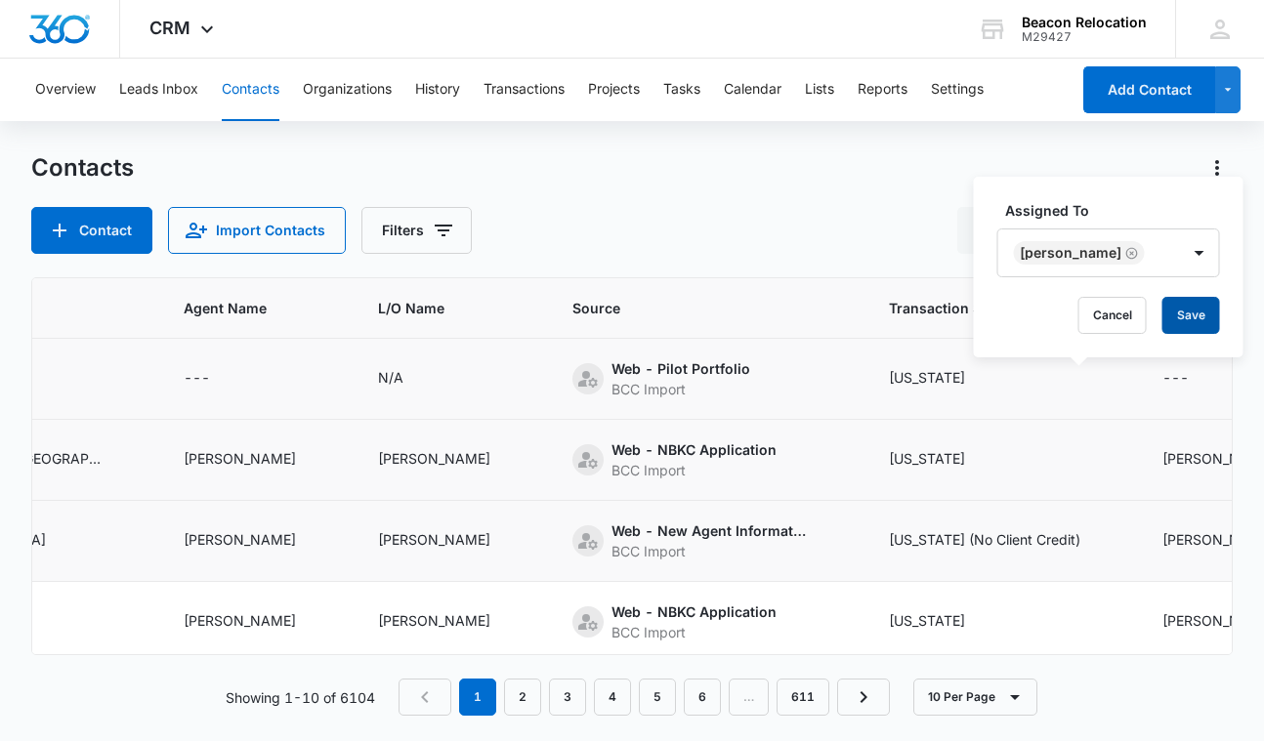
click at [1163, 326] on button "Save" at bounding box center [1192, 315] width 58 height 37
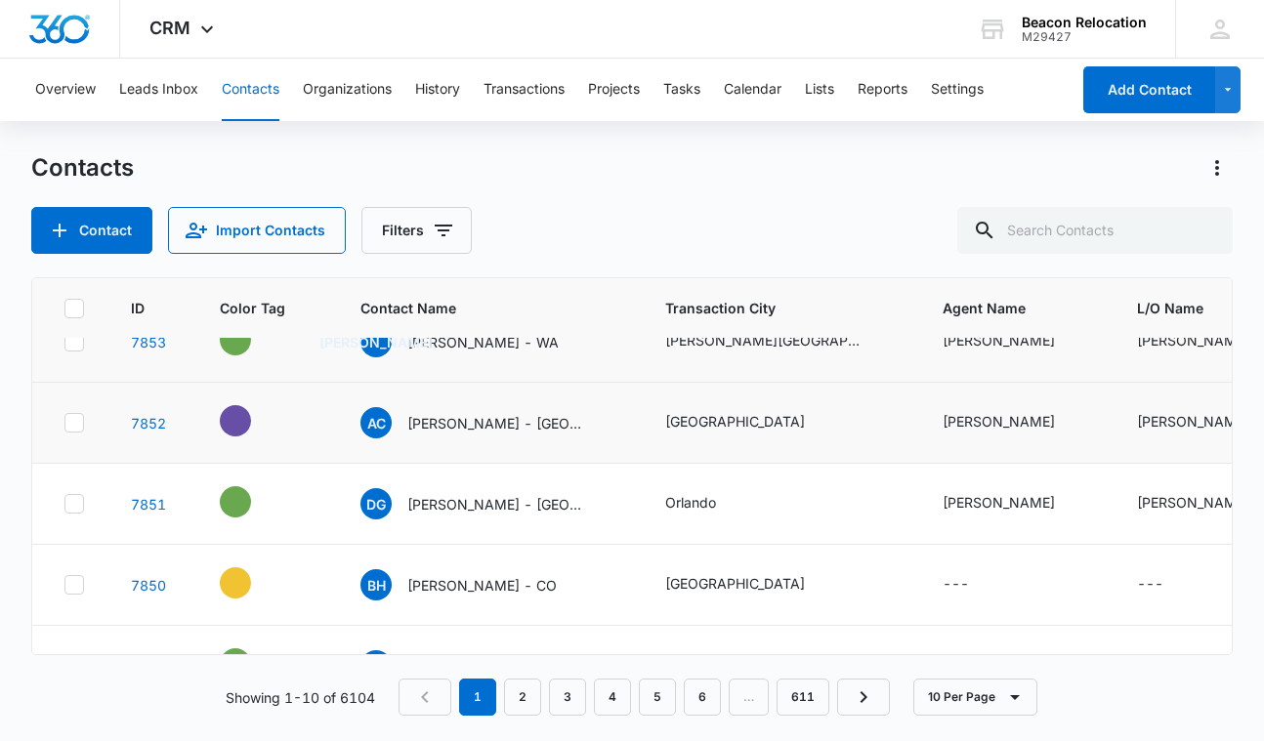
scroll to position [78, 0]
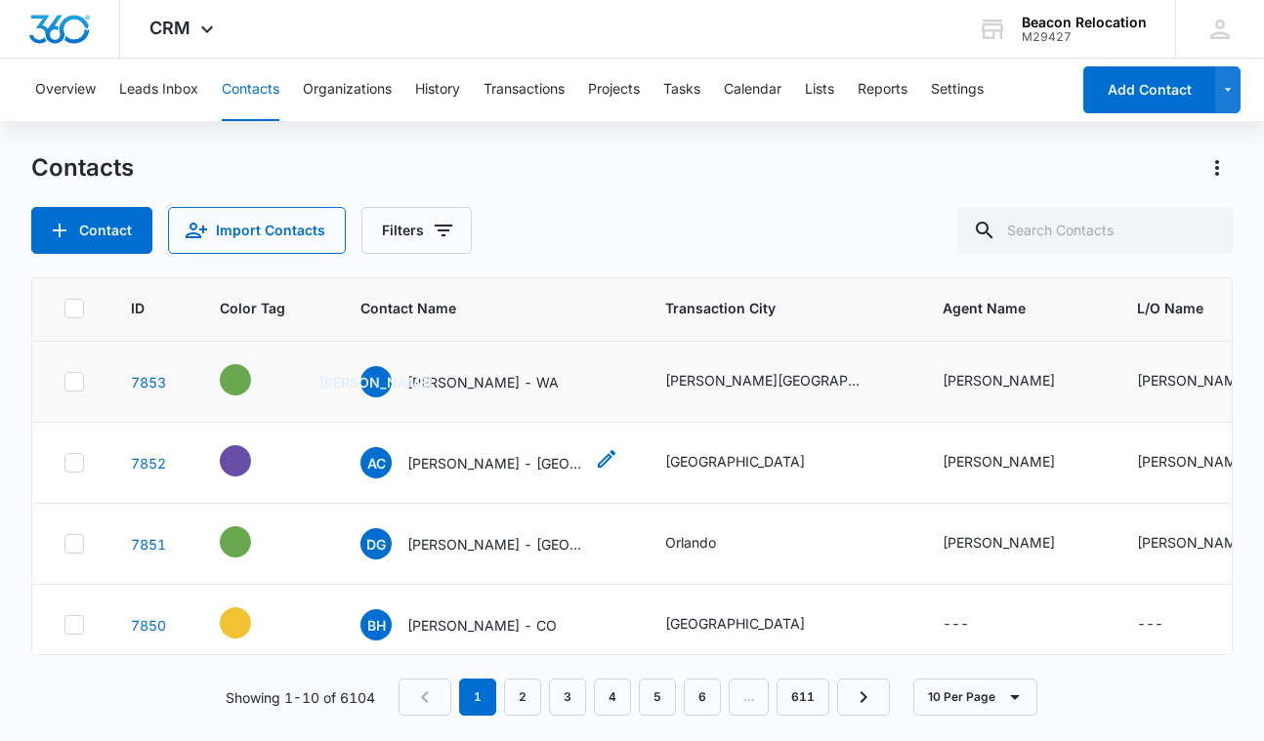
click at [488, 465] on p "[PERSON_NAME] - [GEOGRAPHIC_DATA], [GEOGRAPHIC_DATA]" at bounding box center [495, 463] width 176 height 21
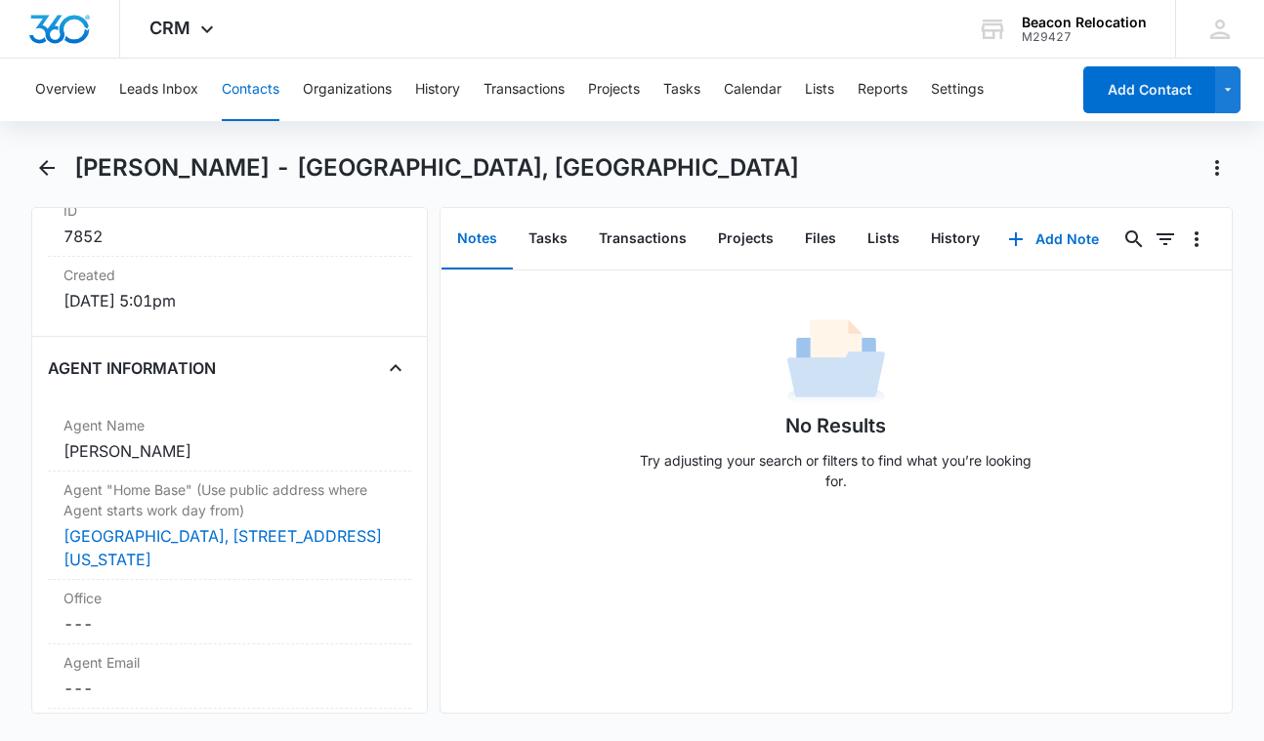
scroll to position [1406, 0]
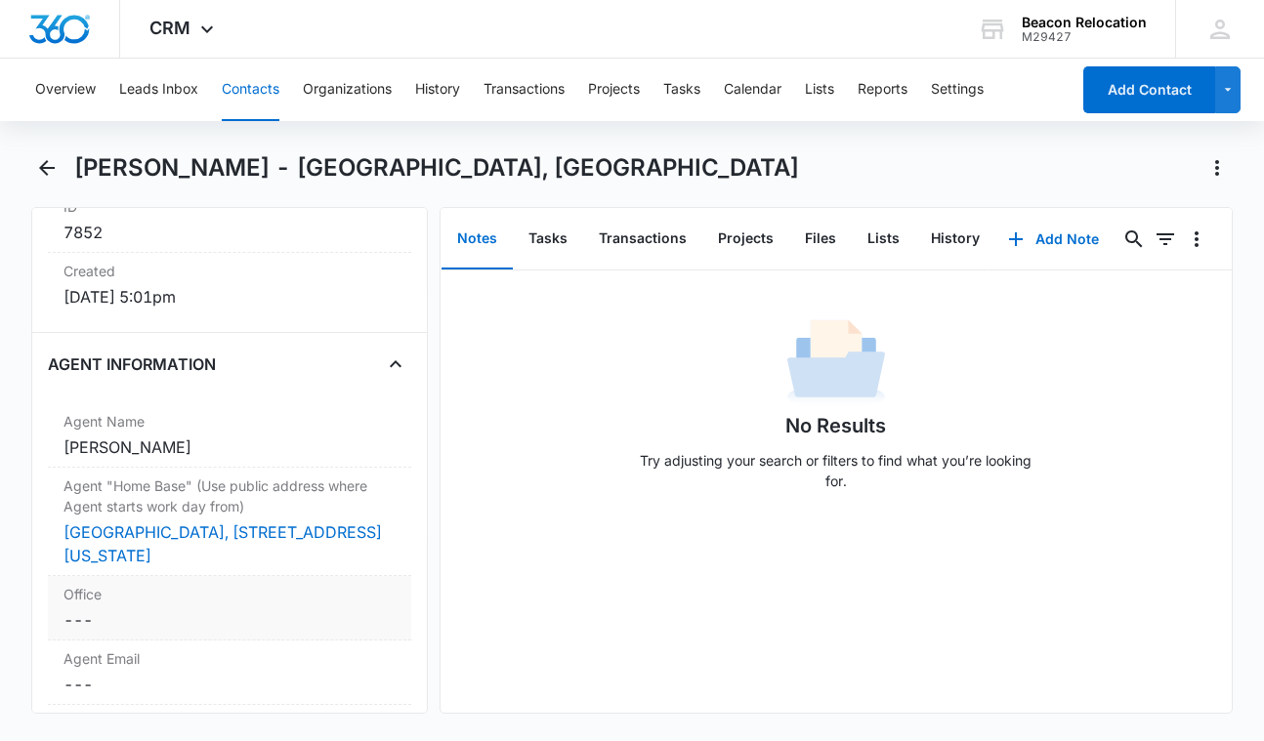
click at [154, 609] on dd "Cancel Save Changes ---" at bounding box center [229, 620] width 332 height 23
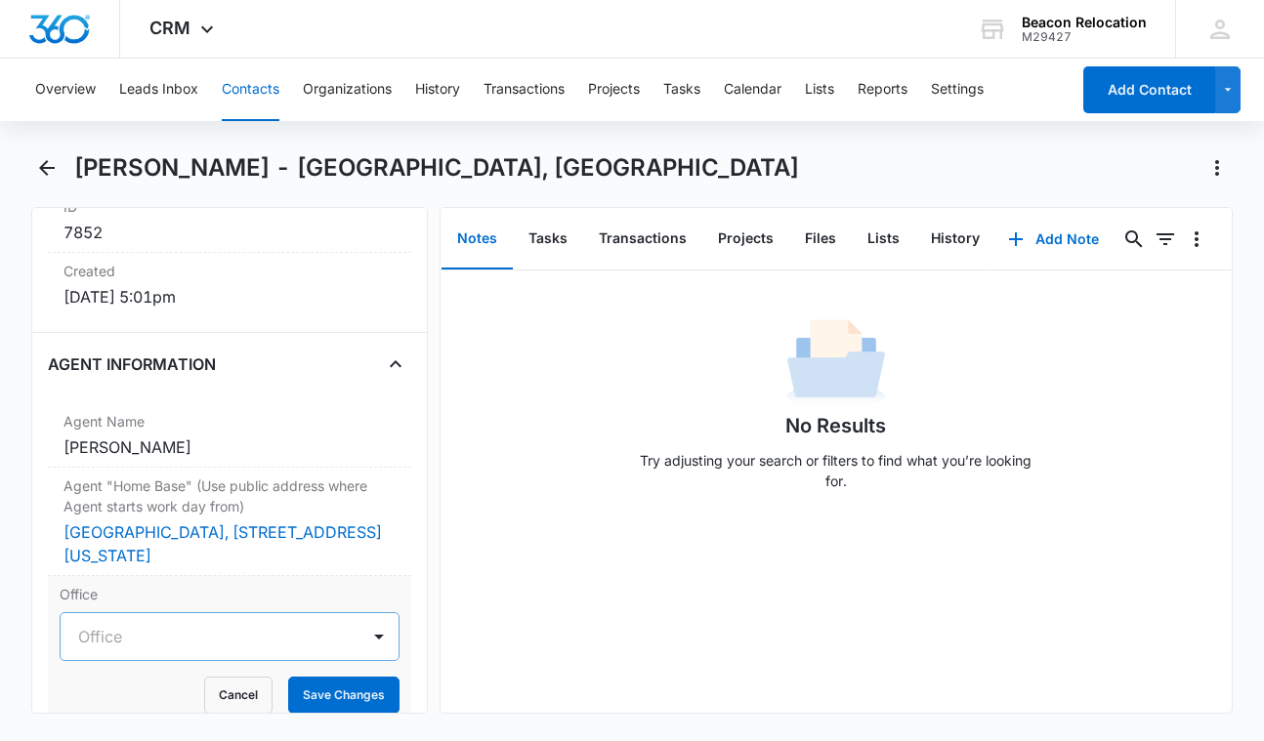
click at [173, 623] on div at bounding box center [206, 636] width 256 height 27
click at [173, 733] on p "*Independent Brokerage" at bounding box center [163, 743] width 161 height 21
click at [326, 677] on button "Save Changes" at bounding box center [343, 695] width 111 height 37
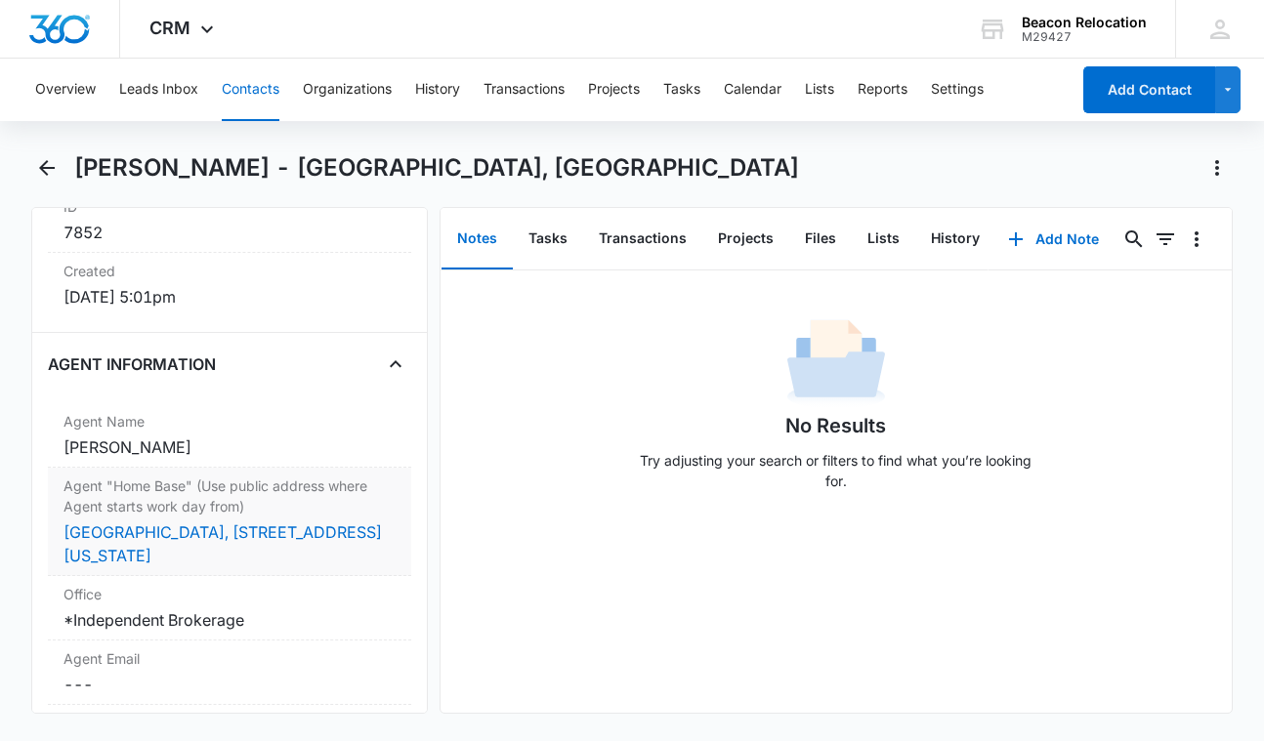
click at [323, 521] on dd "Cancel Save Changes [GEOGRAPHIC_DATA], [STREET_ADDRESS][US_STATE]" at bounding box center [229, 544] width 332 height 47
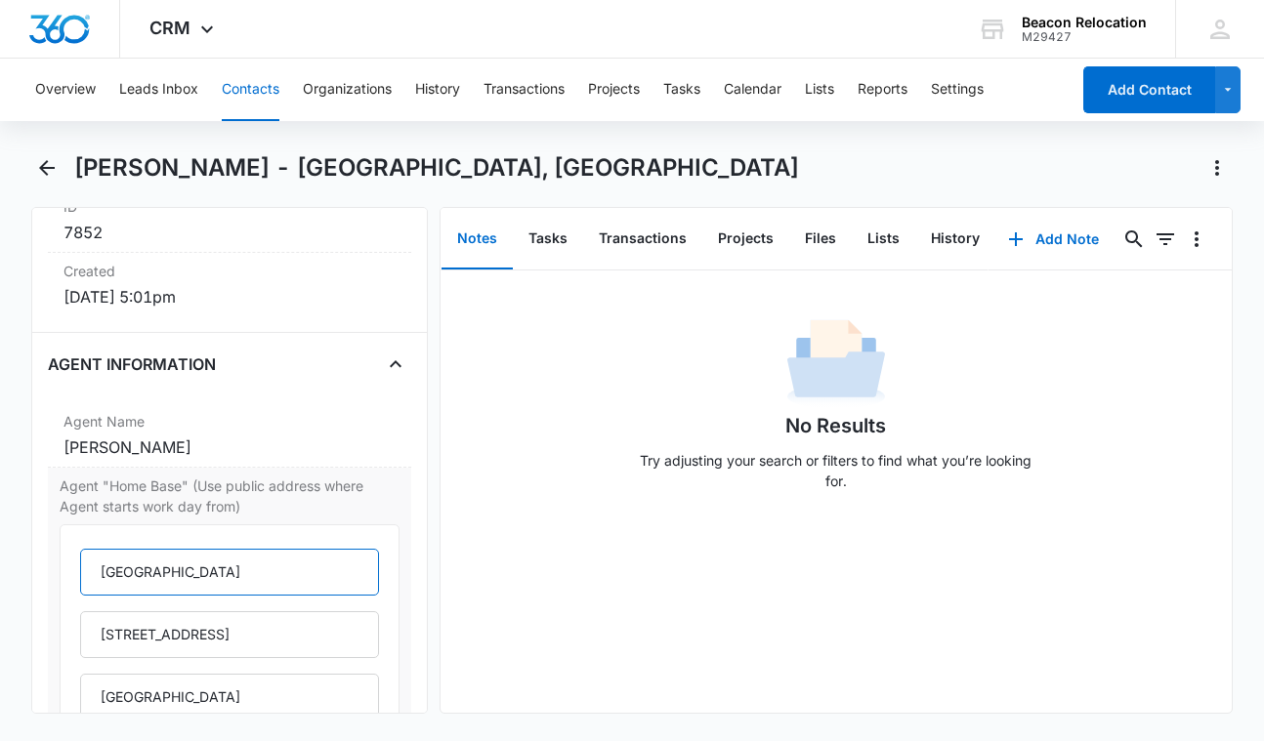
drag, startPoint x: 189, startPoint y: 521, endPoint x: 89, endPoint y: 519, distance: 99.7
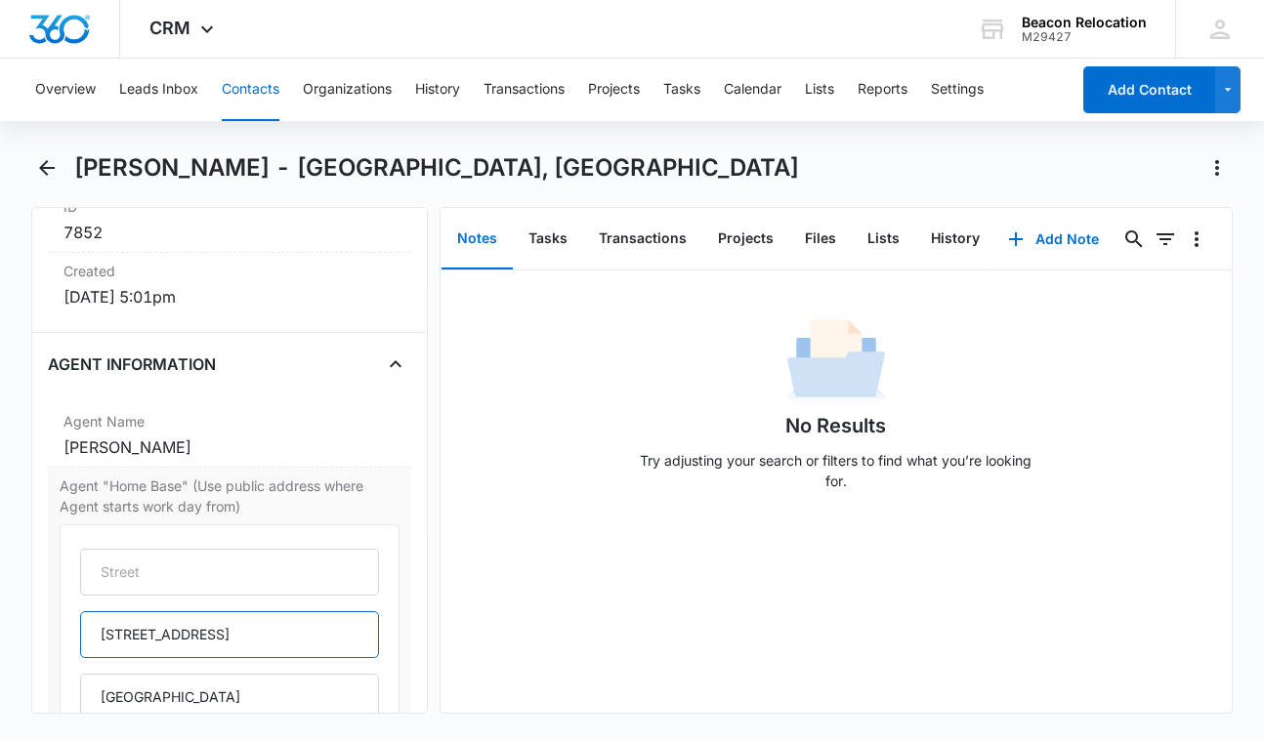
drag, startPoint x: 311, startPoint y: 585, endPoint x: 80, endPoint y: 580, distance: 230.6
click at [128, 549] on input "text" at bounding box center [229, 572] width 299 height 47
paste input "[STREET_ADDRESS]"
type input "[STREET_ADDRESS]"
drag, startPoint x: 295, startPoint y: 586, endPoint x: 59, endPoint y: 576, distance: 236.6
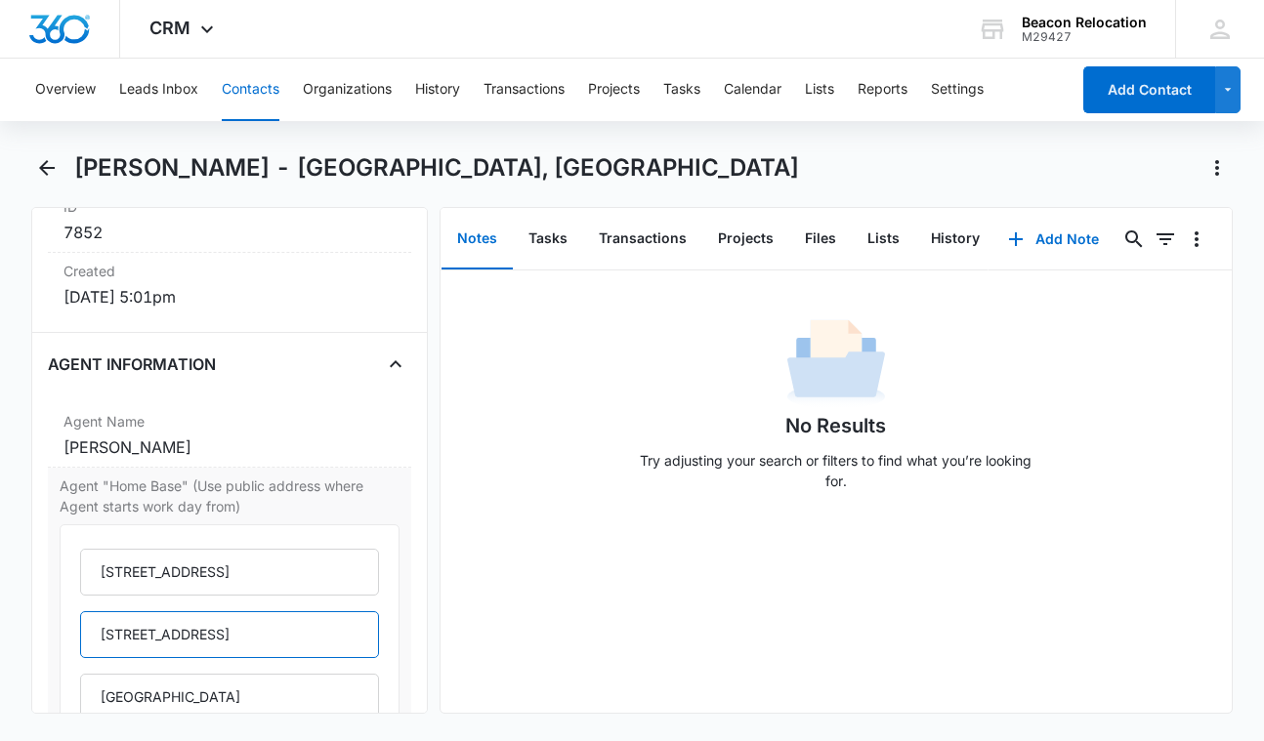
click at [59, 576] on div "Agent "Home Base" (Use public address where Agent starts work day from) [STREET…" at bounding box center [229, 713] width 363 height 491
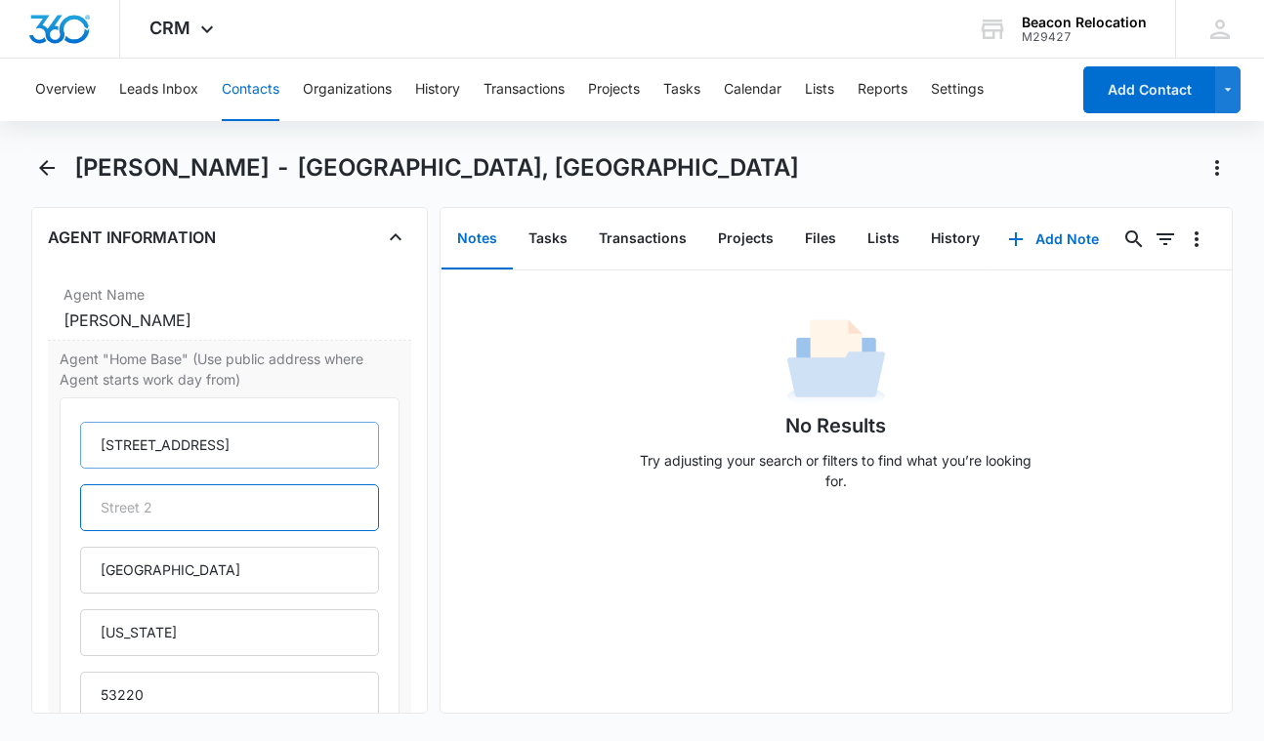
scroll to position [1616, 0]
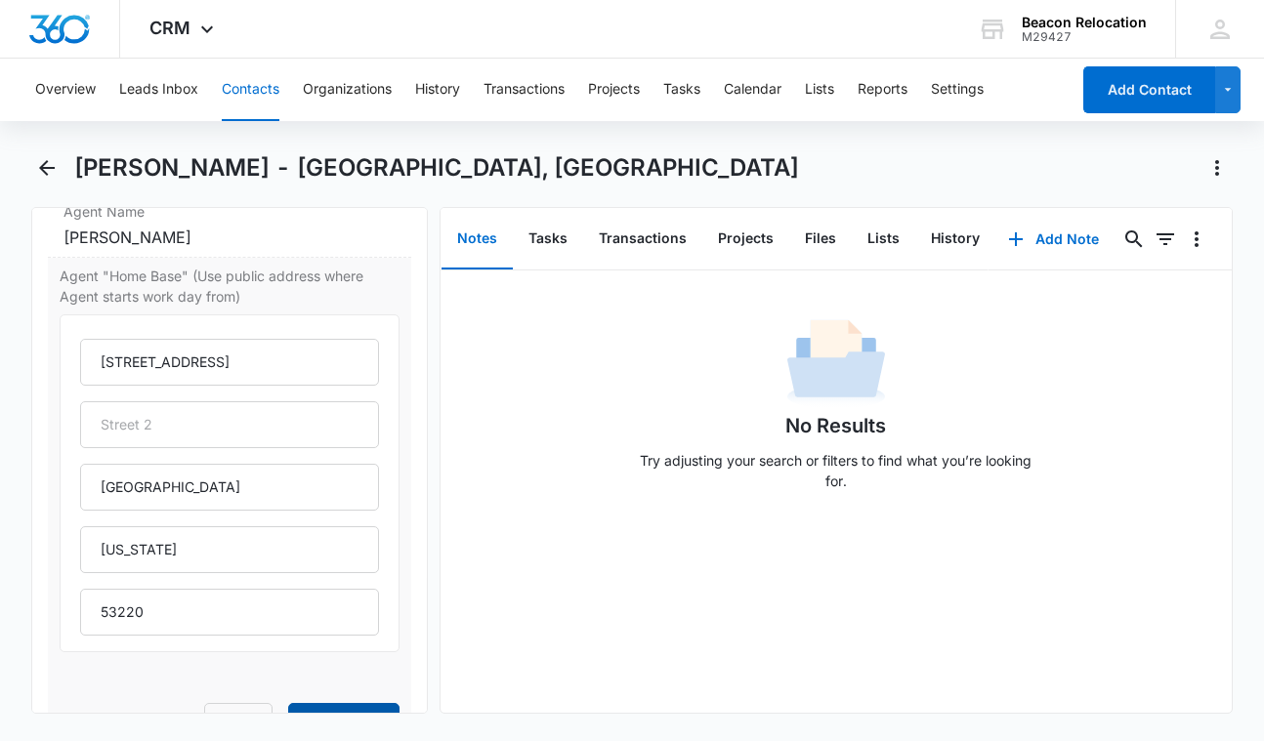
click at [321, 703] on button "Save Changes" at bounding box center [343, 721] width 111 height 37
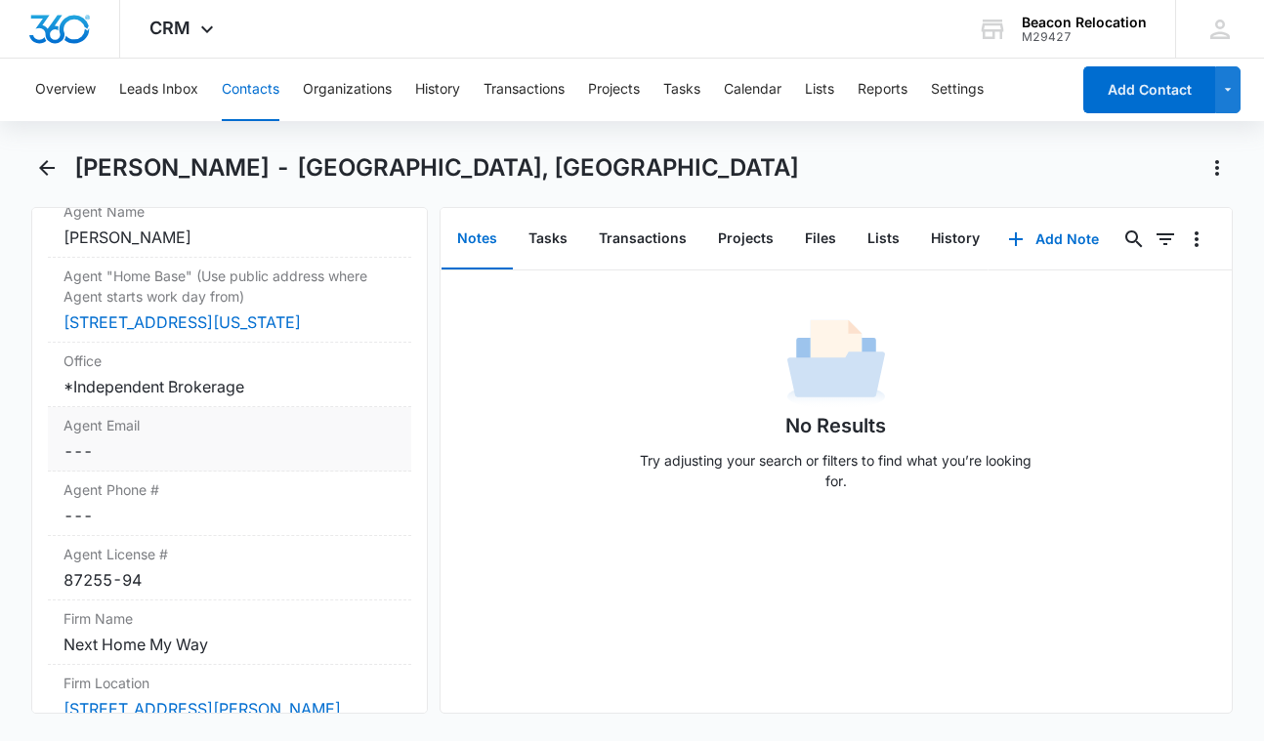
click at [102, 440] on dd "Cancel Save Changes ---" at bounding box center [229, 451] width 332 height 23
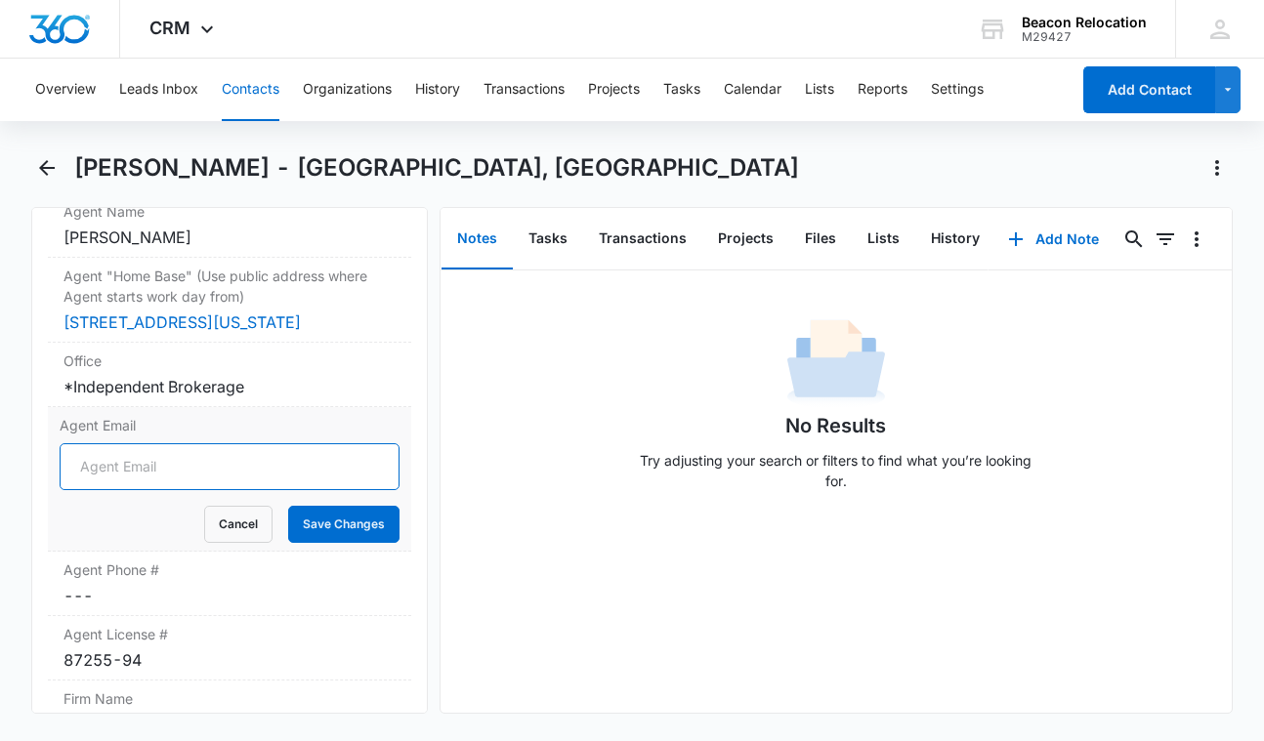
click at [125, 447] on input "Agent Email" at bounding box center [230, 467] width 340 height 47
paste input "[EMAIL_ADDRESS][DOMAIN_NAME]"
type input "[EMAIL_ADDRESS][DOMAIN_NAME]"
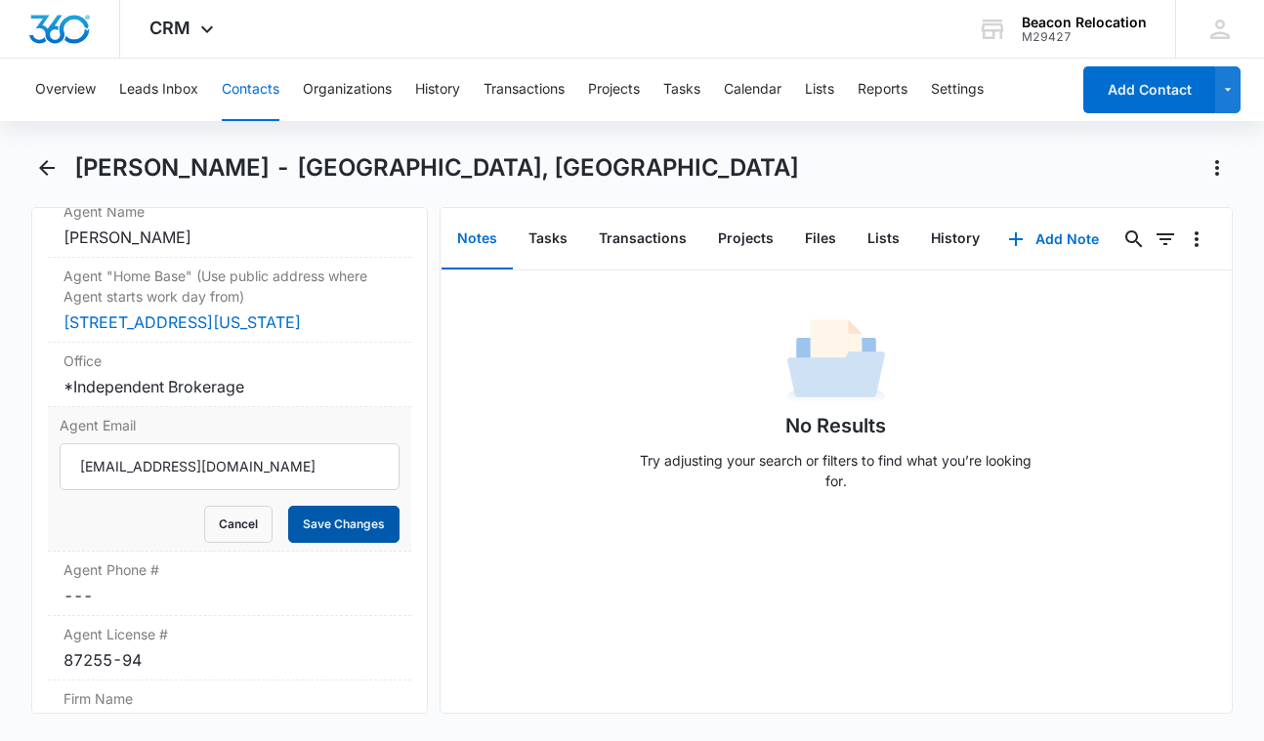
click at [311, 506] on button "Save Changes" at bounding box center [343, 524] width 111 height 37
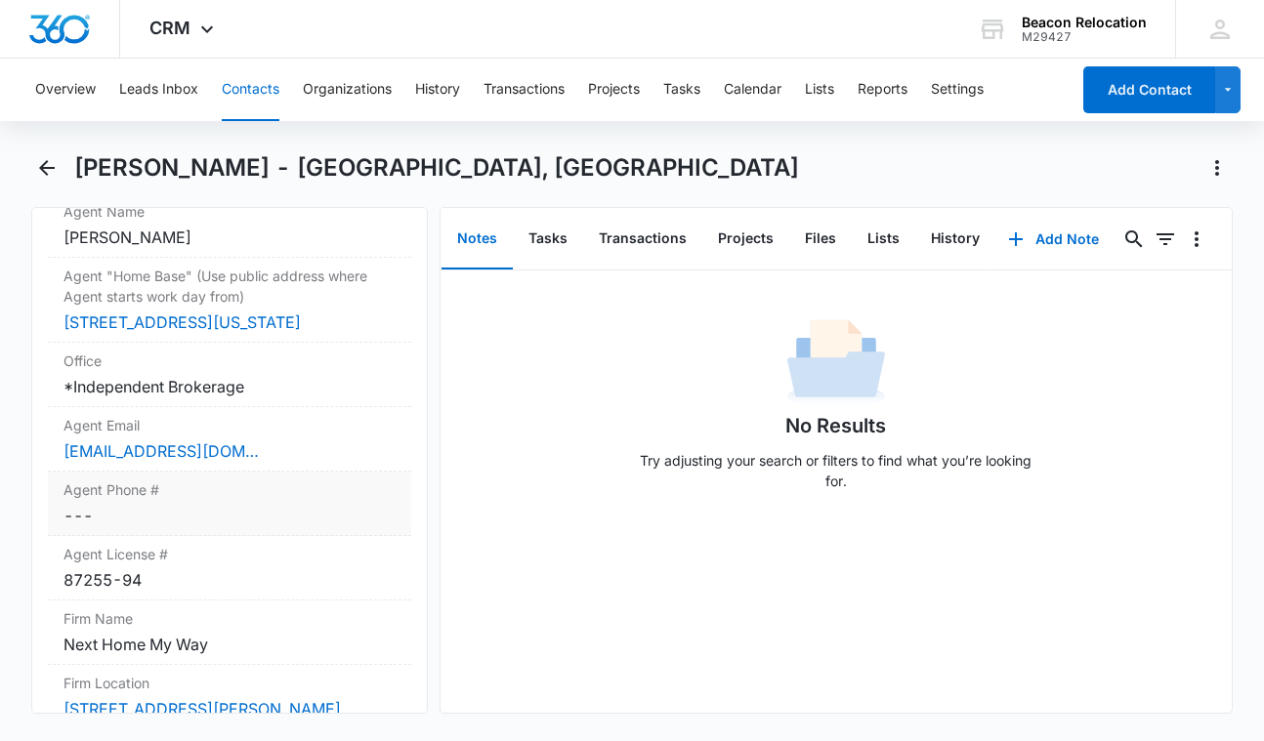
click at [140, 504] on dd "Cancel Save Changes ---" at bounding box center [229, 515] width 332 height 23
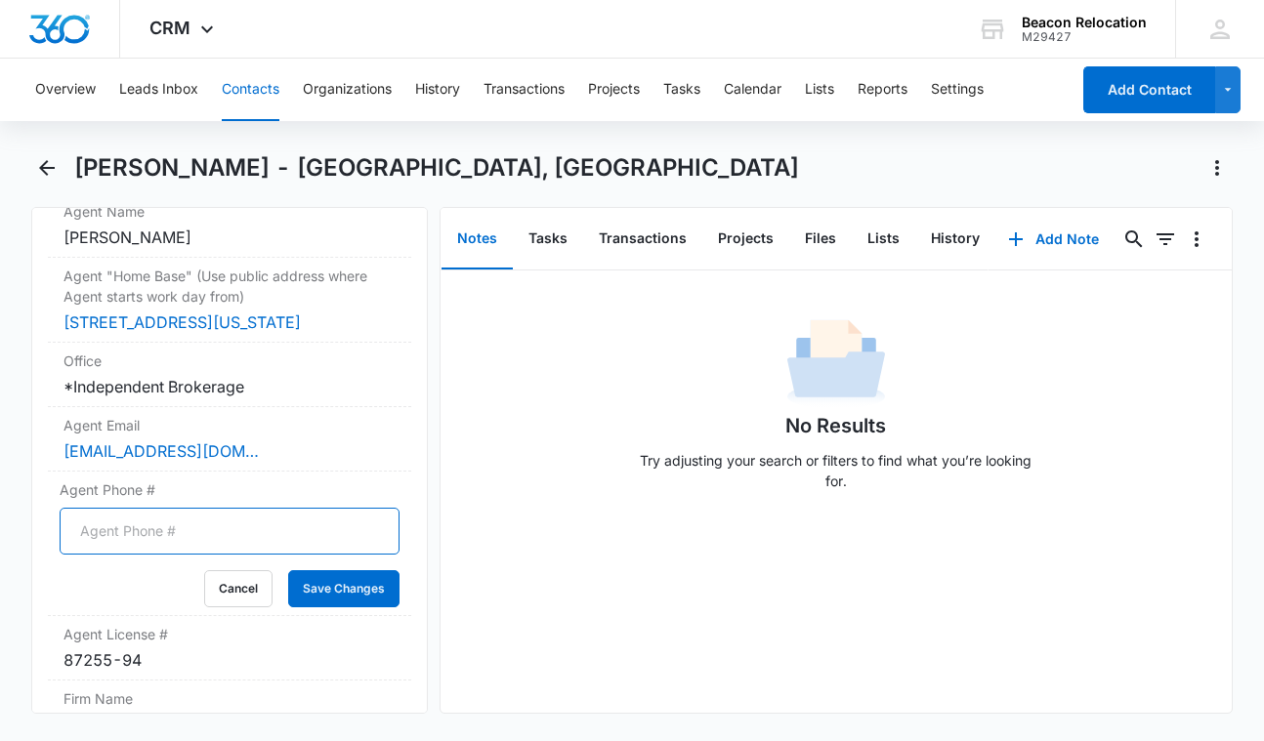
click at [174, 510] on input "Agent Phone #" at bounding box center [230, 531] width 340 height 47
paste input "[PHONE_NUMBER]"
type input "[PHONE_NUMBER]"
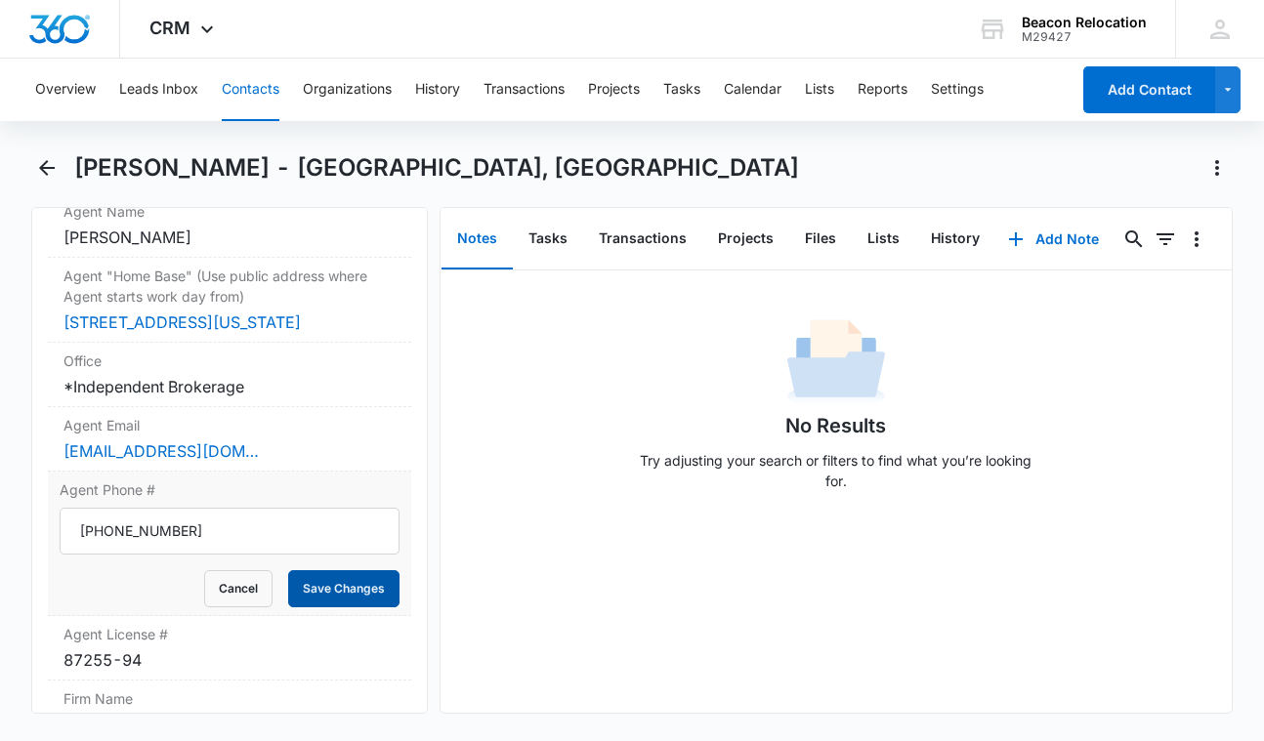
click at [356, 571] on button "Save Changes" at bounding box center [343, 589] width 111 height 37
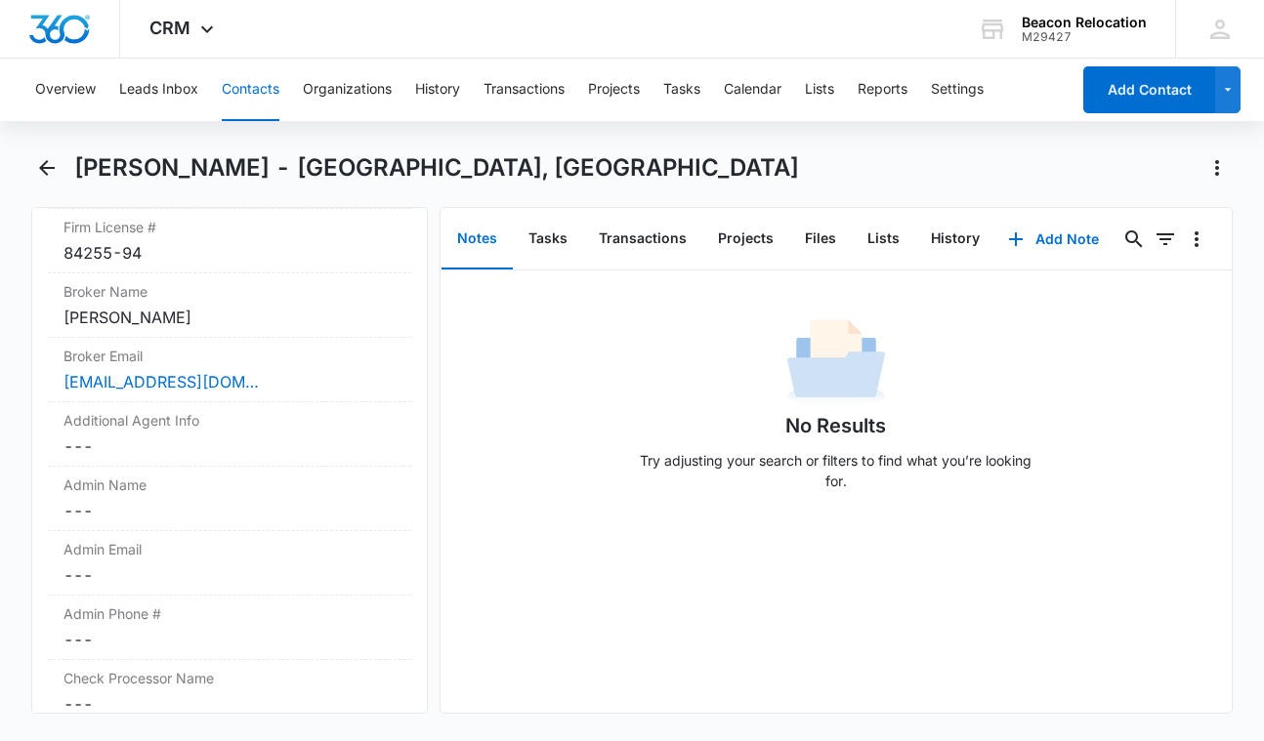
scroll to position [2202, 0]
click at [116, 444] on dd "Cancel Save Changes ---" at bounding box center [229, 445] width 332 height 23
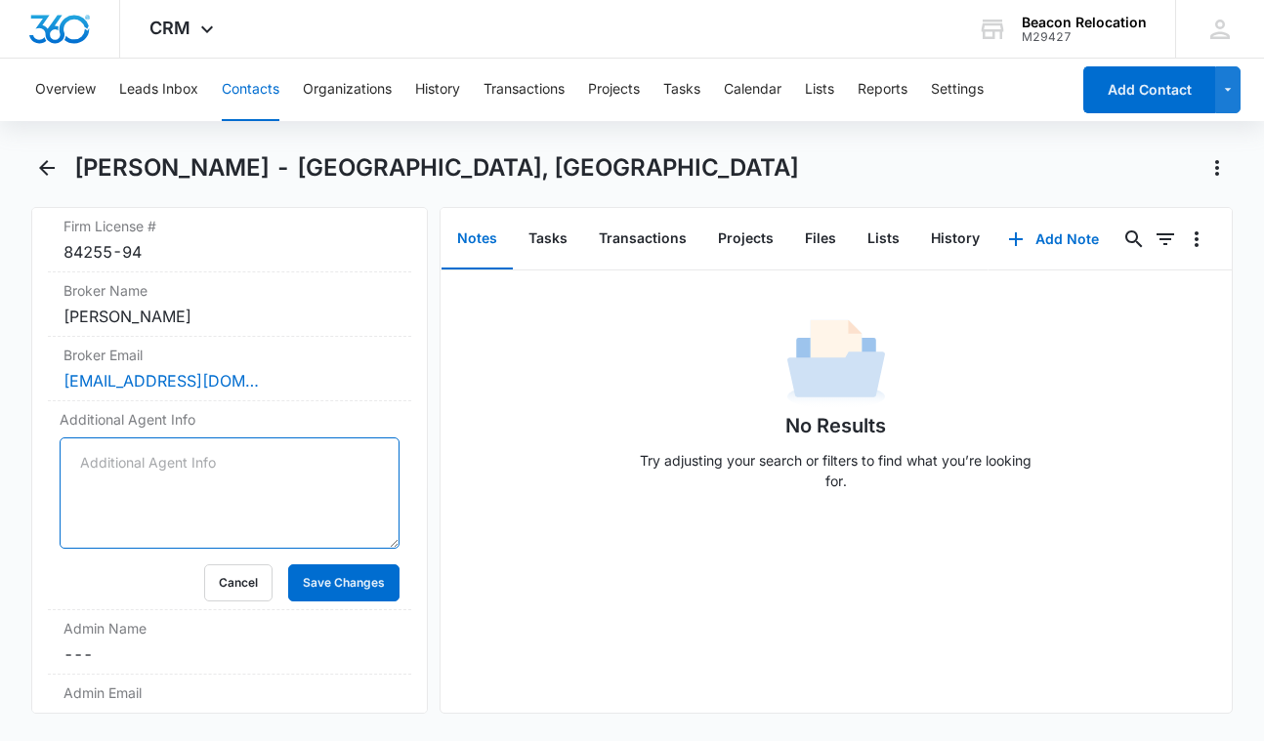
click at [179, 453] on textarea "Additional Agent Info" at bounding box center [230, 493] width 340 height 111
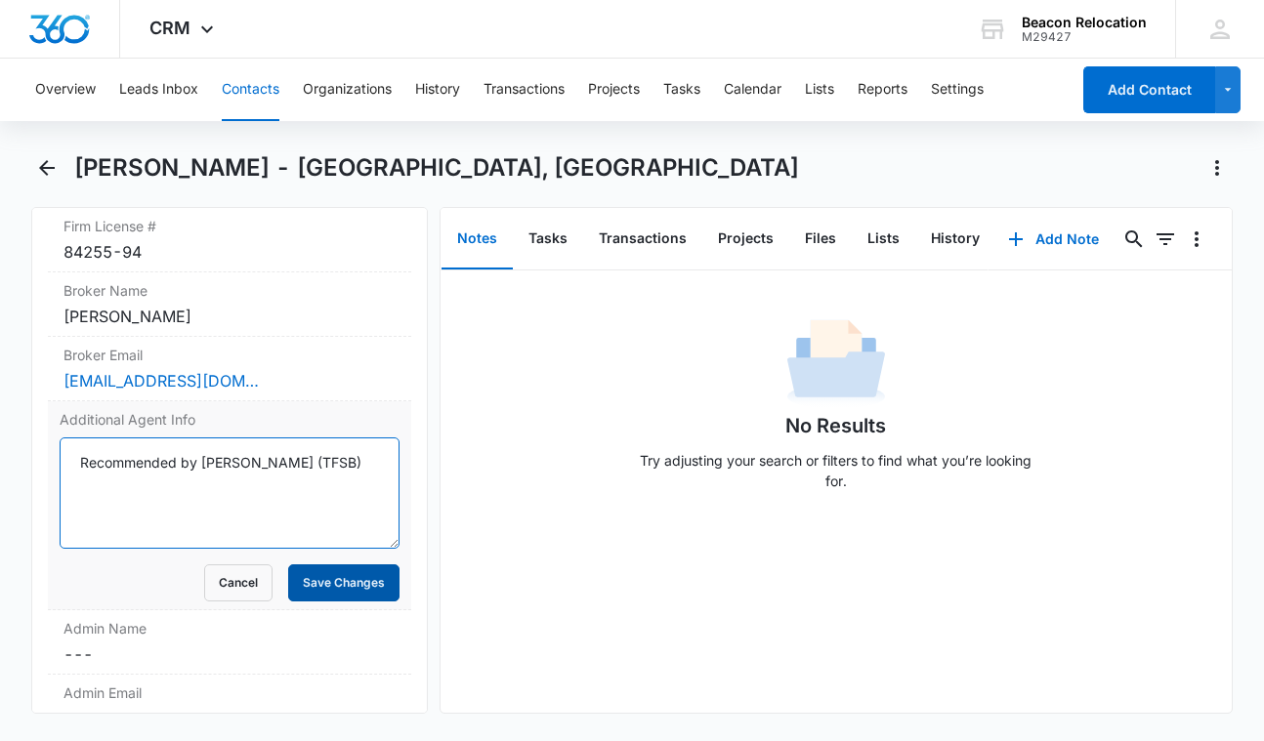
type textarea "Recommended by [PERSON_NAME] (TFSB)"
click at [343, 573] on button "Save Changes" at bounding box center [343, 583] width 111 height 37
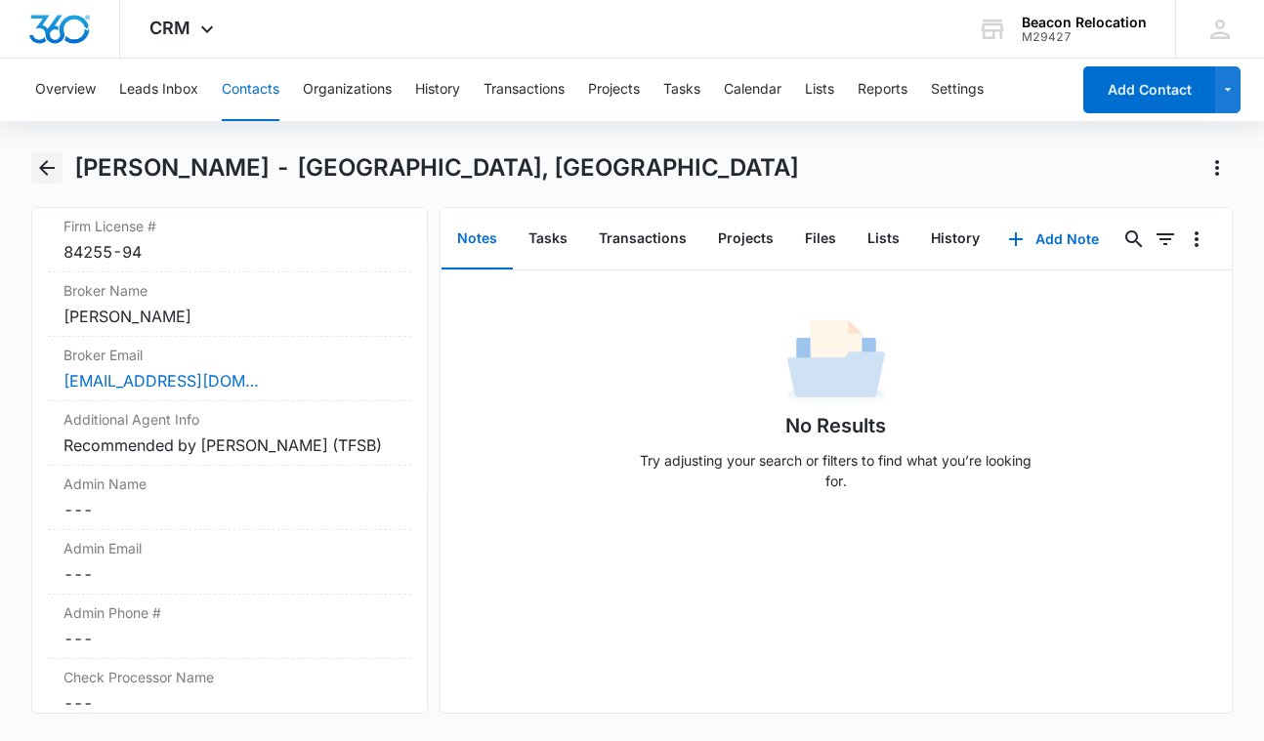
click at [49, 167] on icon "Back" at bounding box center [47, 168] width 16 height 16
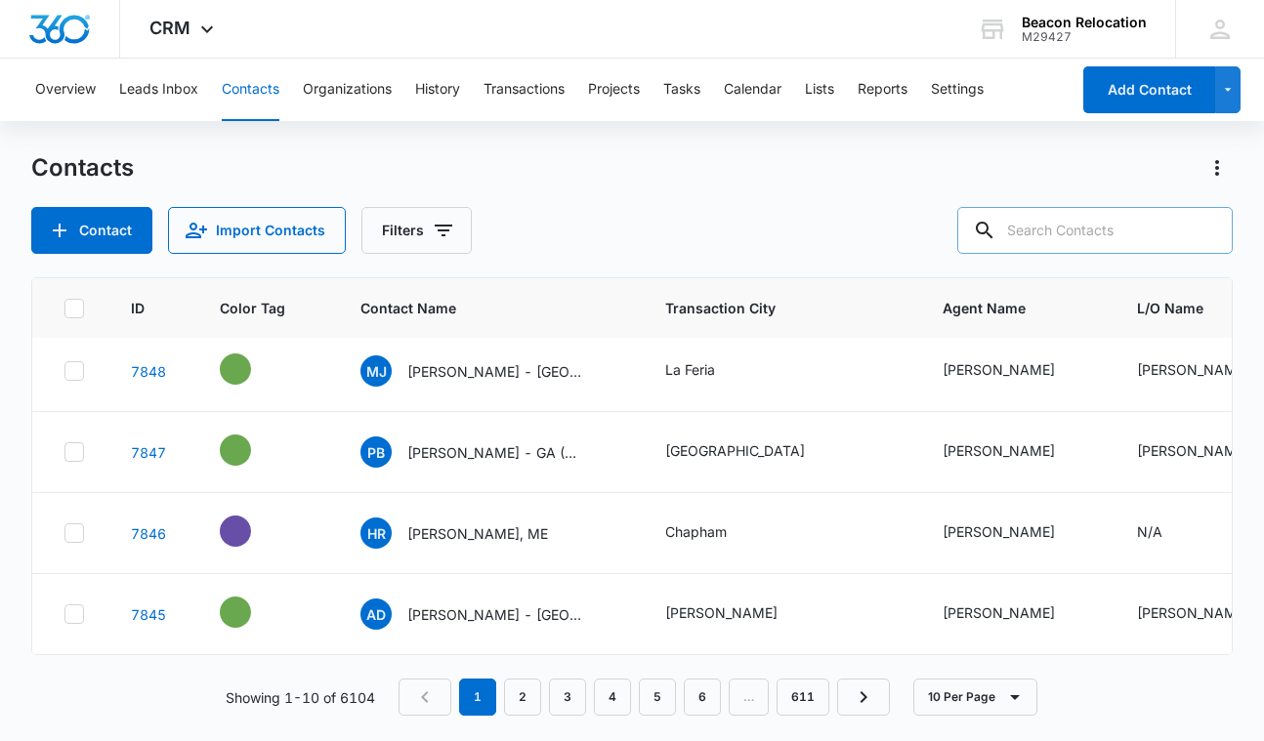
click at [1056, 238] on input "text" at bounding box center [1094, 230] width 275 height 47
type input "[PERSON_NAME]"
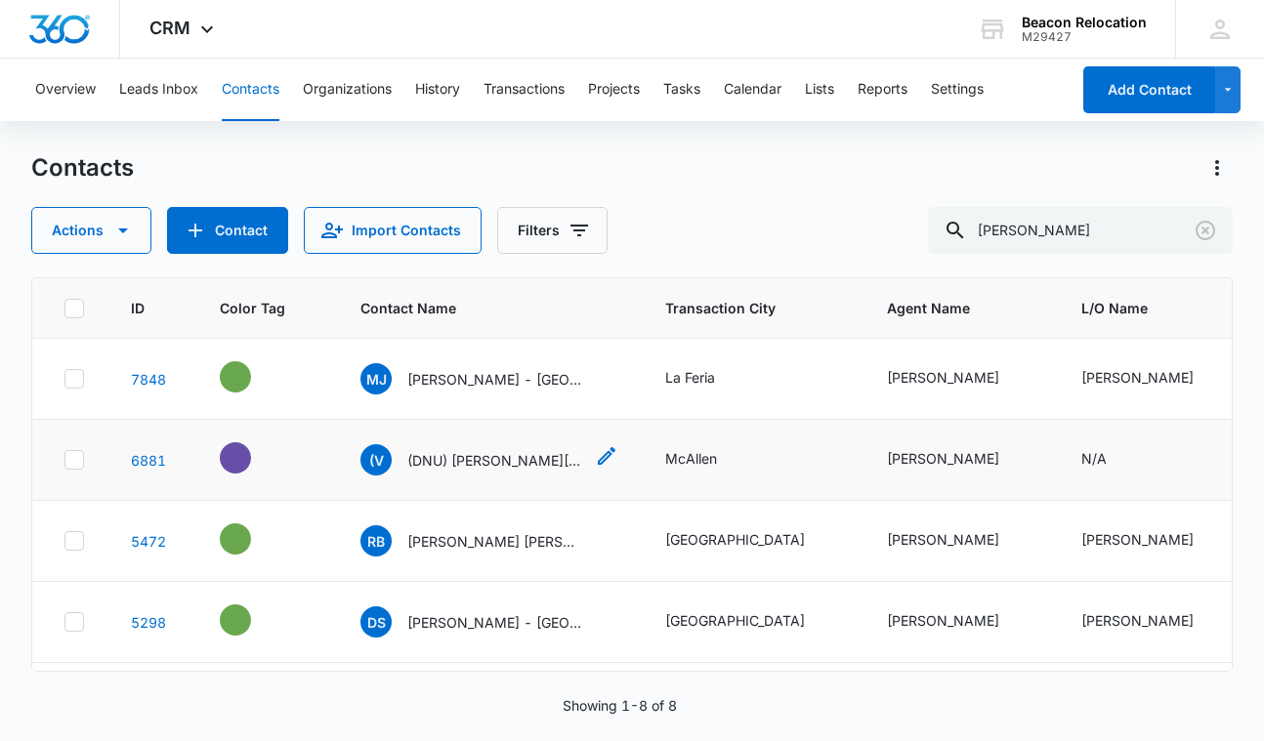
click at [608, 457] on icon "Contact Name - (DNU) Vikki Wright - McAllen, TX - Select to Edit Field" at bounding box center [607, 456] width 18 height 18
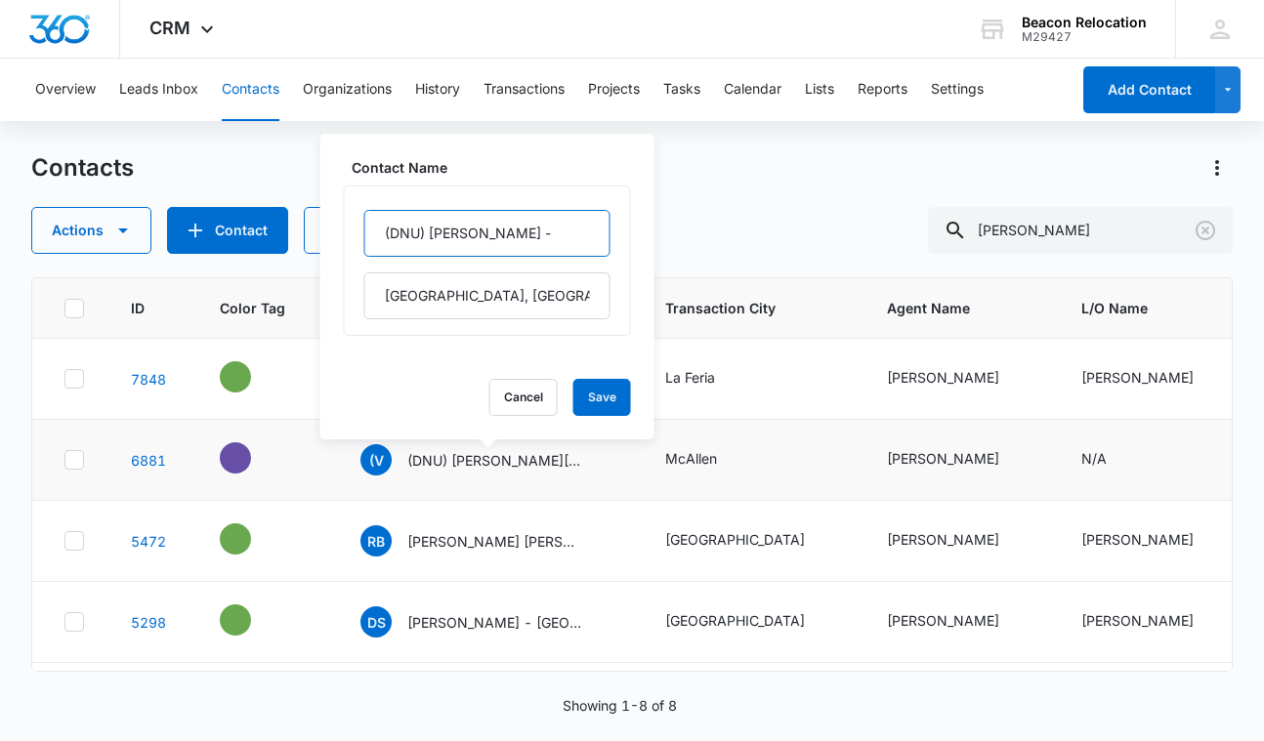
drag, startPoint x: 426, startPoint y: 236, endPoint x: 345, endPoint y: 235, distance: 81.1
click at [344, 235] on div "(DNU) [PERSON_NAME][GEOGRAPHIC_DATA], [GEOGRAPHIC_DATA]" at bounding box center [487, 261] width 287 height 150
type input "[PERSON_NAME] -"
click at [604, 398] on button "Save" at bounding box center [602, 397] width 58 height 37
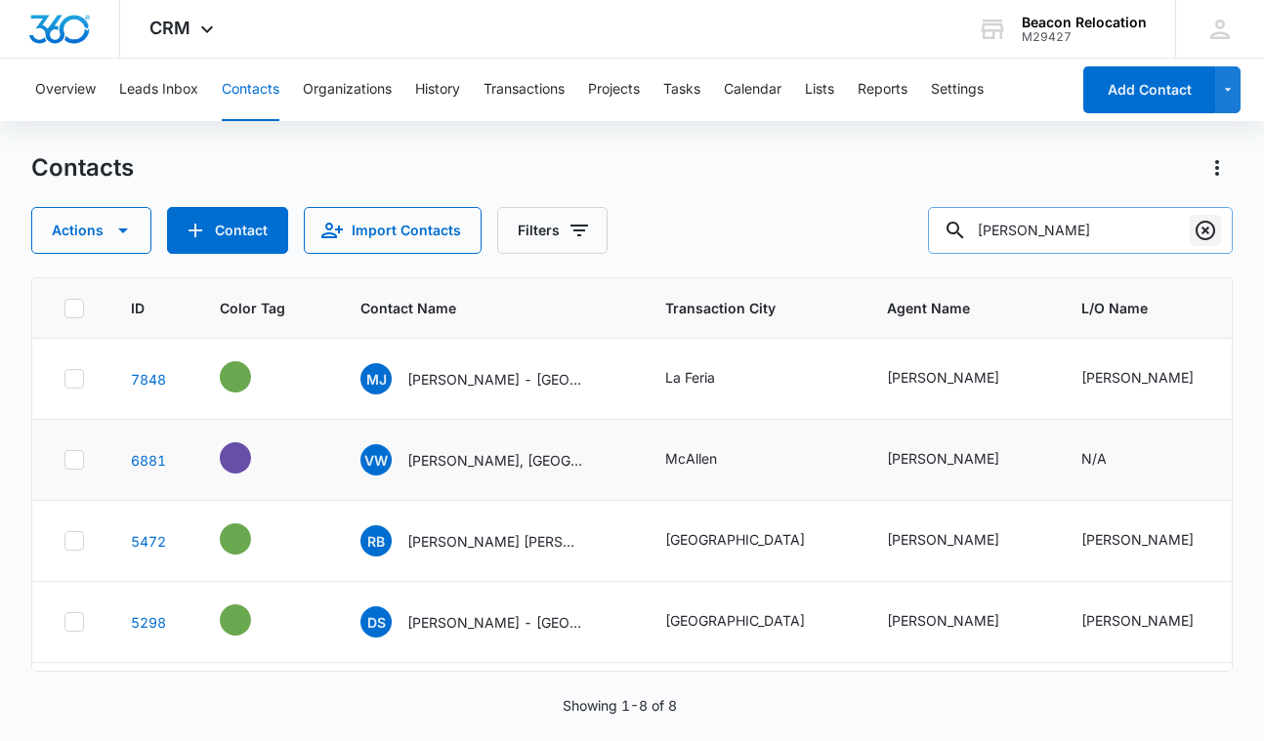
click at [1207, 224] on icon "Clear" at bounding box center [1205, 230] width 23 height 23
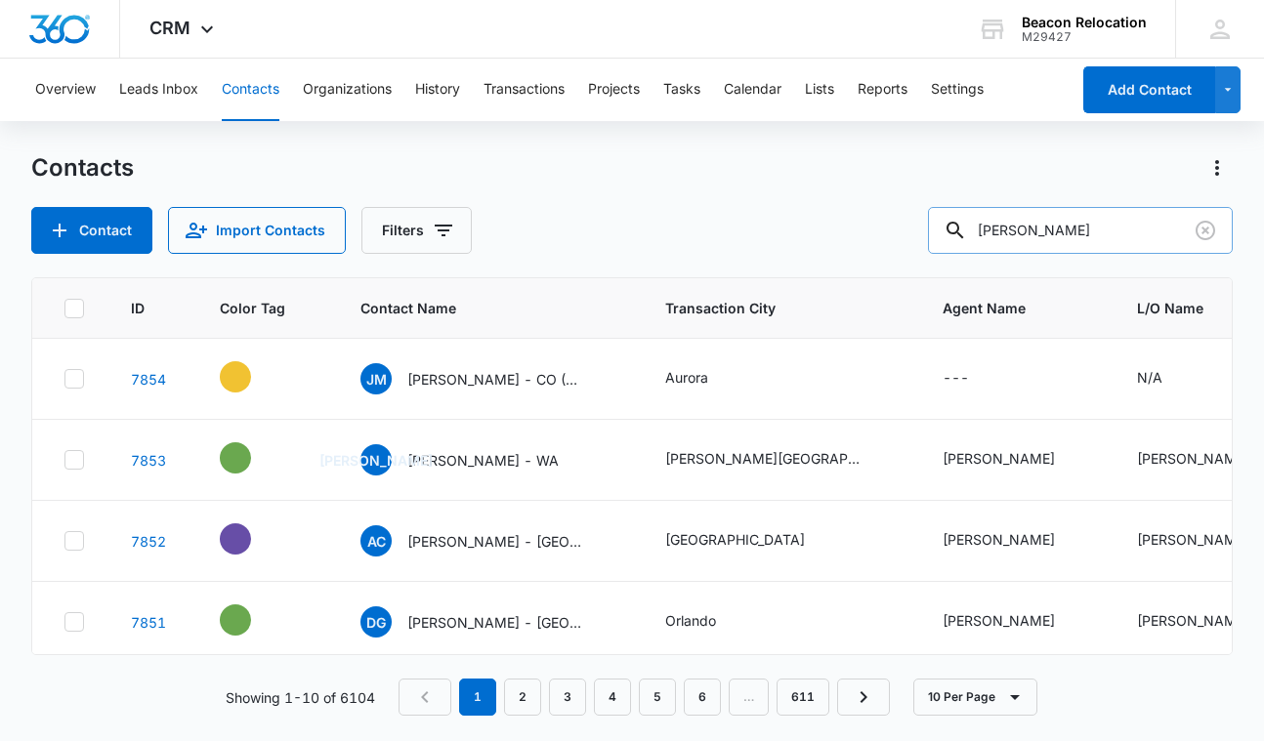
type input "[PERSON_NAME]"
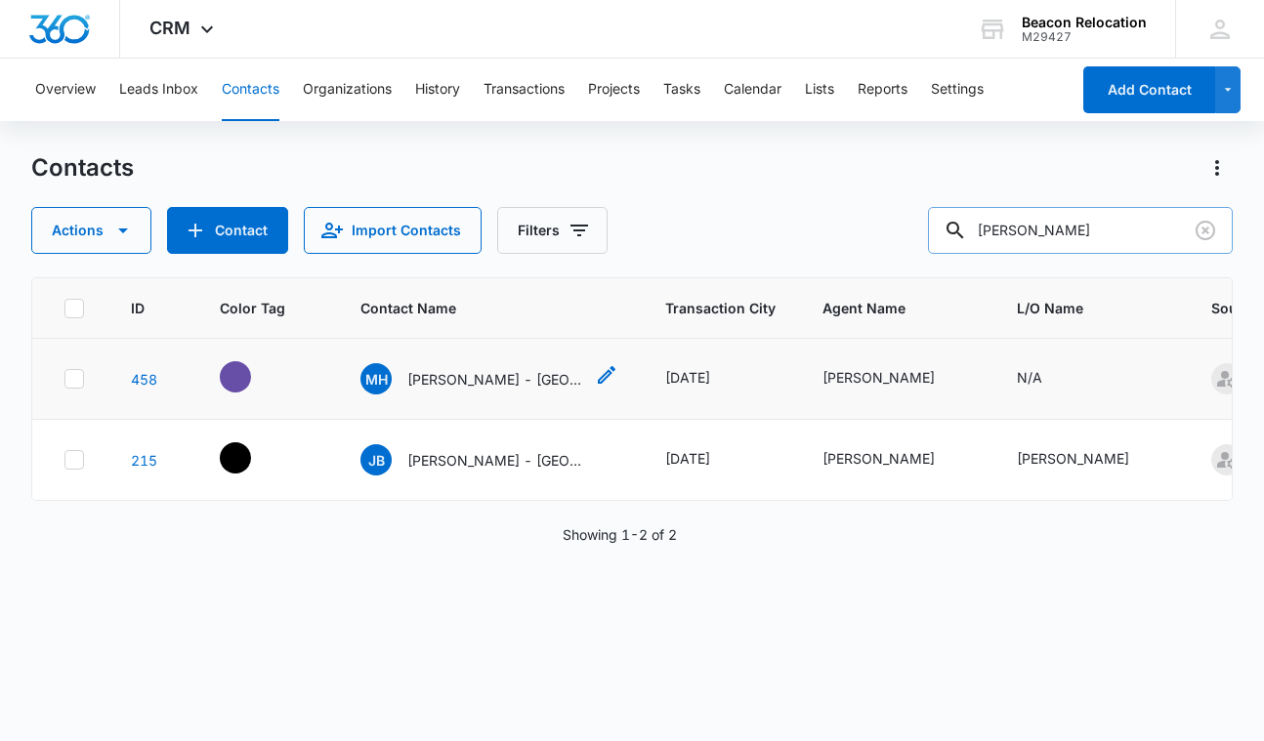
click at [454, 373] on p "[PERSON_NAME] - [GEOGRAPHIC_DATA], [GEOGRAPHIC_DATA]" at bounding box center [495, 379] width 176 height 21
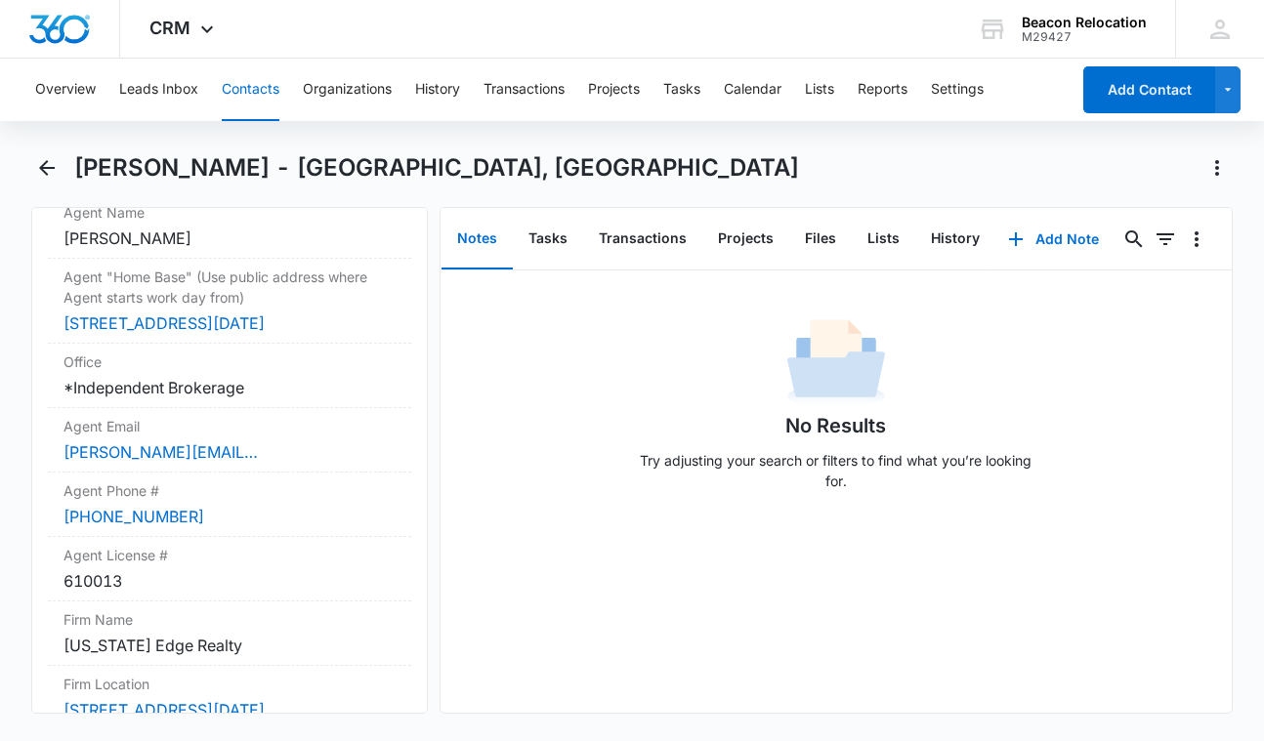
scroll to position [1637, 0]
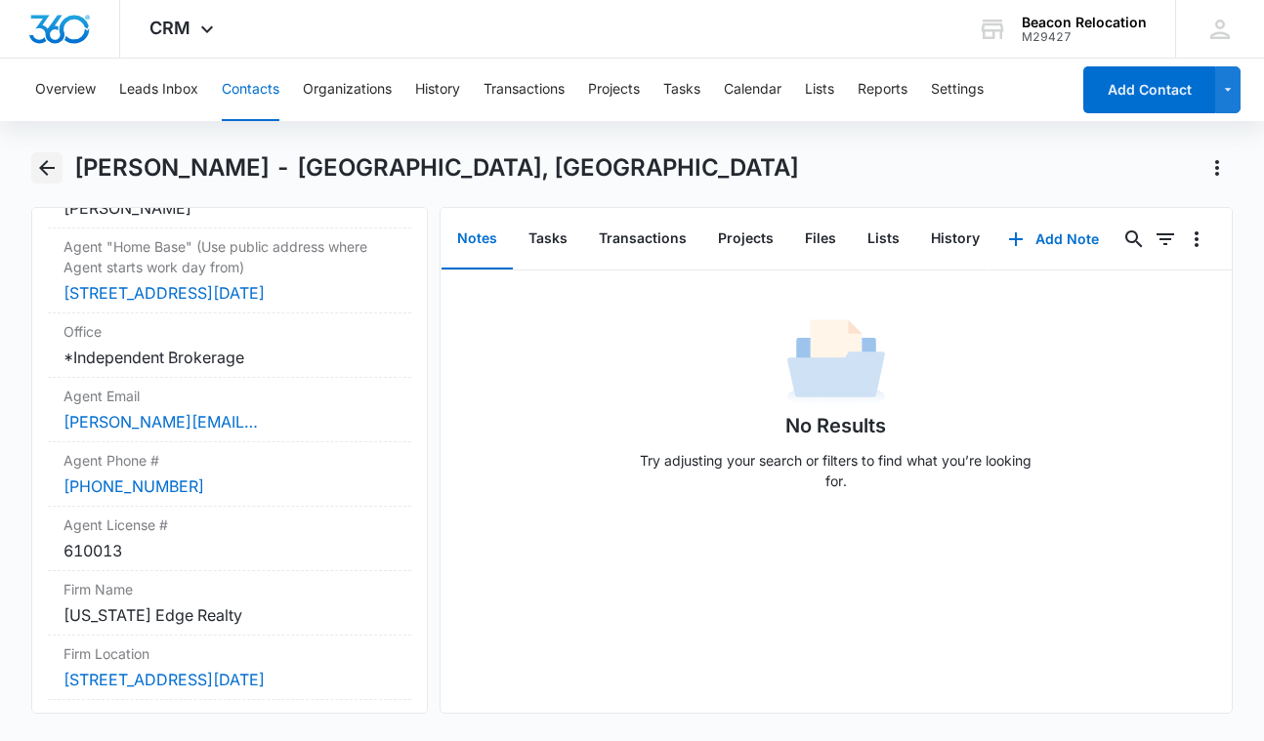
click at [51, 166] on icon "Back" at bounding box center [46, 167] width 23 height 23
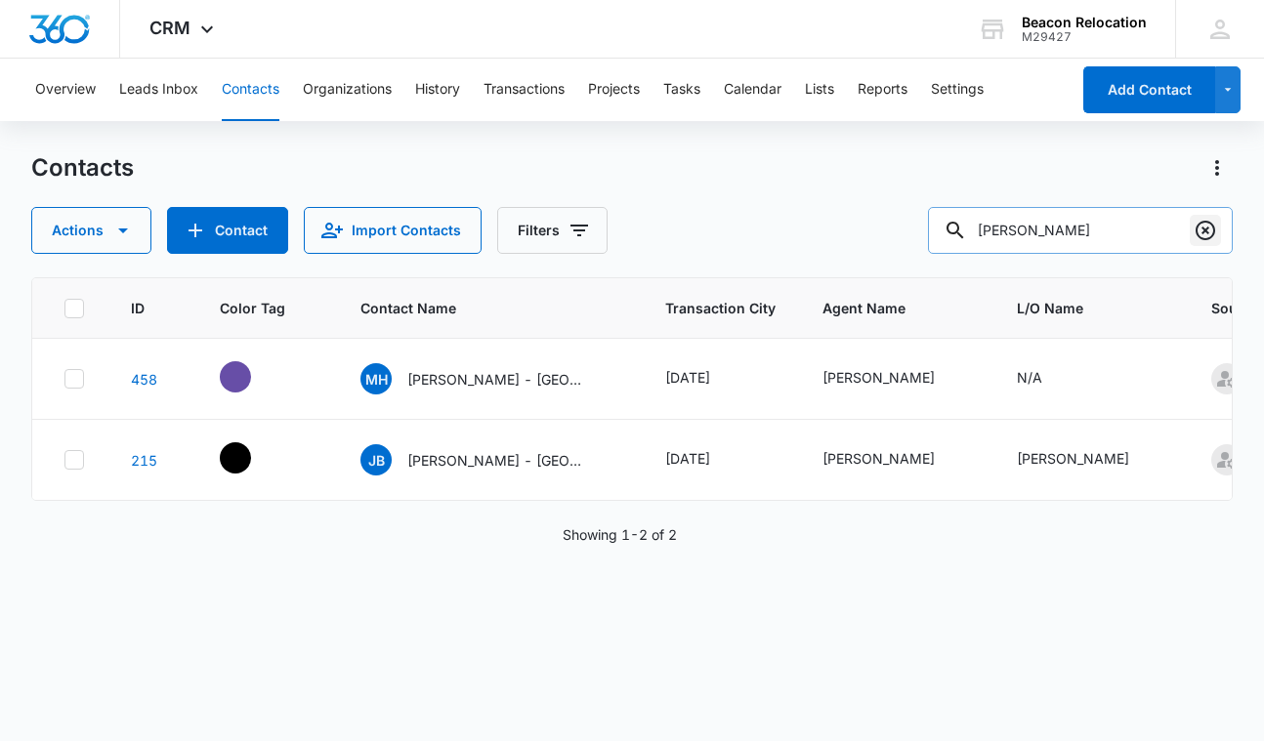
click at [1206, 237] on icon "Clear" at bounding box center [1205, 230] width 23 height 23
